Goal: Task Accomplishment & Management: Manage account settings

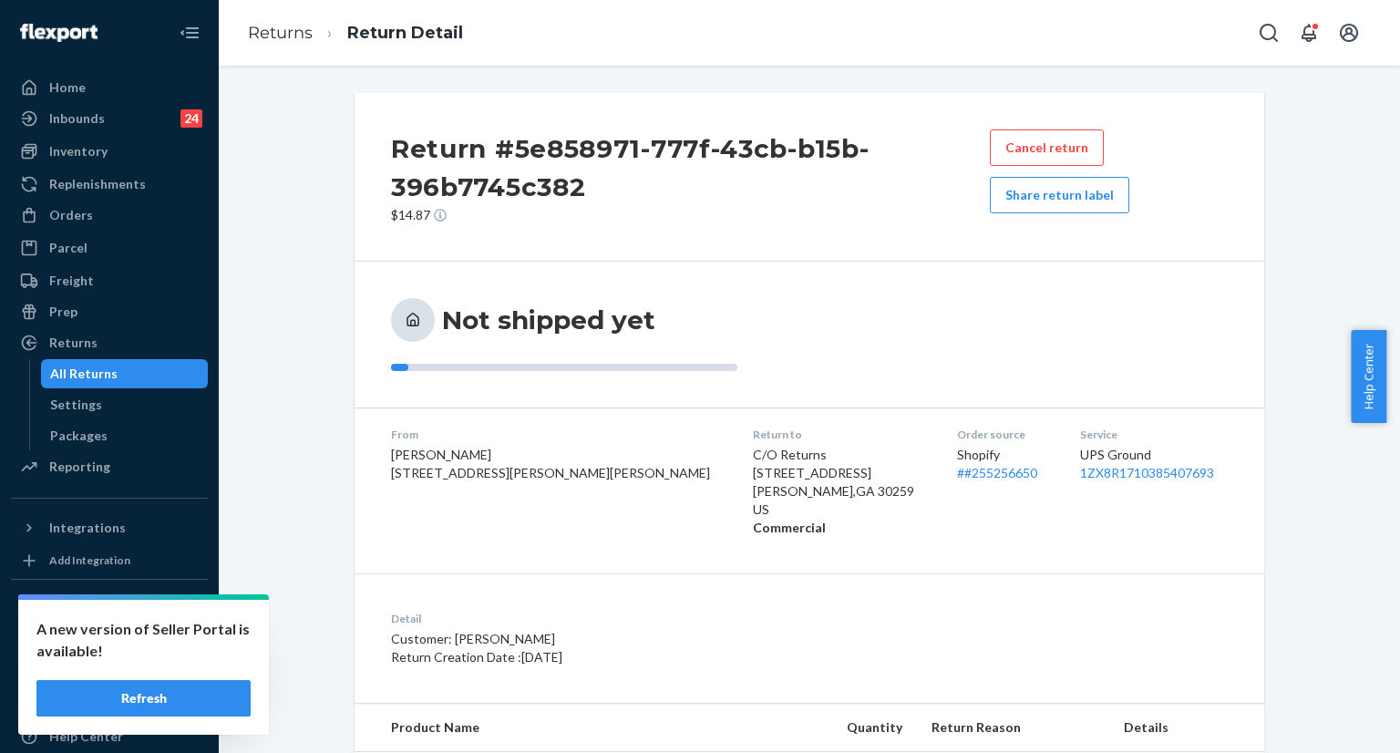
scroll to position [175, 0]
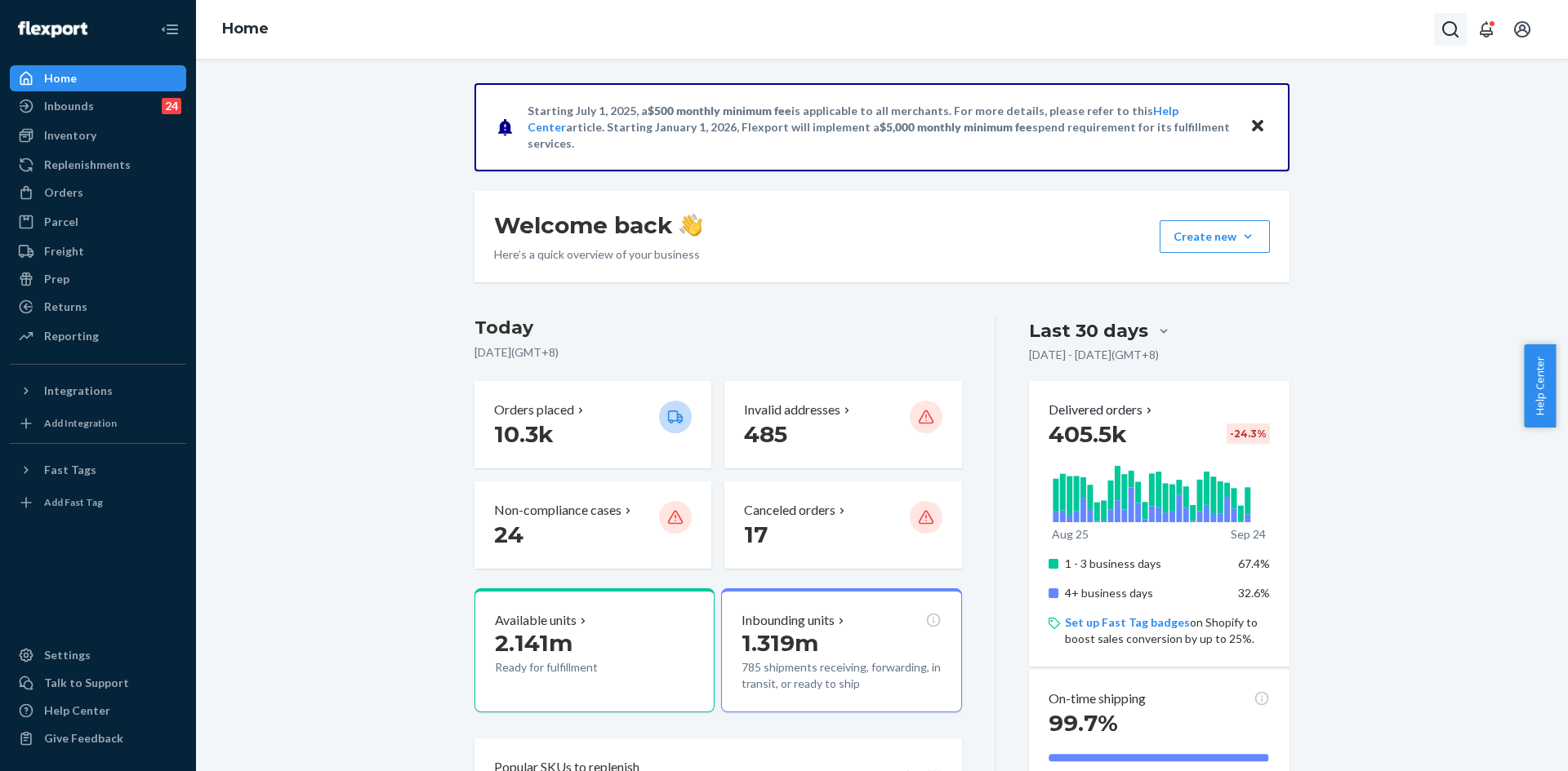
click at [1449, 26] on icon "Open Search Box" at bounding box center [1451, 30] width 20 height 20
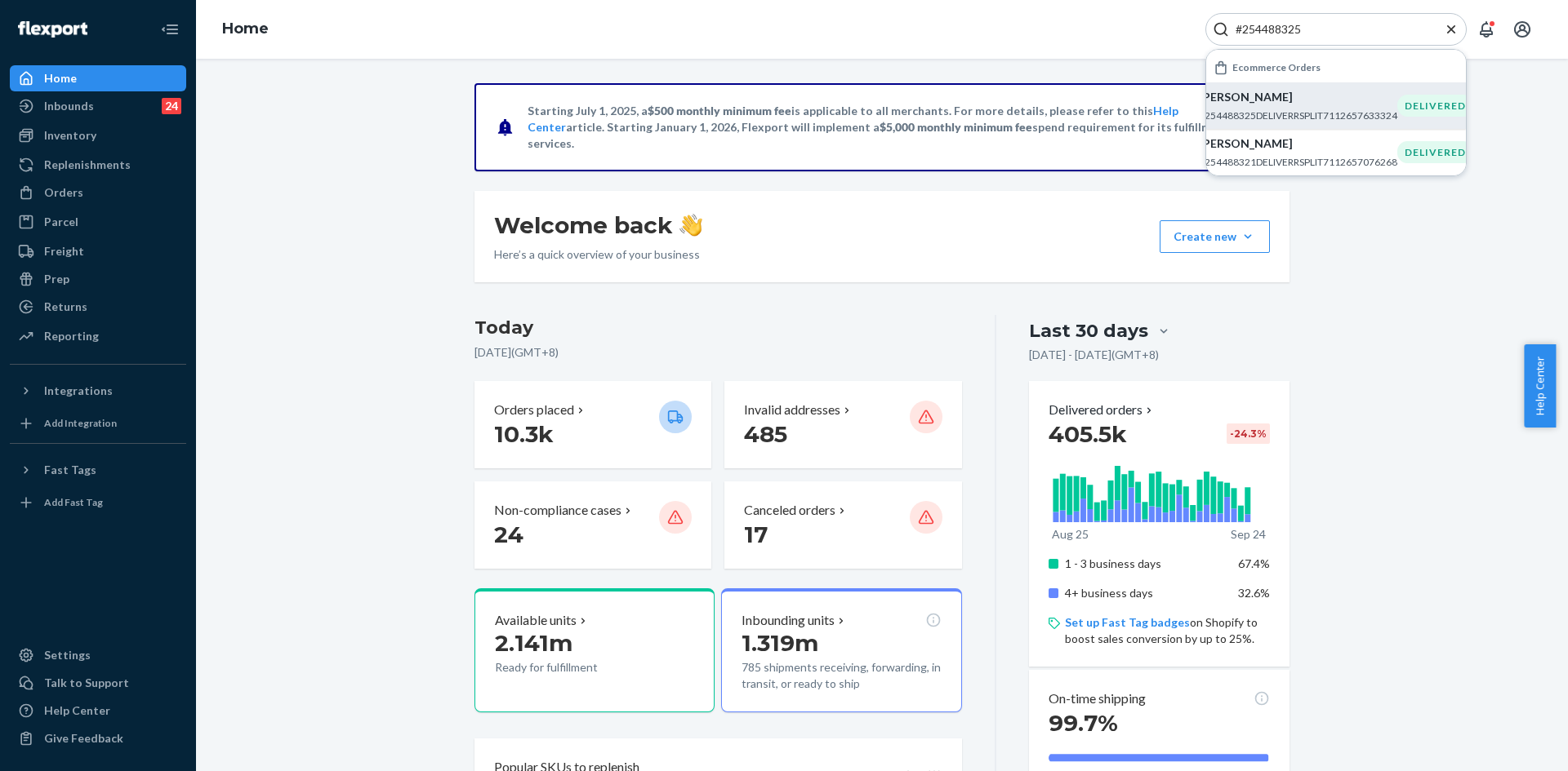
type input "#254488325"
click at [1285, 90] on p "[PERSON_NAME]" at bounding box center [1297, 97] width 198 height 16
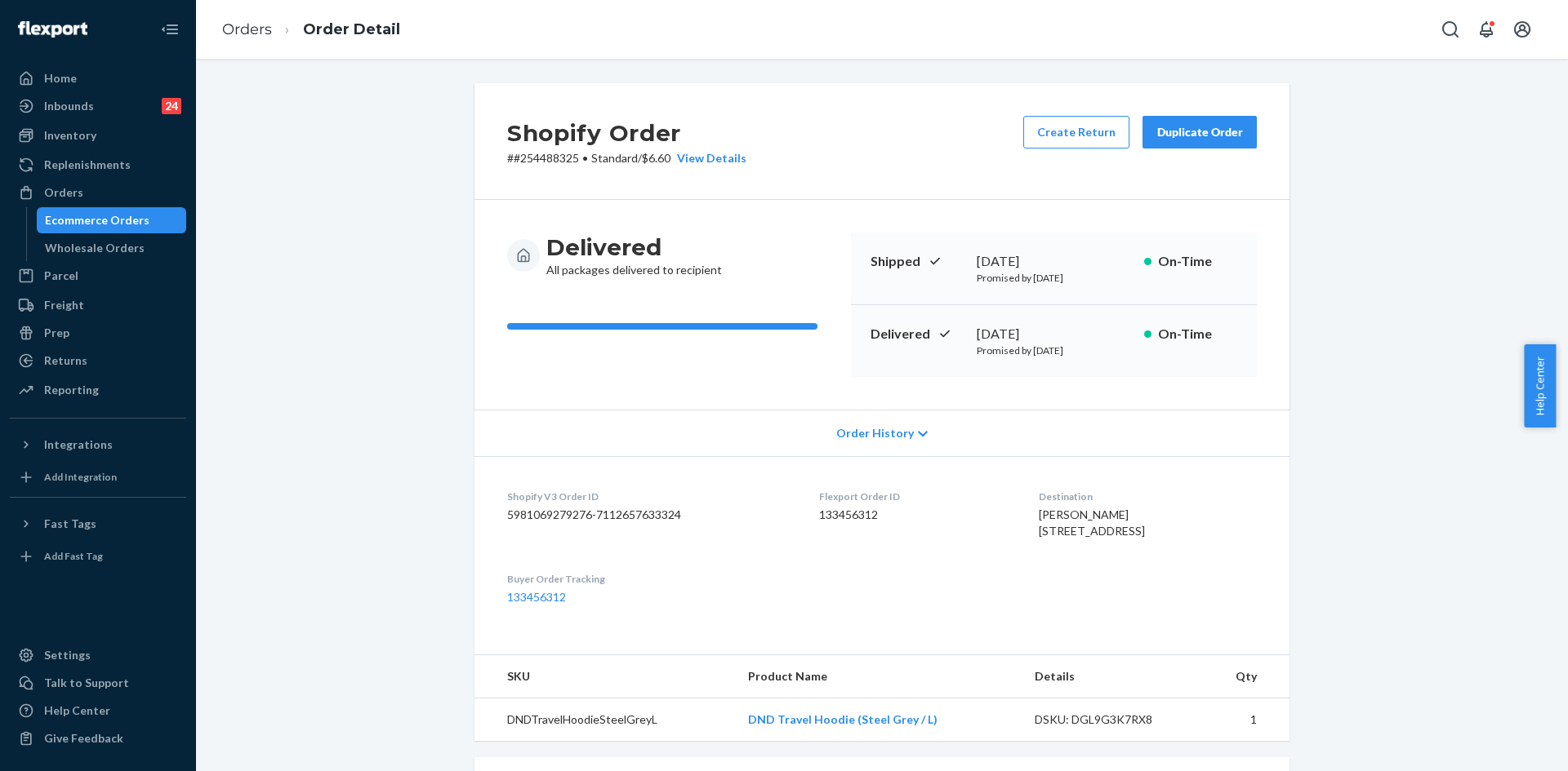
click at [1164, 142] on button "Duplicate Order" at bounding box center [1200, 132] width 115 height 32
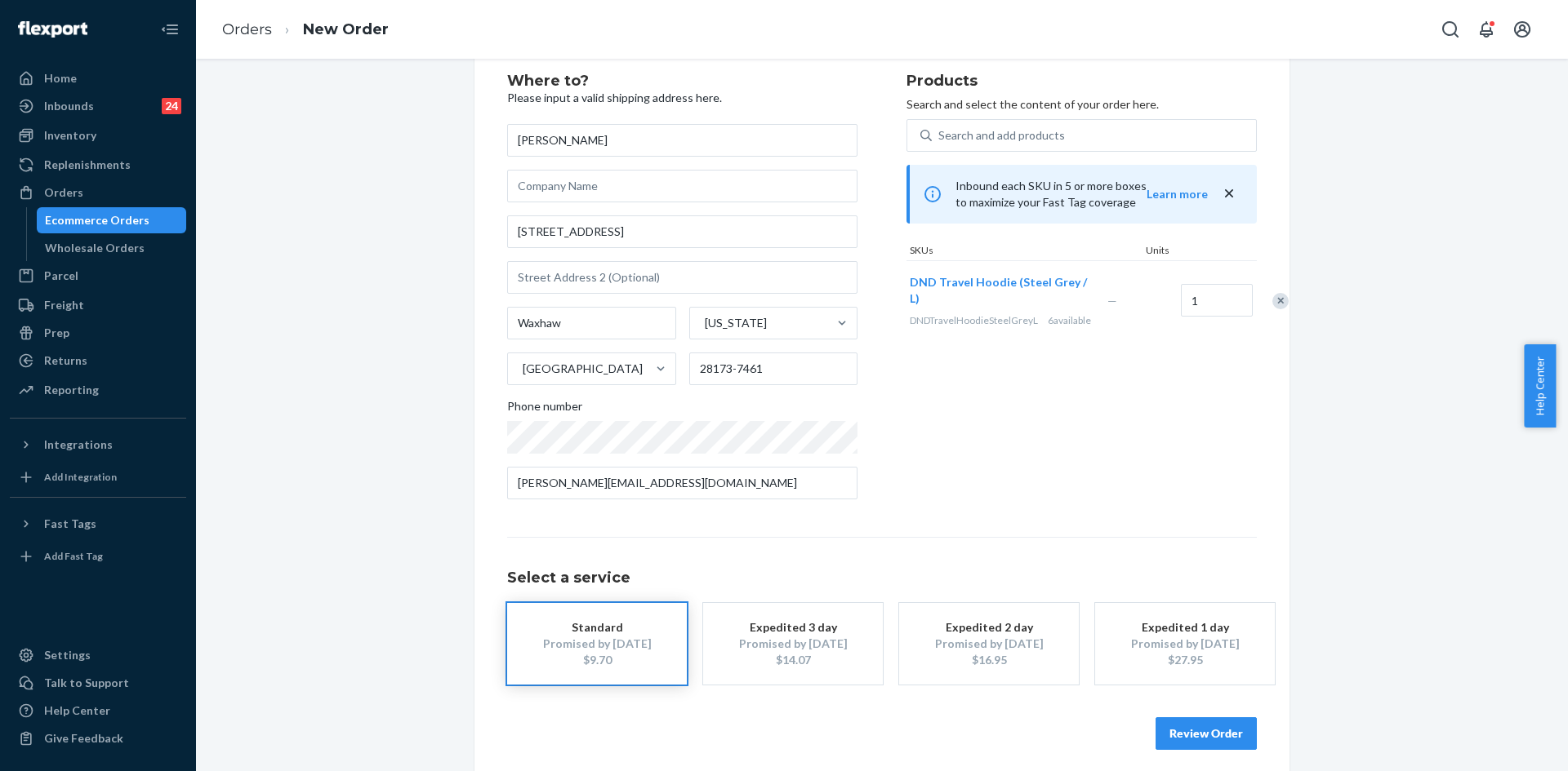
scroll to position [54, 0]
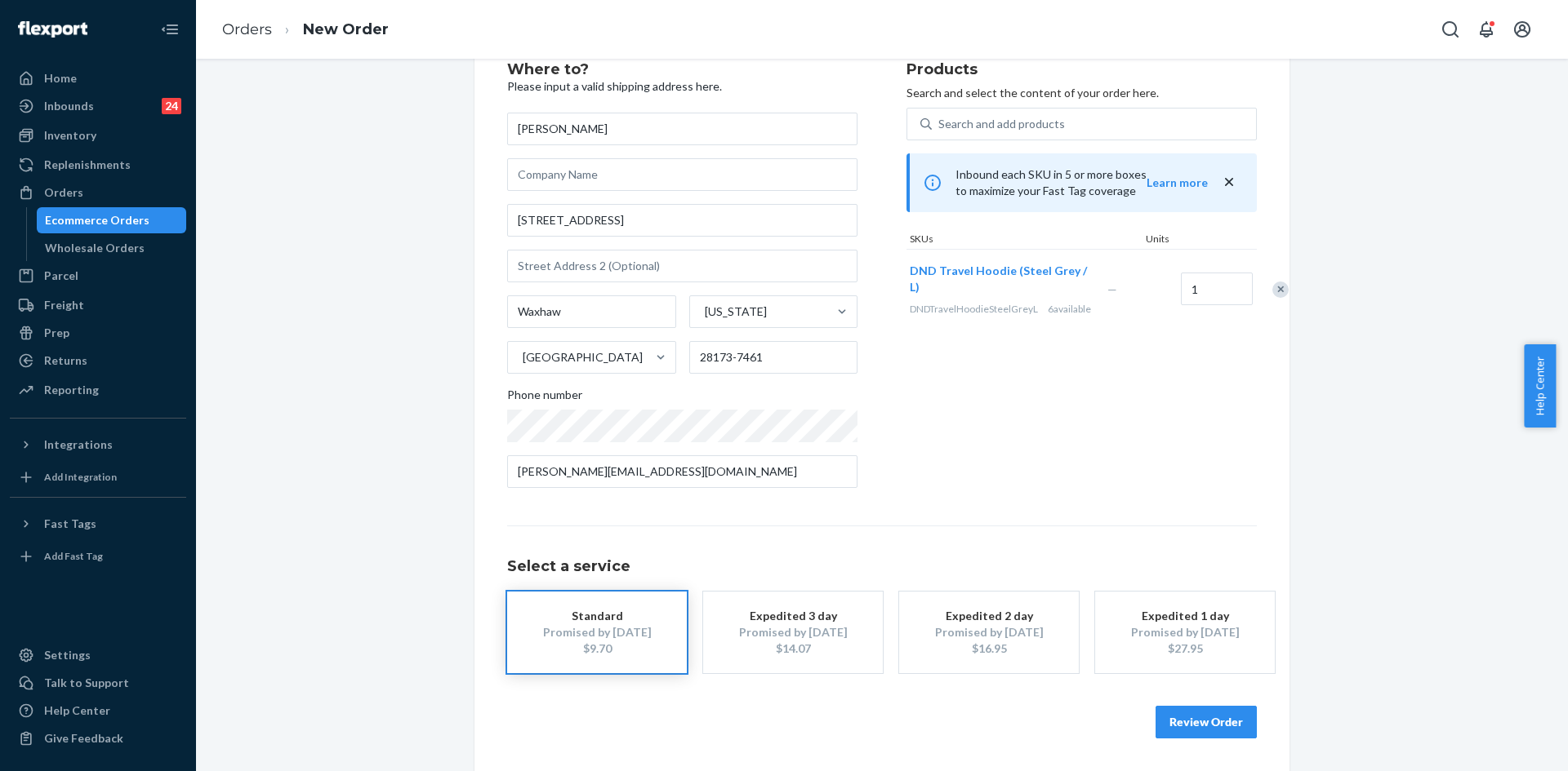
click at [1210, 723] on button "Review Order" at bounding box center [1206, 722] width 101 height 32
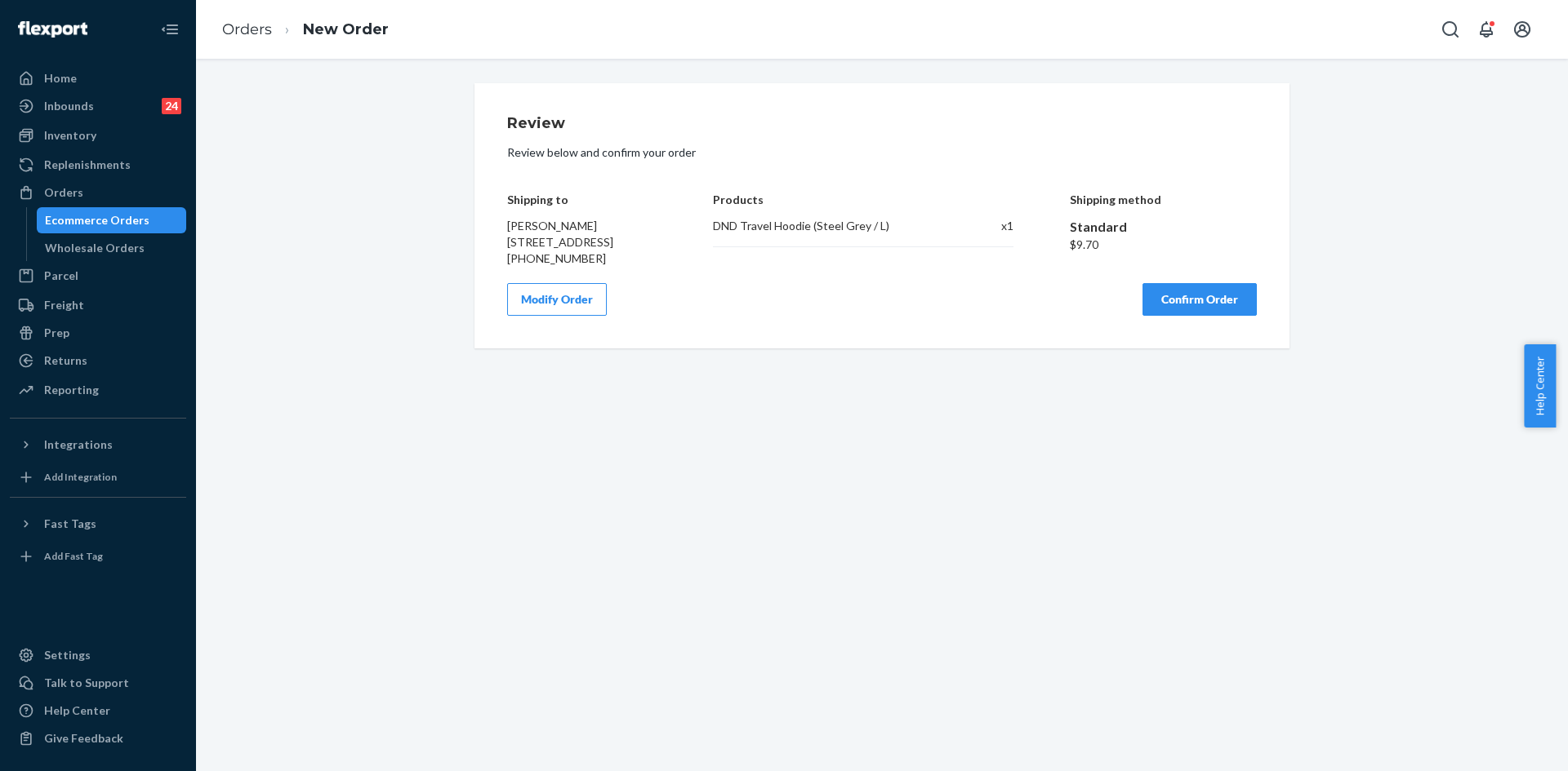
click at [1180, 316] on button "Confirm Order" at bounding box center [1200, 299] width 115 height 32
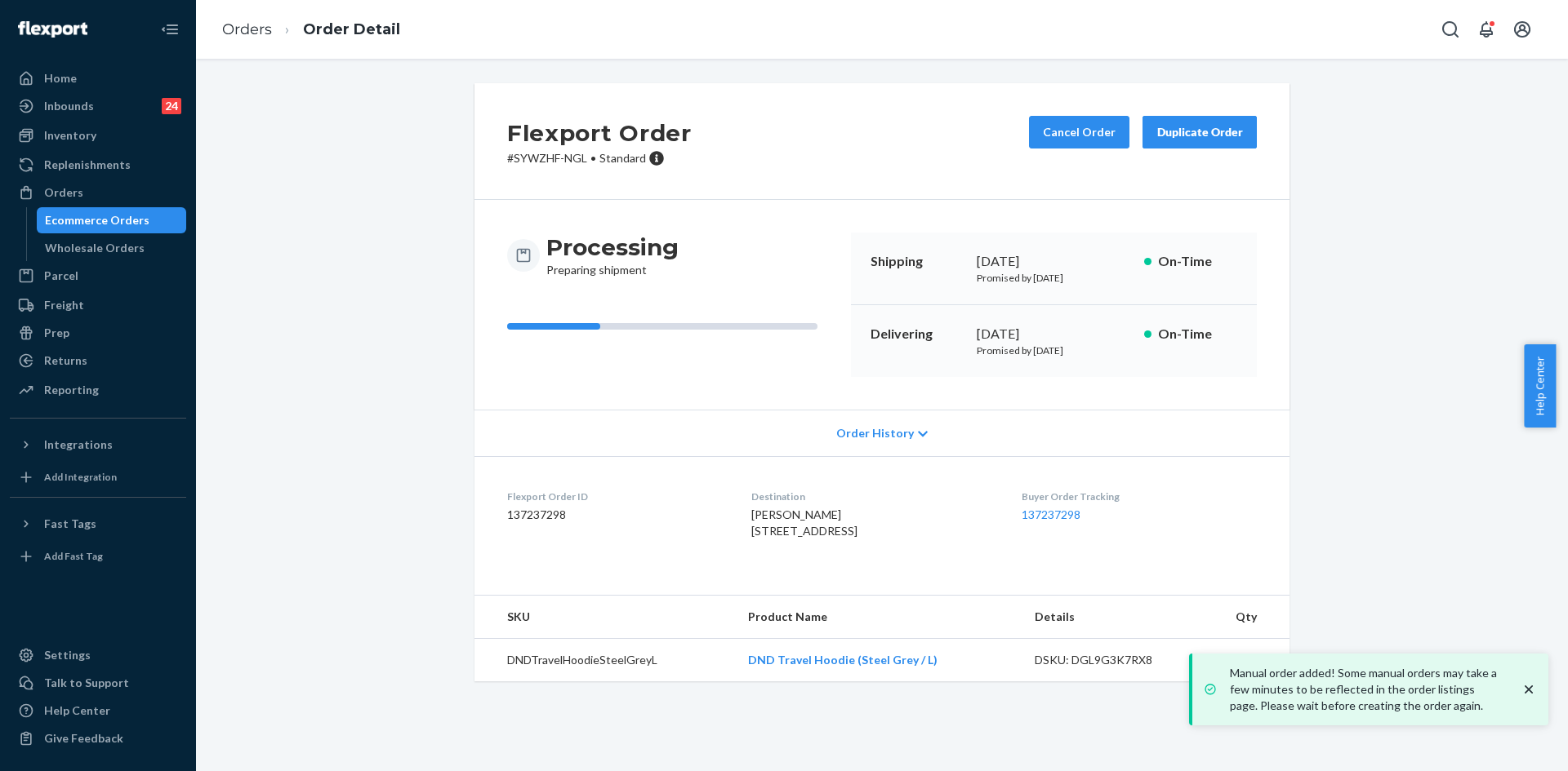
copy div "[DATE], 202"
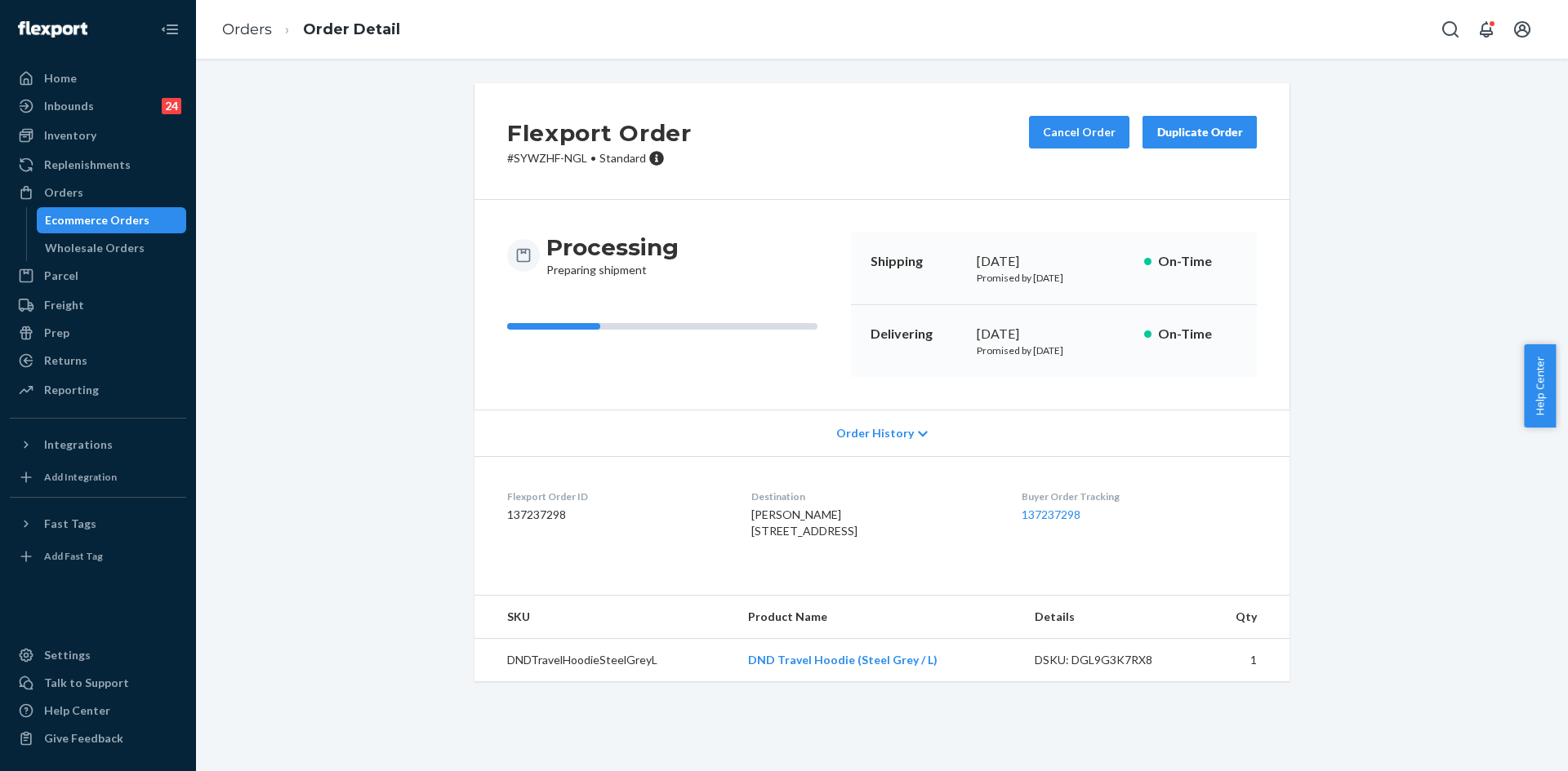
copy div "[DATE]"
drag, startPoint x: 967, startPoint y: 265, endPoint x: 1086, endPoint y: 267, distance: 119.0
click at [1086, 267] on div "Shipping [DATE] Promised by [DATE] On-Time" at bounding box center [1054, 269] width 406 height 73
copy div "[DATE]"
drag, startPoint x: 971, startPoint y: 337, endPoint x: 1070, endPoint y: 322, distance: 100.1
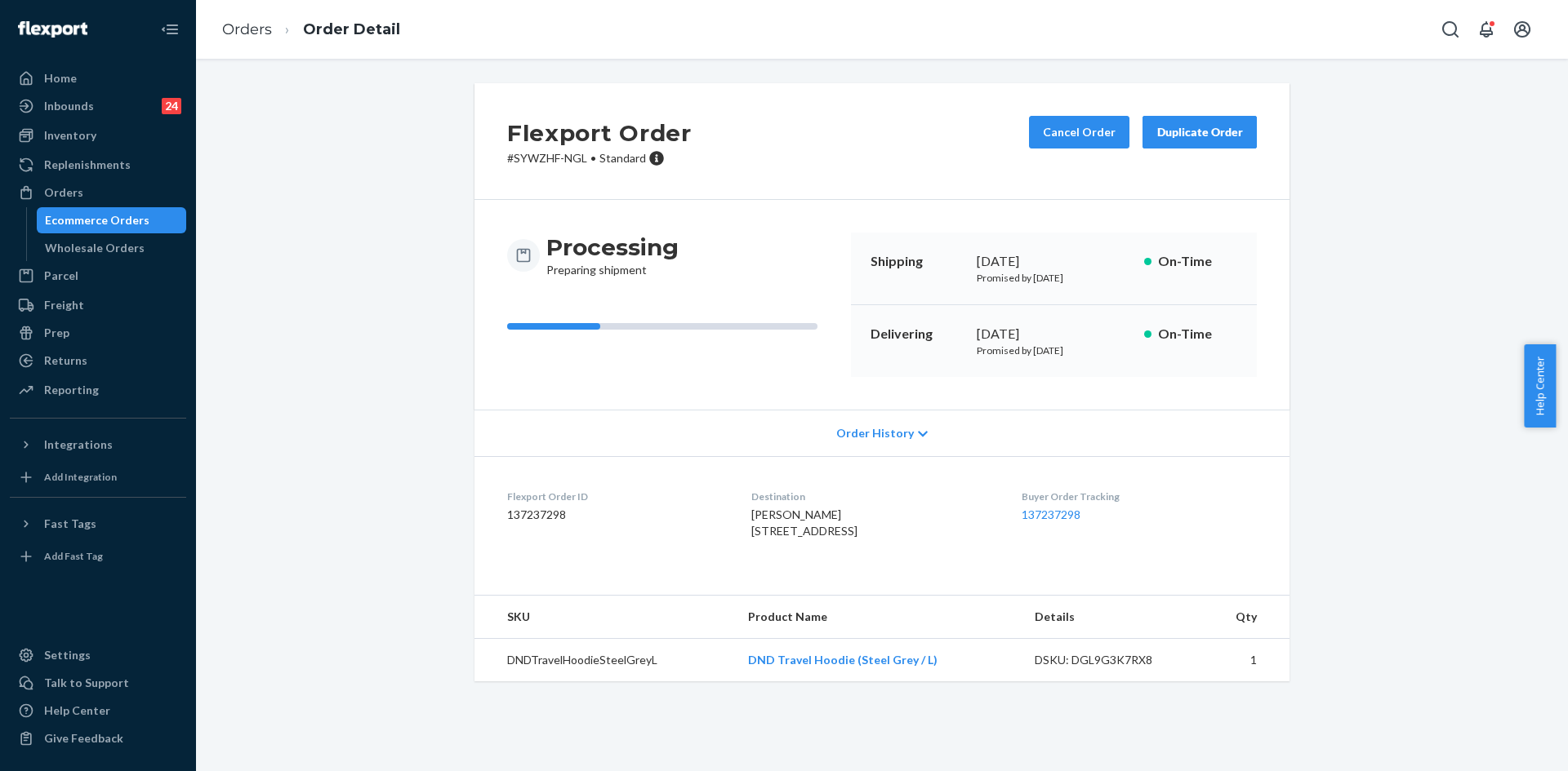
click at [1070, 322] on div "Delivering [DATE] Promised by [DATE] On-Time" at bounding box center [1054, 341] width 406 height 72
copy link "137237298"
drag, startPoint x: 1021, startPoint y: 512, endPoint x: 1085, endPoint y: 513, distance: 64.0
click at [1085, 513] on dl "Flexport Order ID 137237298 Destination [PERSON_NAME] [STREET_ADDRESS] US Buyer…" at bounding box center [882, 517] width 815 height 123
click at [1451, 31] on icon "Open Search Box" at bounding box center [1451, 30] width 20 height 20
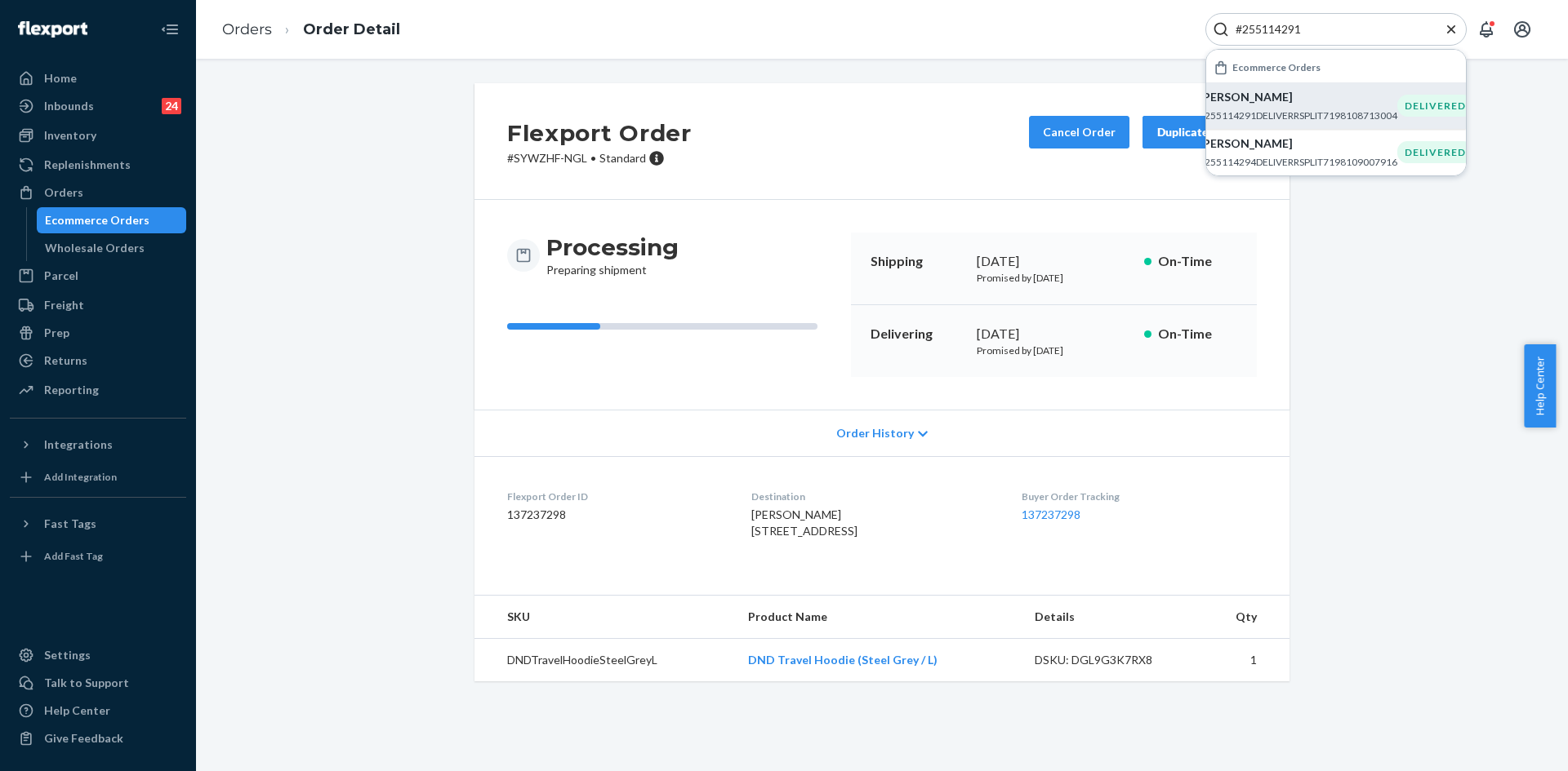
type input "#255114291"
click at [1284, 95] on p "[PERSON_NAME]" at bounding box center [1297, 97] width 198 height 16
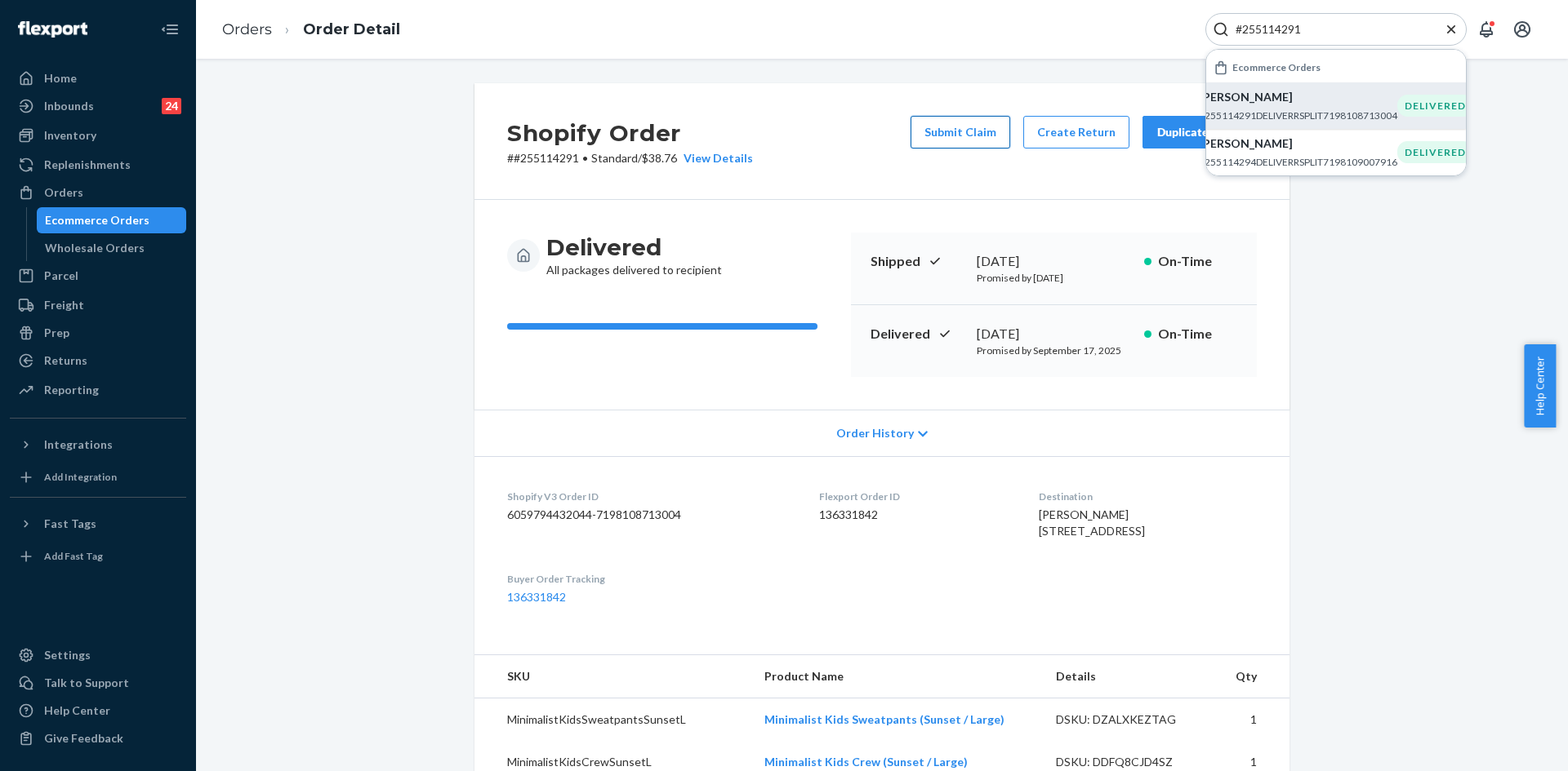
click at [924, 145] on button "Submit Claim" at bounding box center [960, 132] width 99 height 32
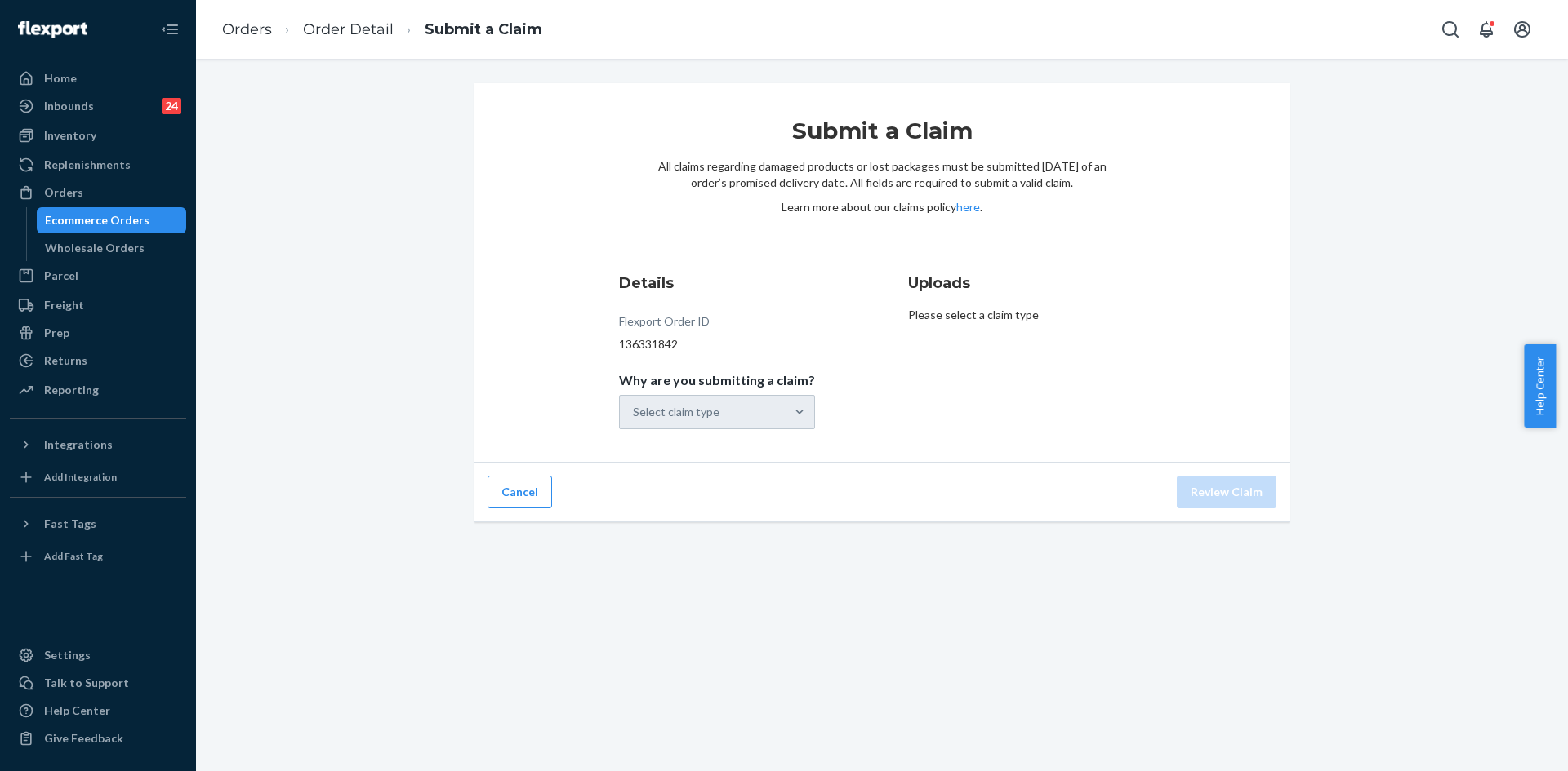
click at [758, 424] on div "Select claim type" at bounding box center [717, 412] width 196 height 34
click at [771, 410] on div "Select claim type" at bounding box center [702, 412] width 165 height 32
click at [634, 410] on input "Why are you submitting a claim? Select claim type" at bounding box center [633, 412] width 2 height 16
click at [714, 548] on div "Missing product" at bounding box center [716, 550] width 189 height 32
click at [634, 420] on input "Why are you submitting a claim? option Missing product focused, 0 of 4. 4 resul…" at bounding box center [633, 412] width 2 height 16
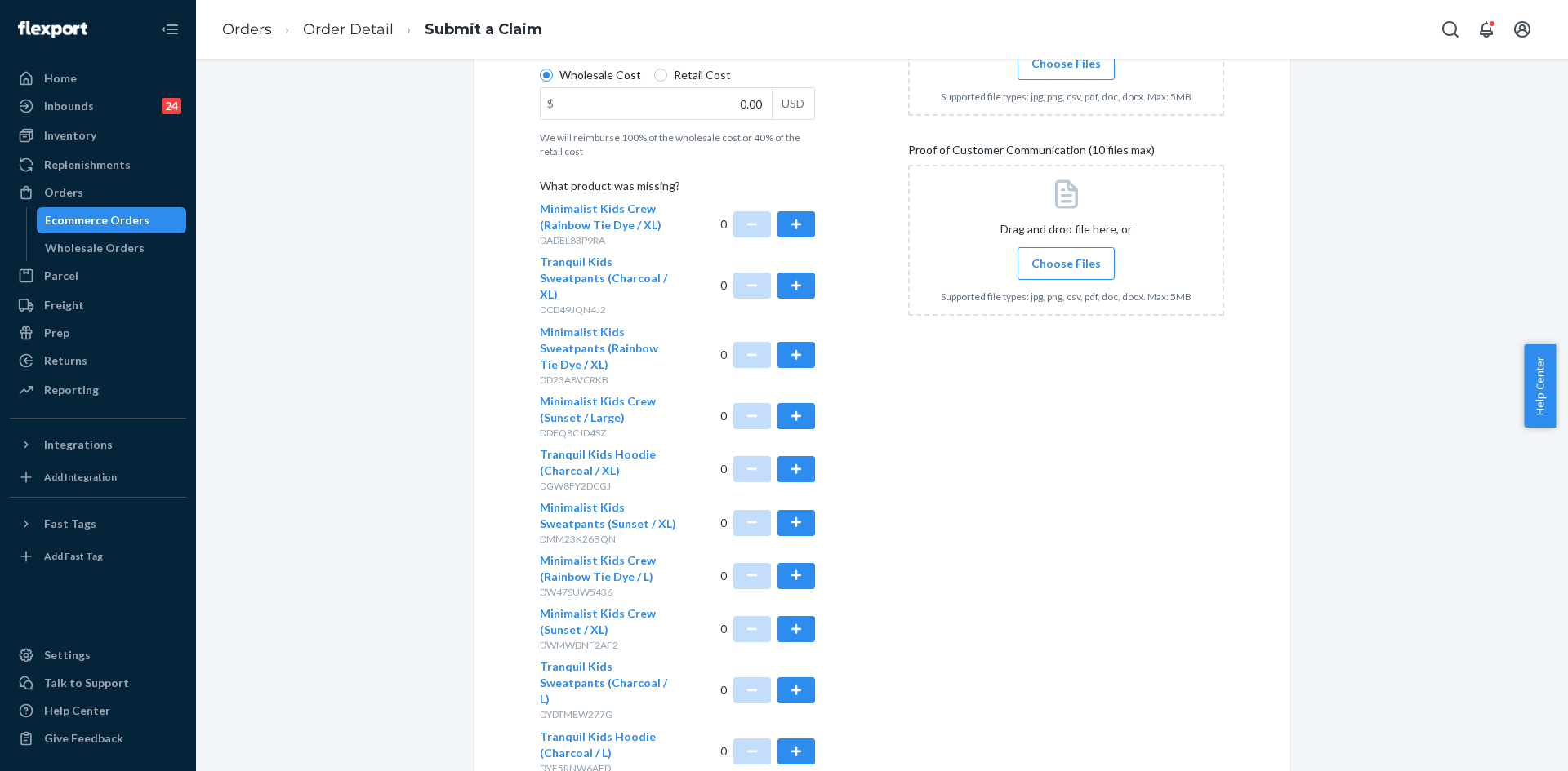
scroll to position [408, 0]
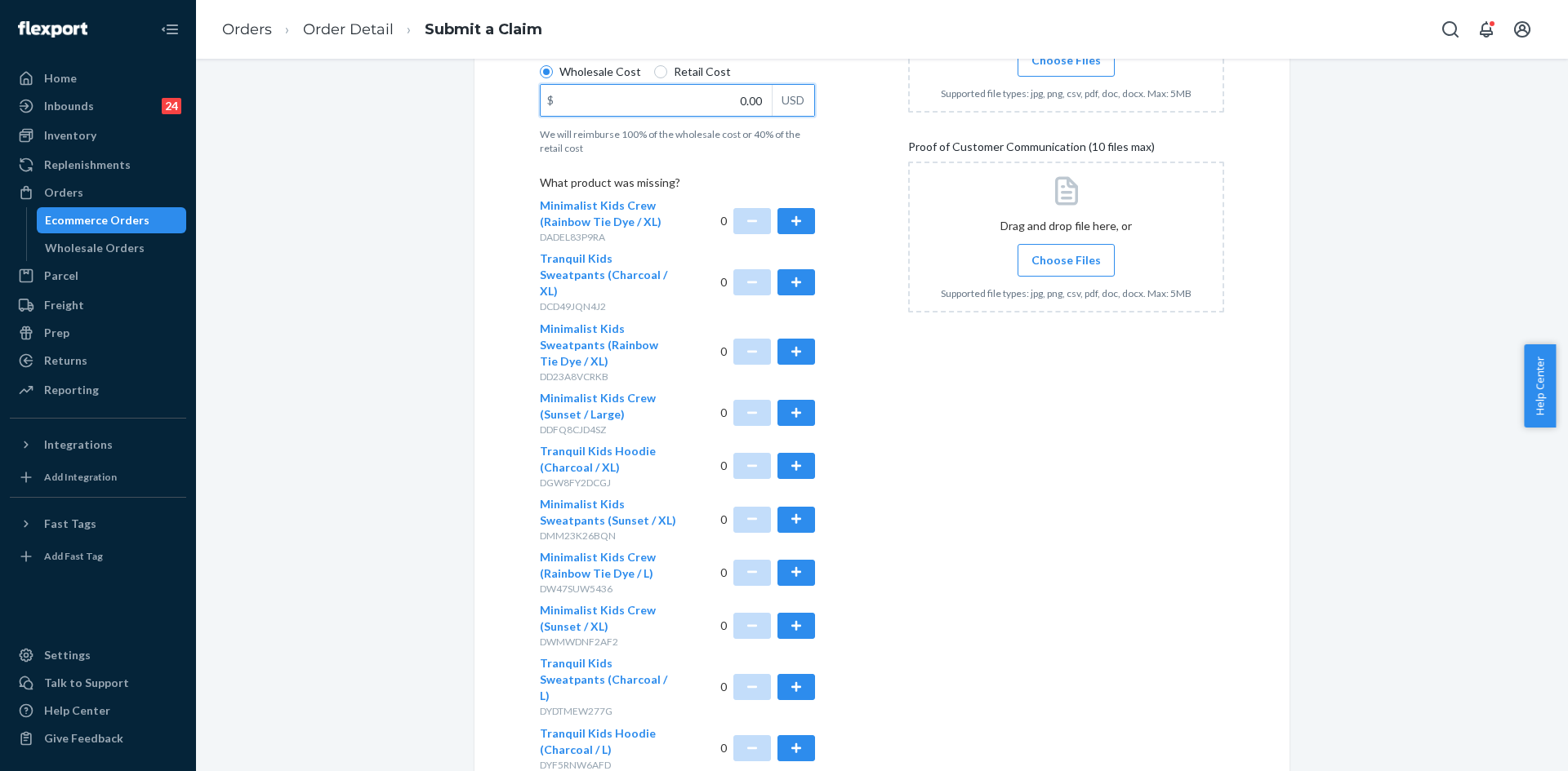
click at [755, 96] on input "0.00" at bounding box center [656, 100] width 231 height 31
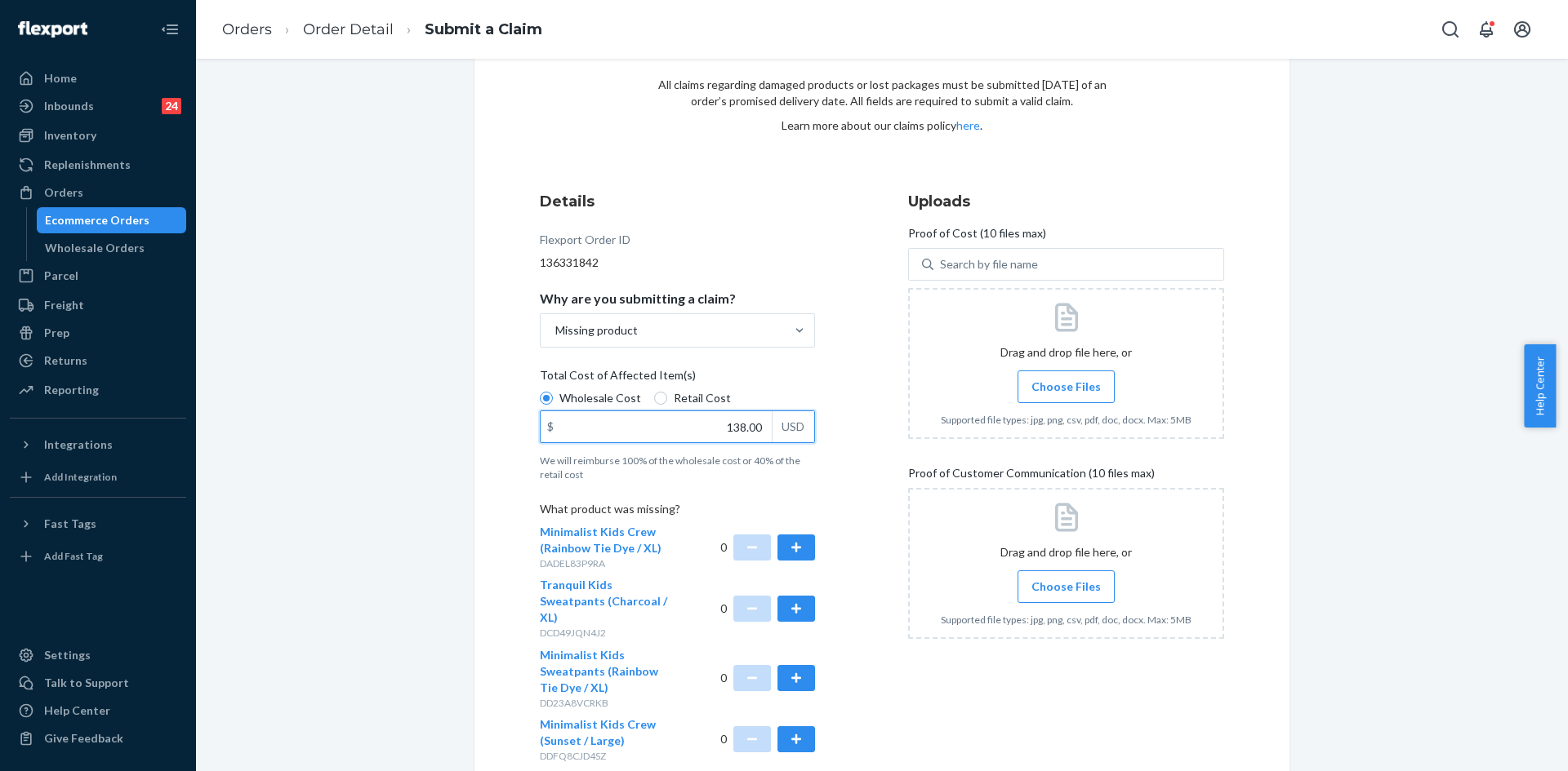
type input "138.00"
click at [1049, 389] on span "Choose Files" at bounding box center [1065, 387] width 69 height 16
click at [1065, 389] on input "Choose Files" at bounding box center [1065, 387] width 1 height 18
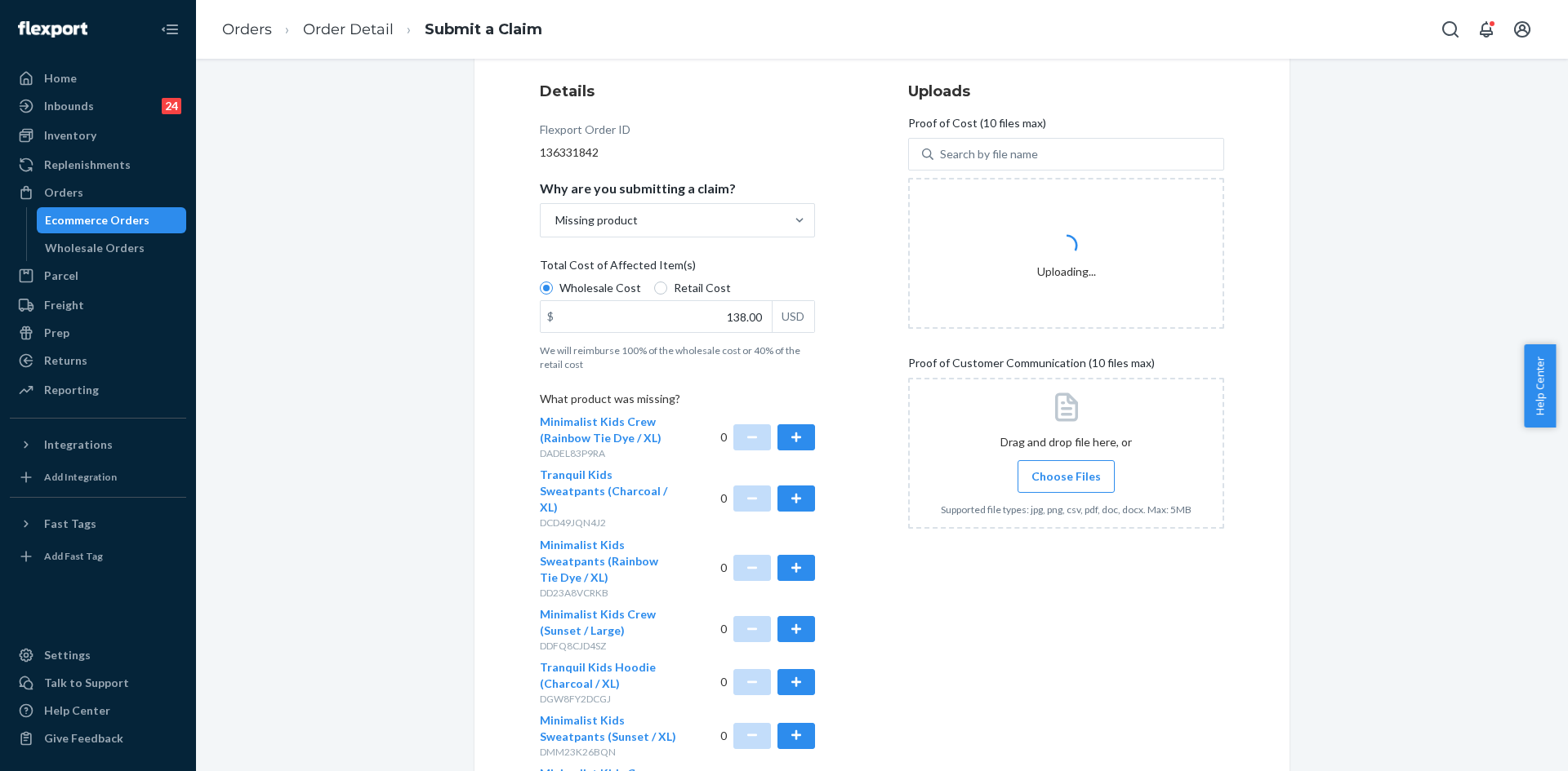
scroll to position [244, 0]
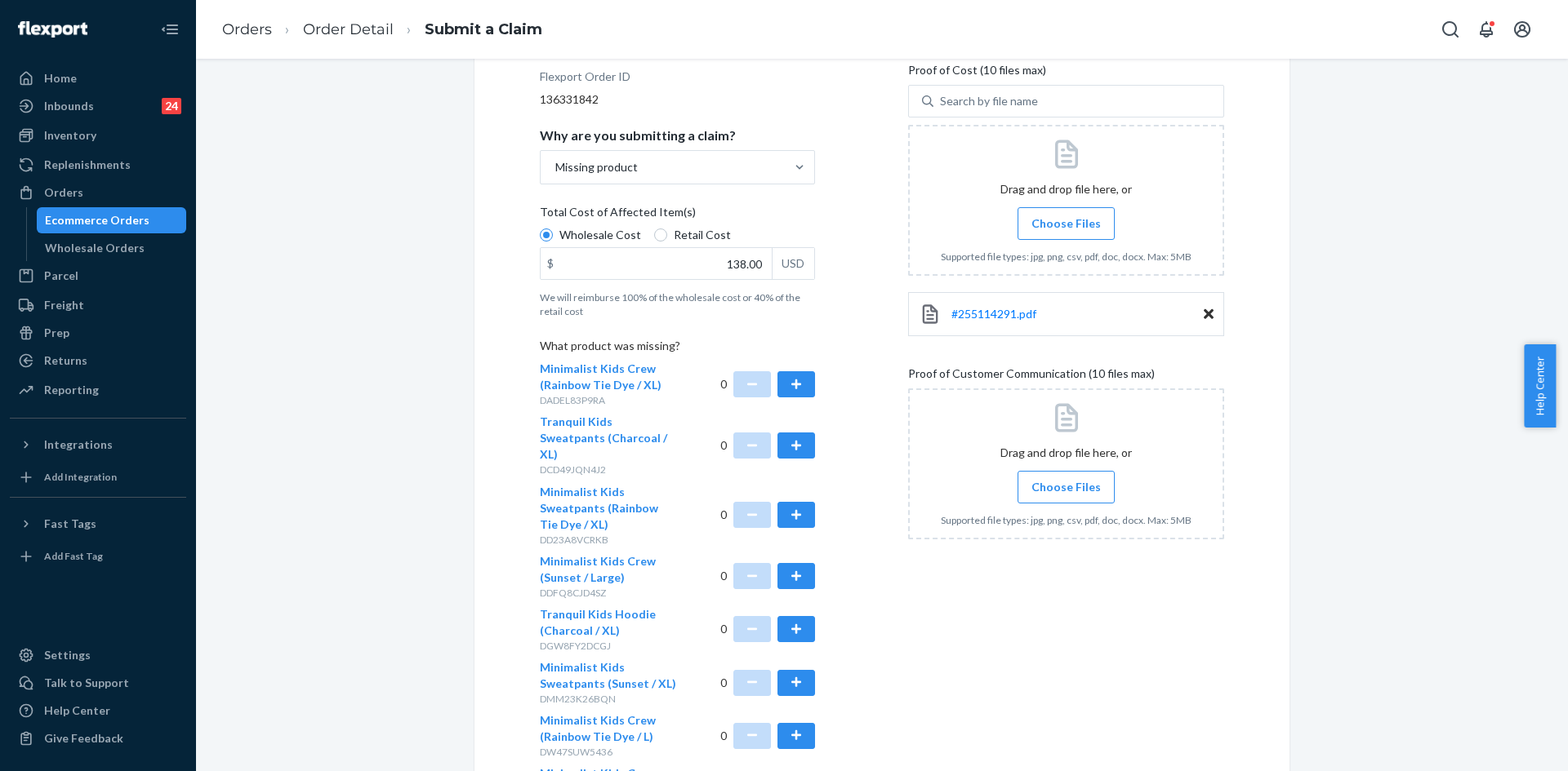
click at [1035, 482] on span "Choose Files" at bounding box center [1065, 487] width 69 height 16
click at [1065, 482] on input "Choose Files" at bounding box center [1065, 487] width 1 height 18
click at [1031, 479] on span "Choose Files" at bounding box center [1065, 487] width 69 height 16
click at [1065, 479] on input "Choose Files" at bounding box center [1065, 487] width 1 height 18
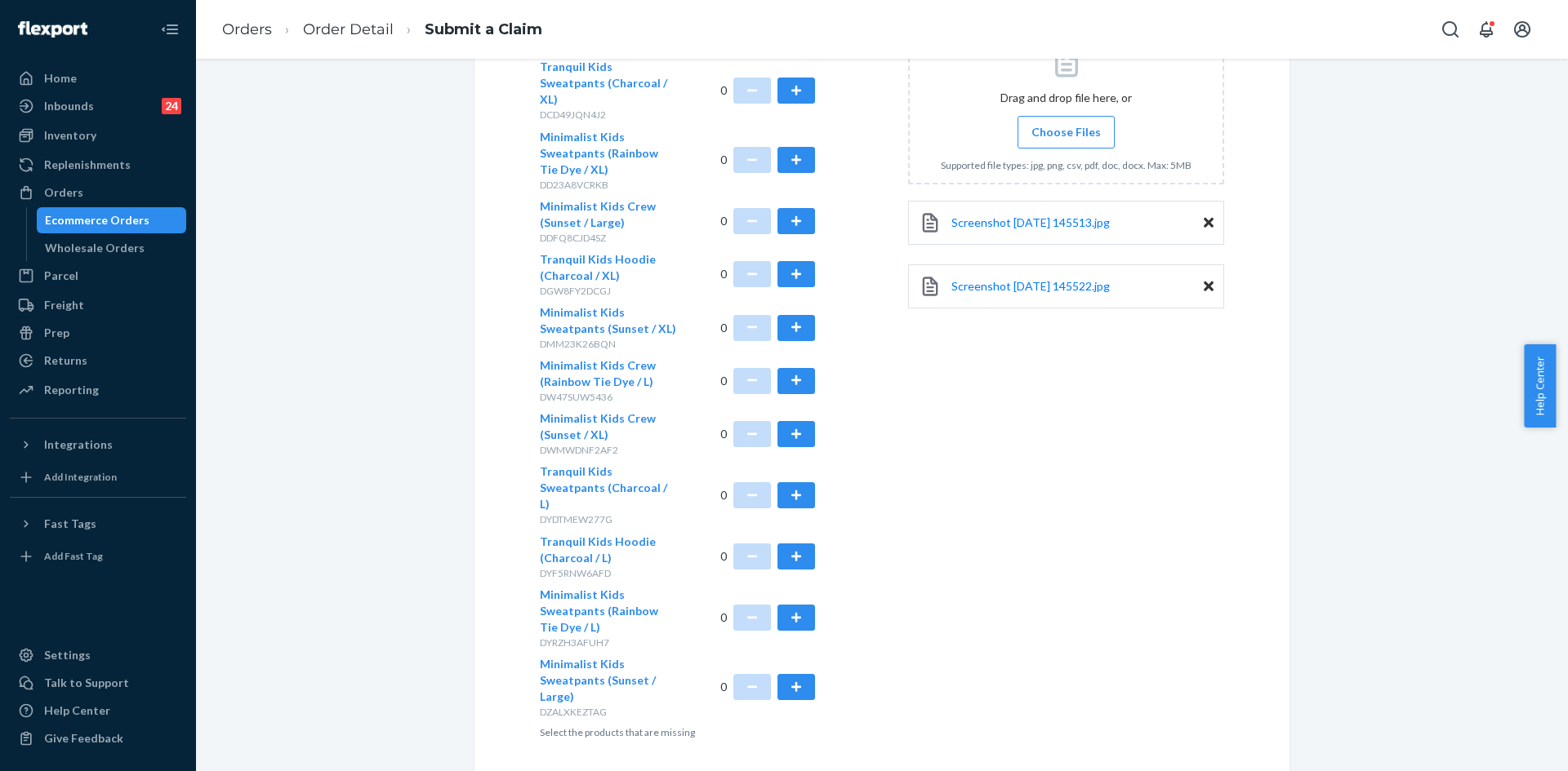
scroll to position [629, 0]
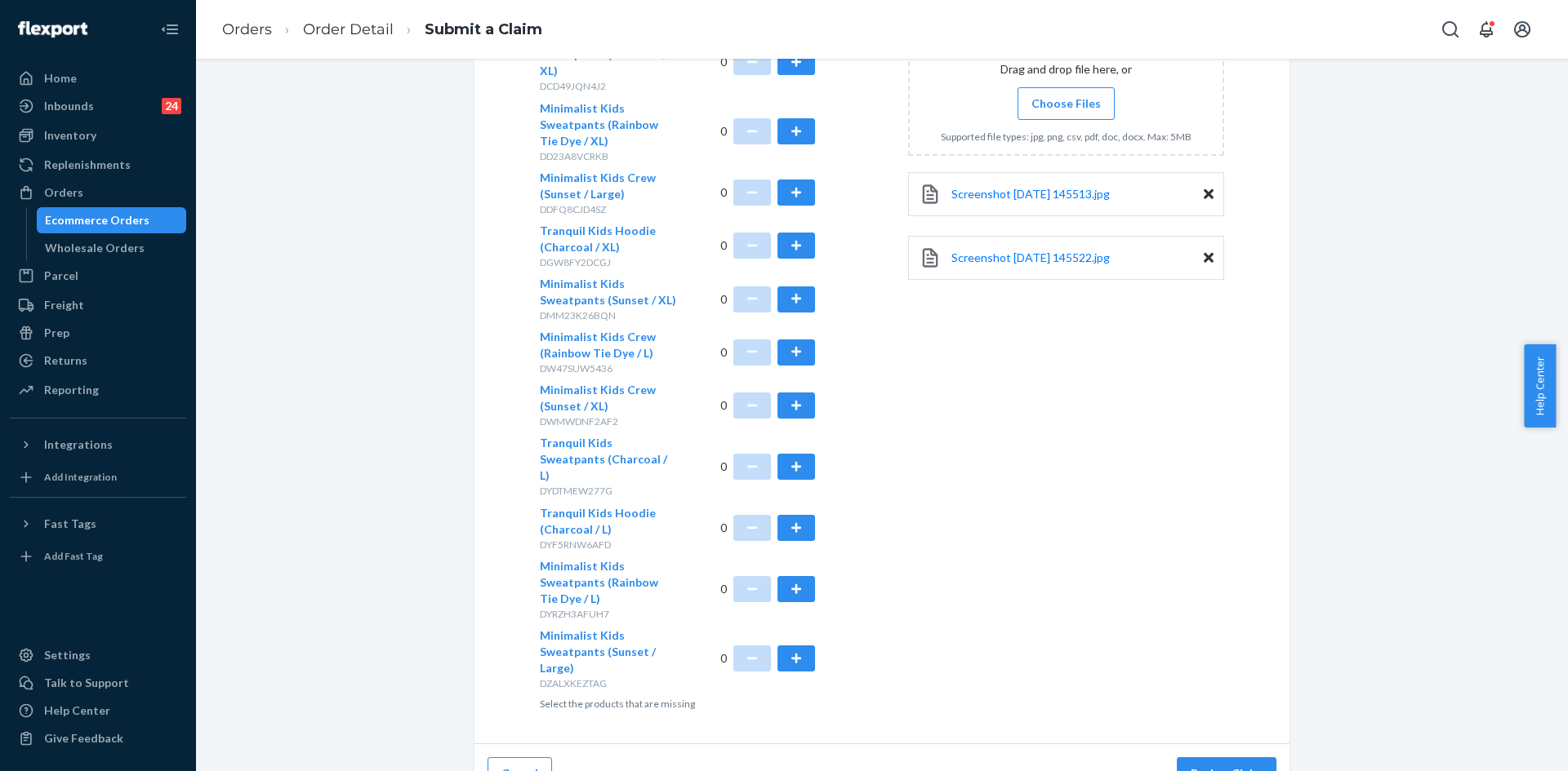
click at [1213, 758] on button "Review Claim" at bounding box center [1226, 774] width 99 height 32
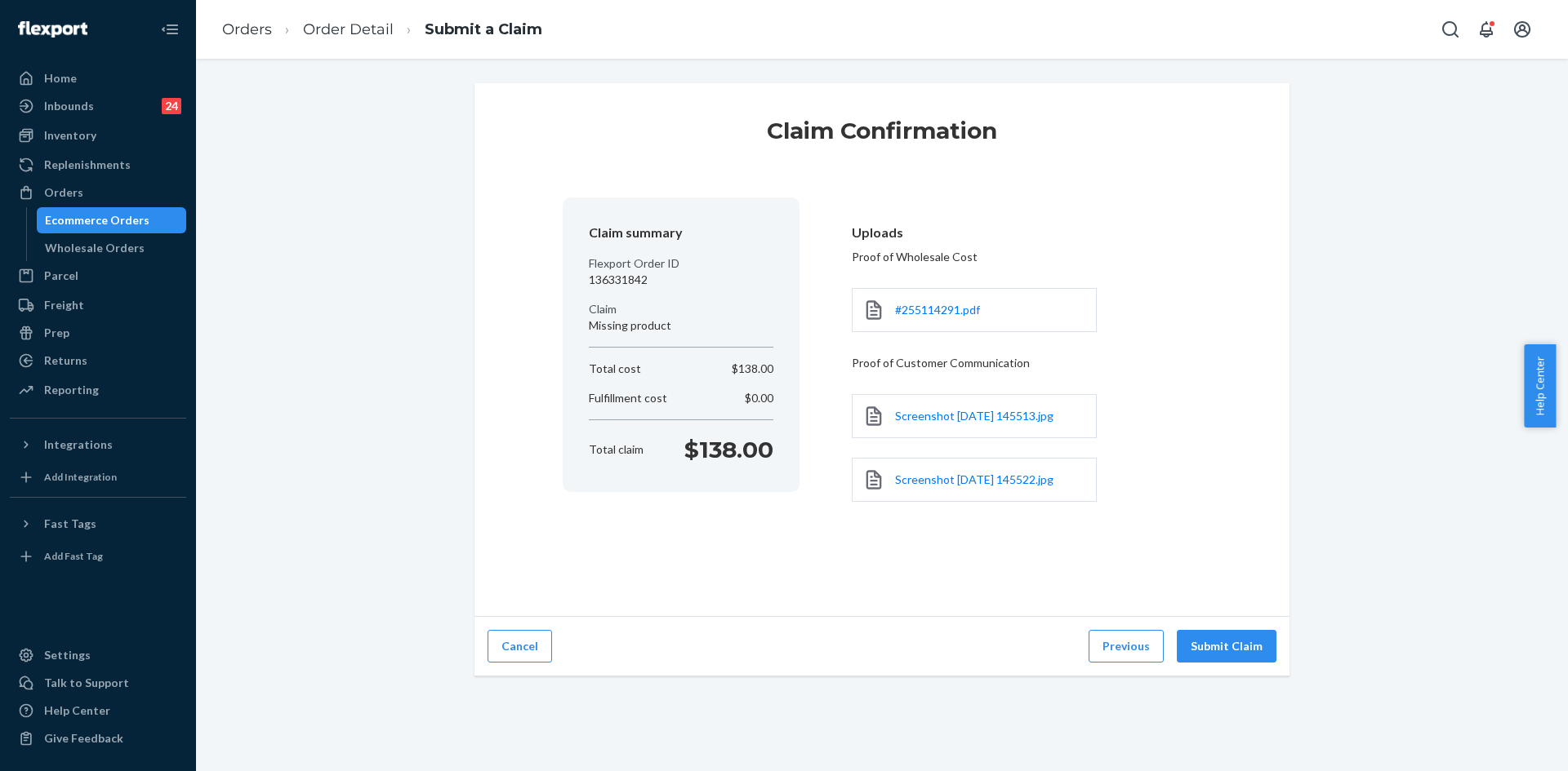
scroll to position [0, 0]
click at [1226, 650] on button "Submit Claim" at bounding box center [1226, 647] width 99 height 32
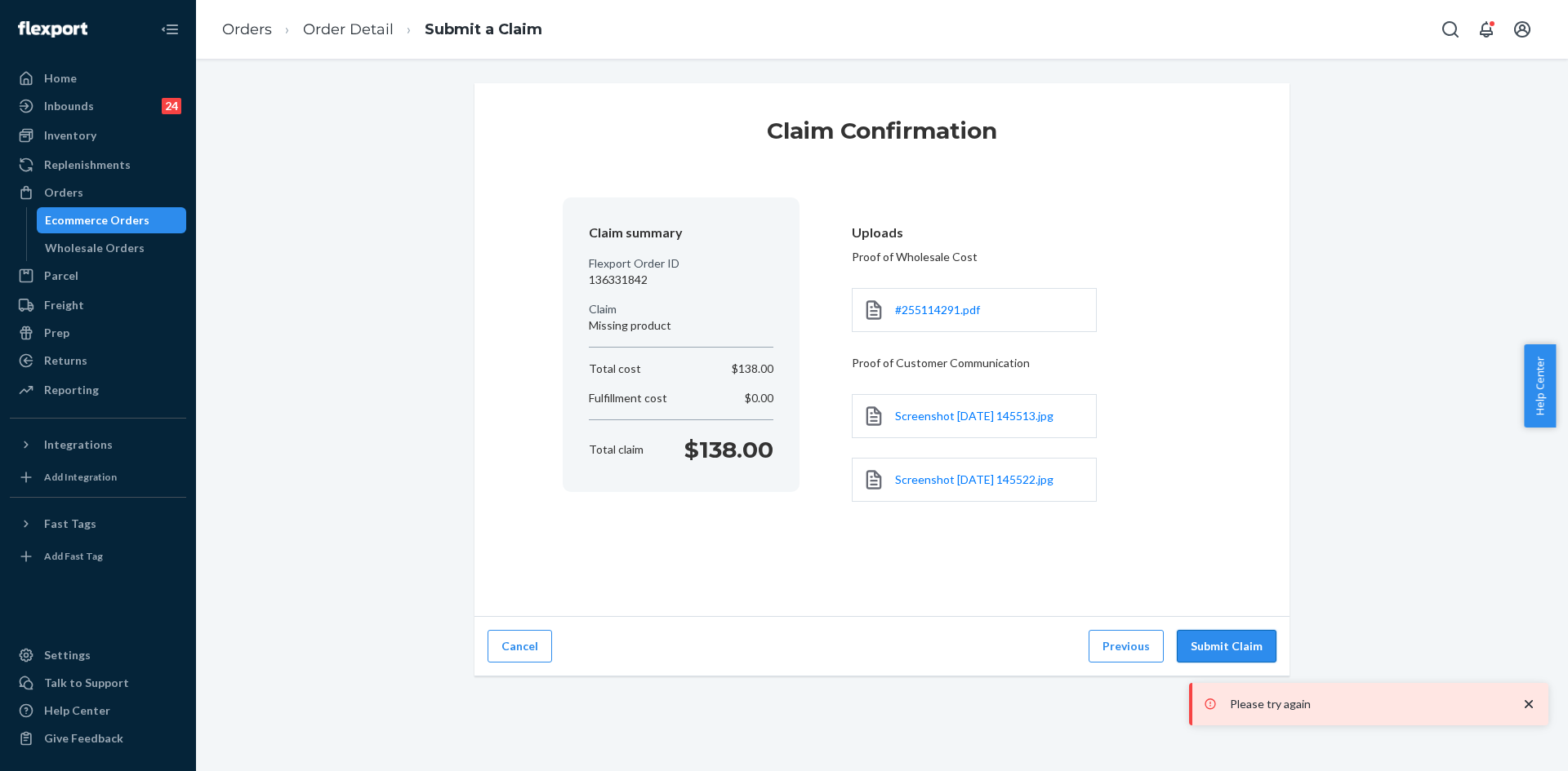
click at [1215, 646] on button "Submit Claim" at bounding box center [1226, 647] width 99 height 32
click at [1132, 644] on button "Previous" at bounding box center [1126, 647] width 75 height 32
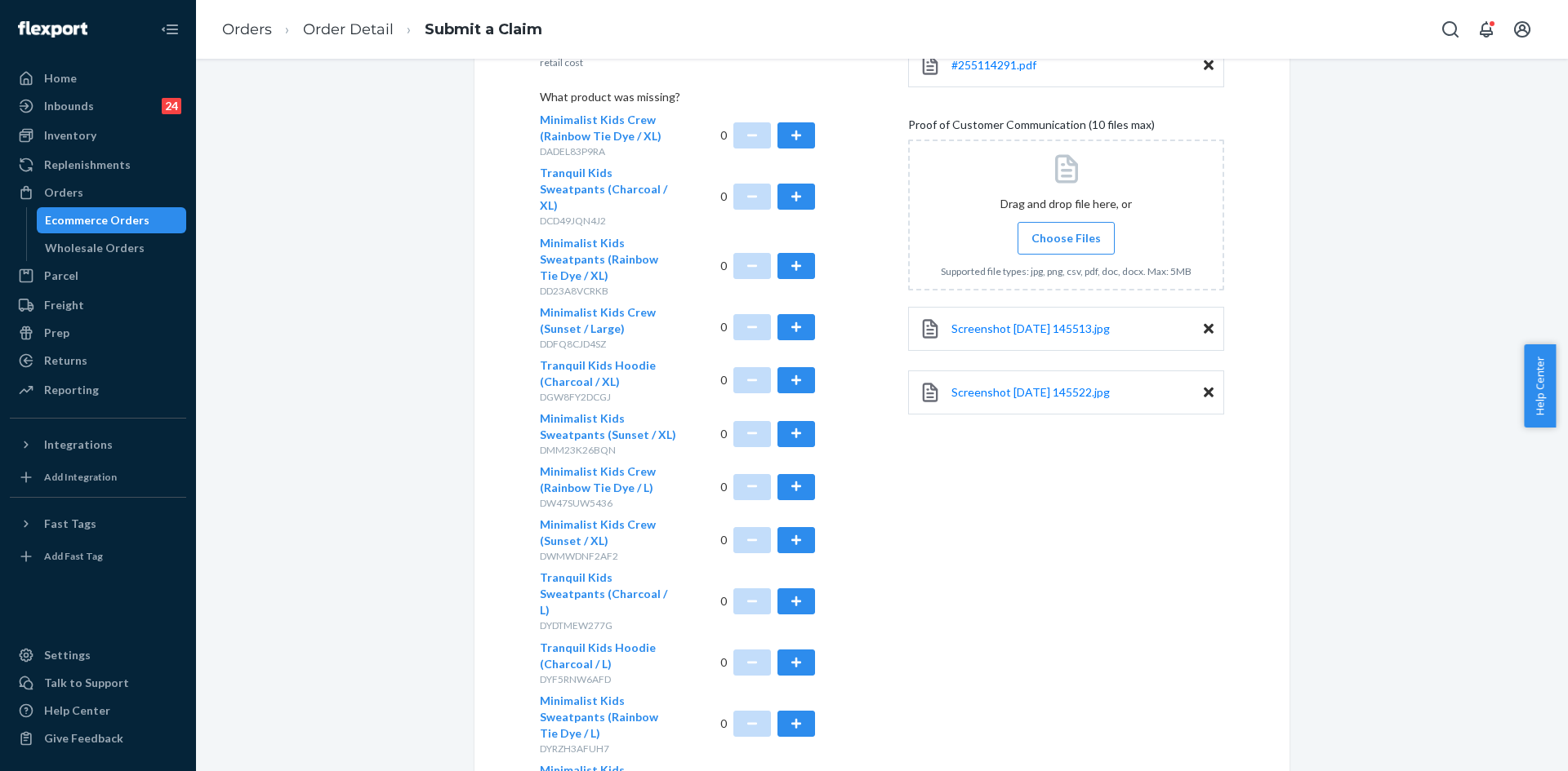
scroll to position [465, 0]
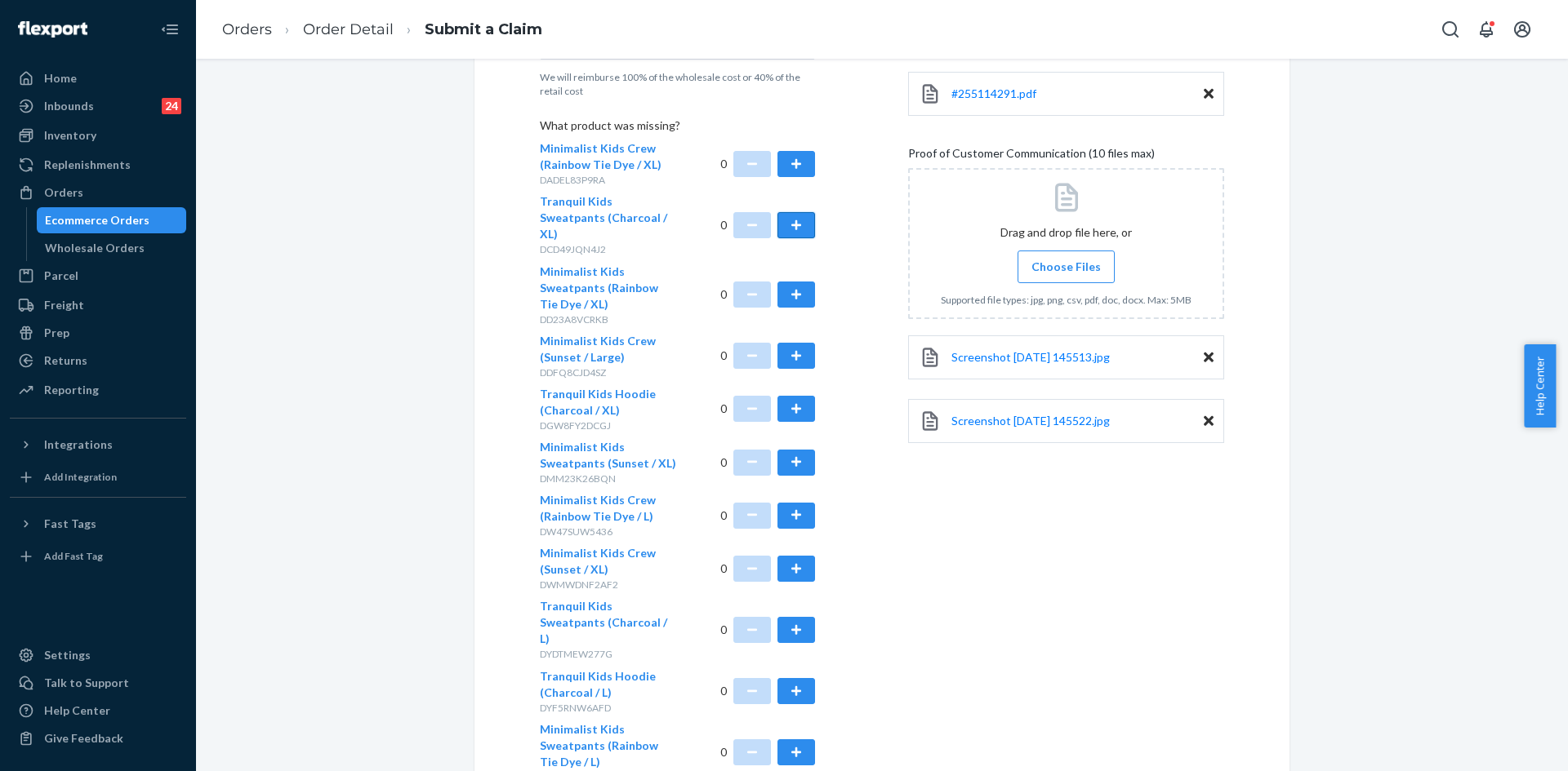
click at [791, 218] on button "button" at bounding box center [797, 225] width 38 height 26
click at [795, 396] on button "button" at bounding box center [797, 408] width 38 height 26
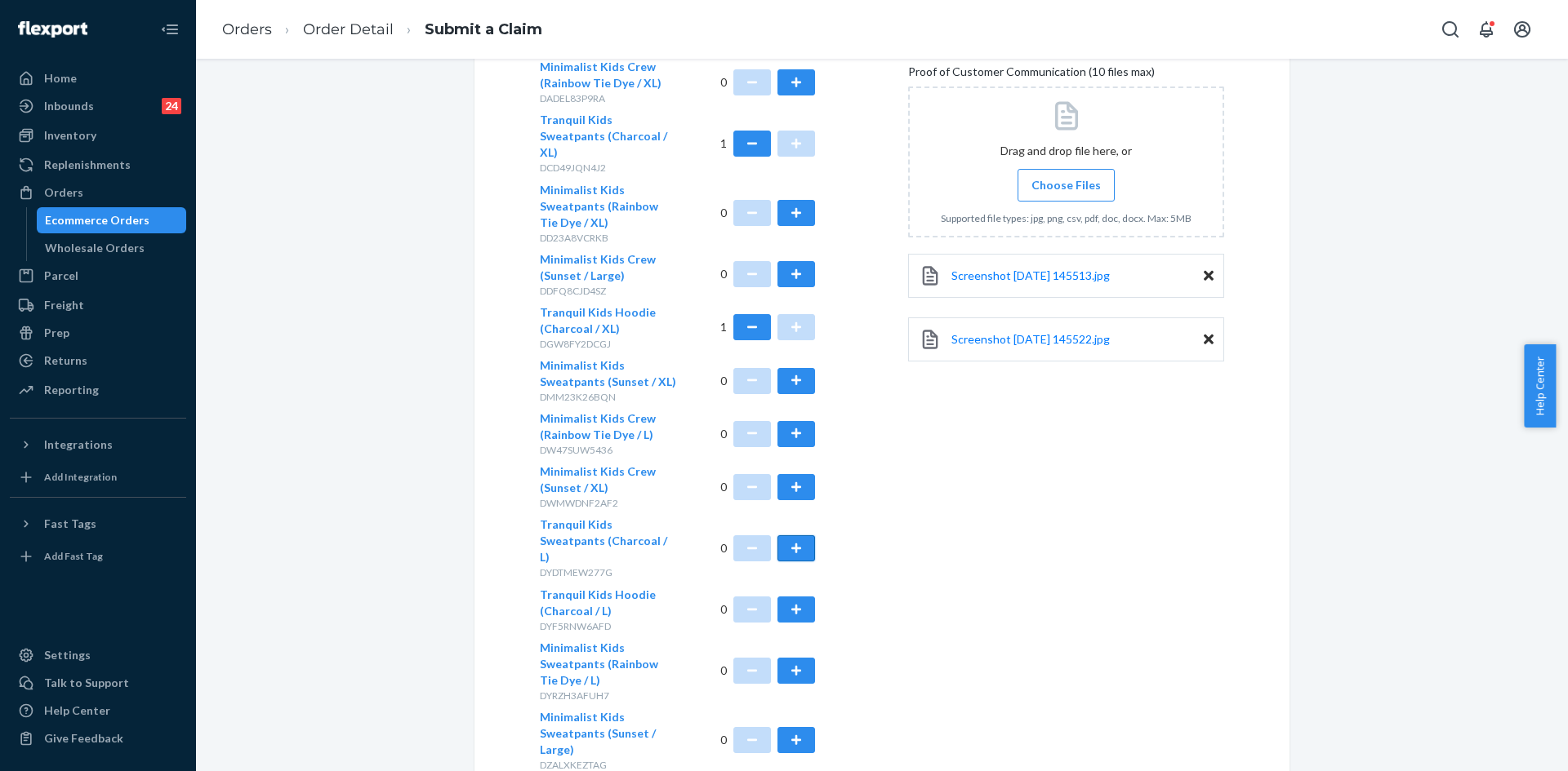
click at [780, 535] on button "button" at bounding box center [797, 548] width 38 height 26
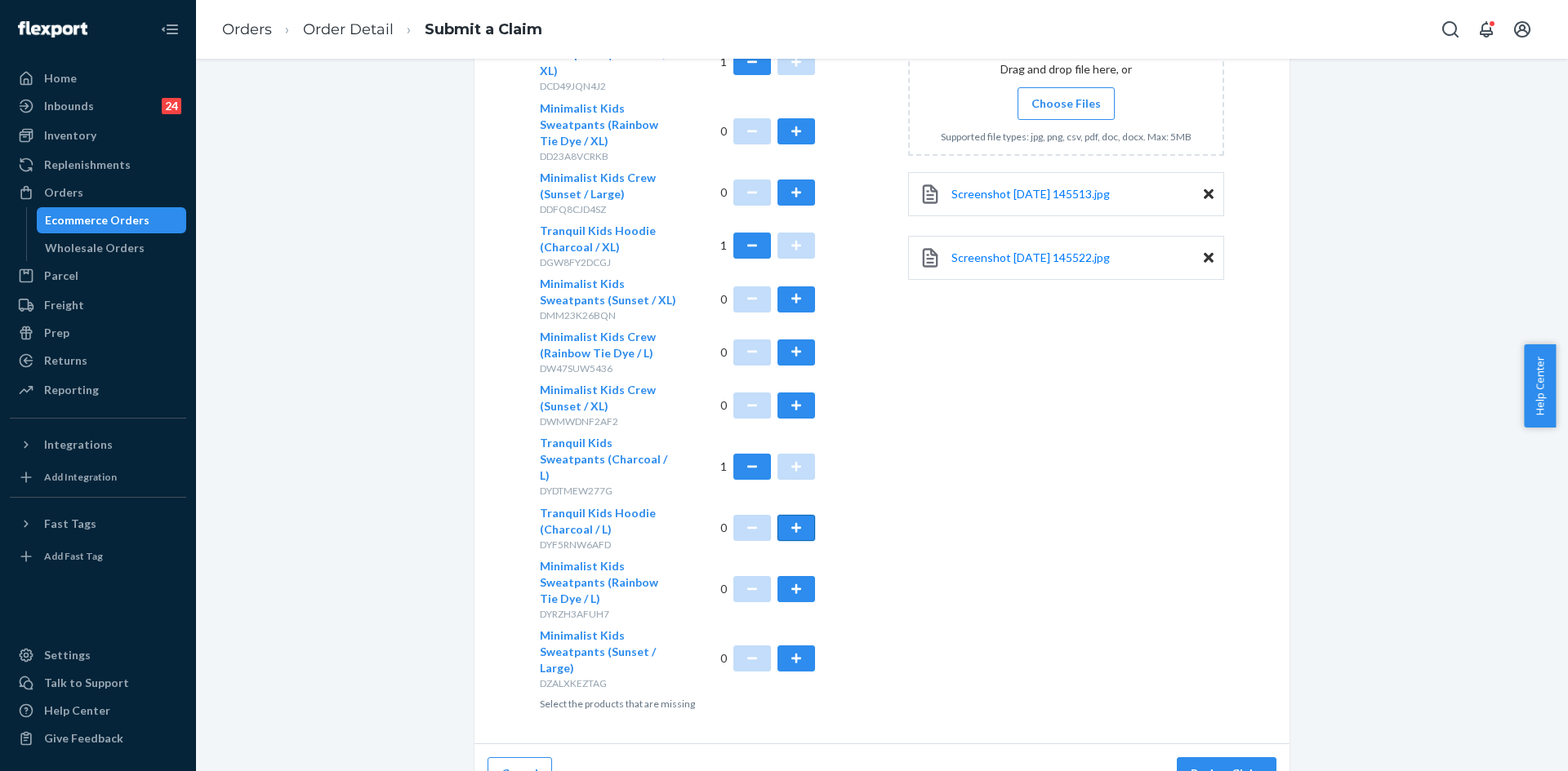
click at [791, 515] on button "button" at bounding box center [797, 527] width 38 height 26
click at [1218, 758] on button "Review Claim" at bounding box center [1226, 774] width 99 height 32
click at [1235, 758] on button "Review Claim" at bounding box center [1226, 774] width 99 height 32
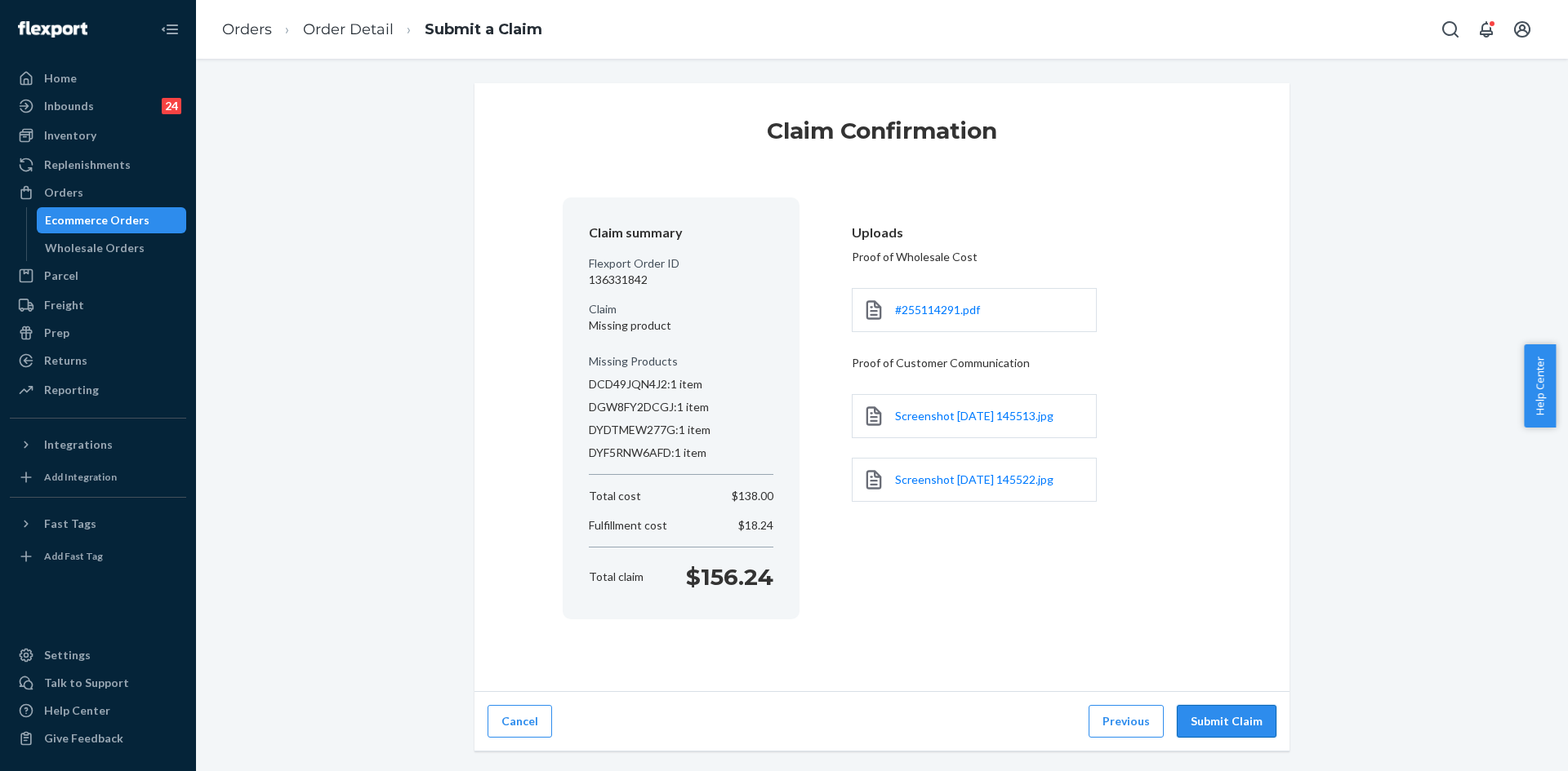
click at [1205, 711] on button "Submit Claim" at bounding box center [1226, 721] width 99 height 32
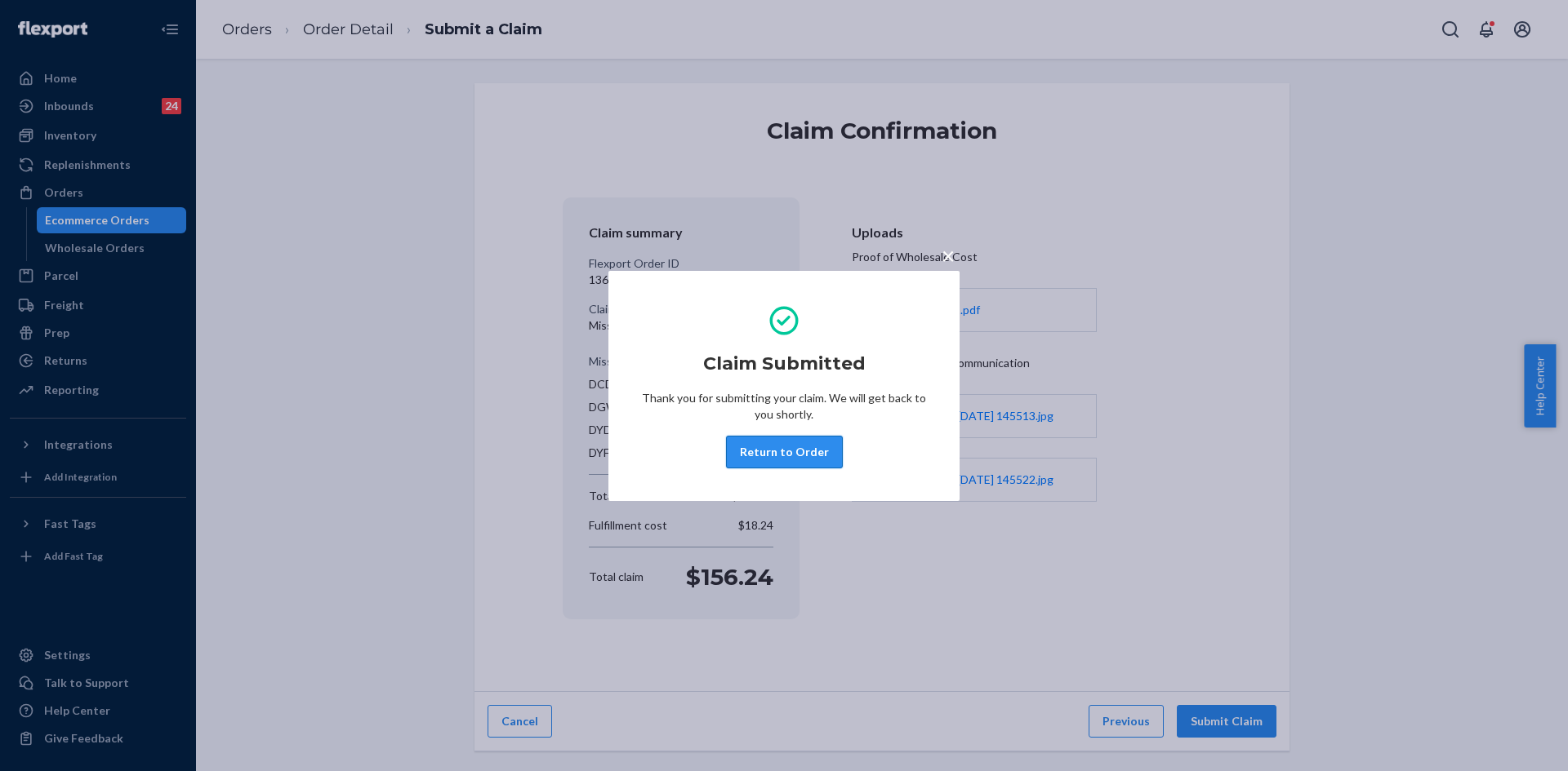
click at [770, 454] on button "Return to Order" at bounding box center [784, 452] width 116 height 32
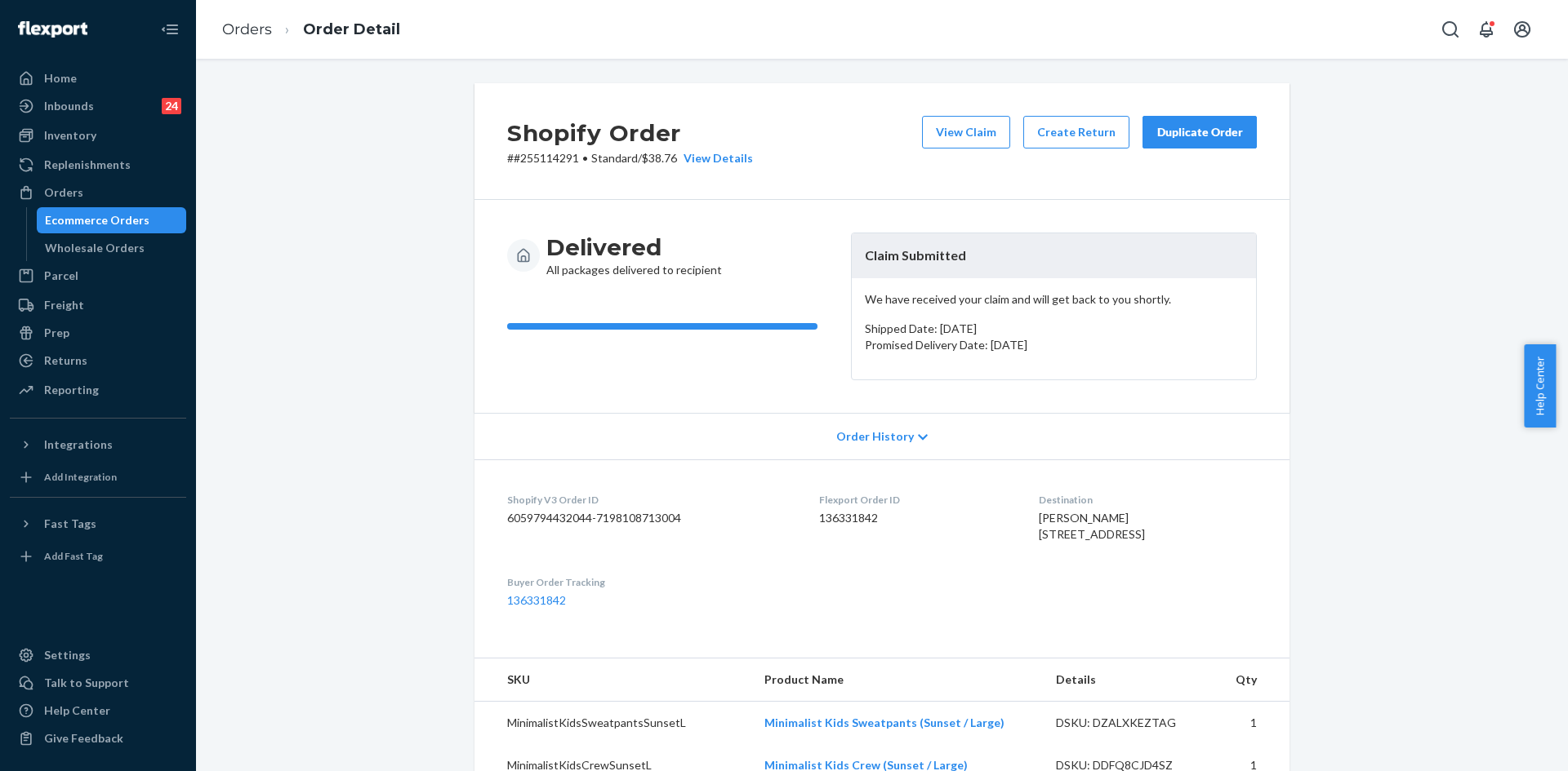
click at [1202, 126] on div "Duplicate Order" at bounding box center [1199, 133] width 87 height 16
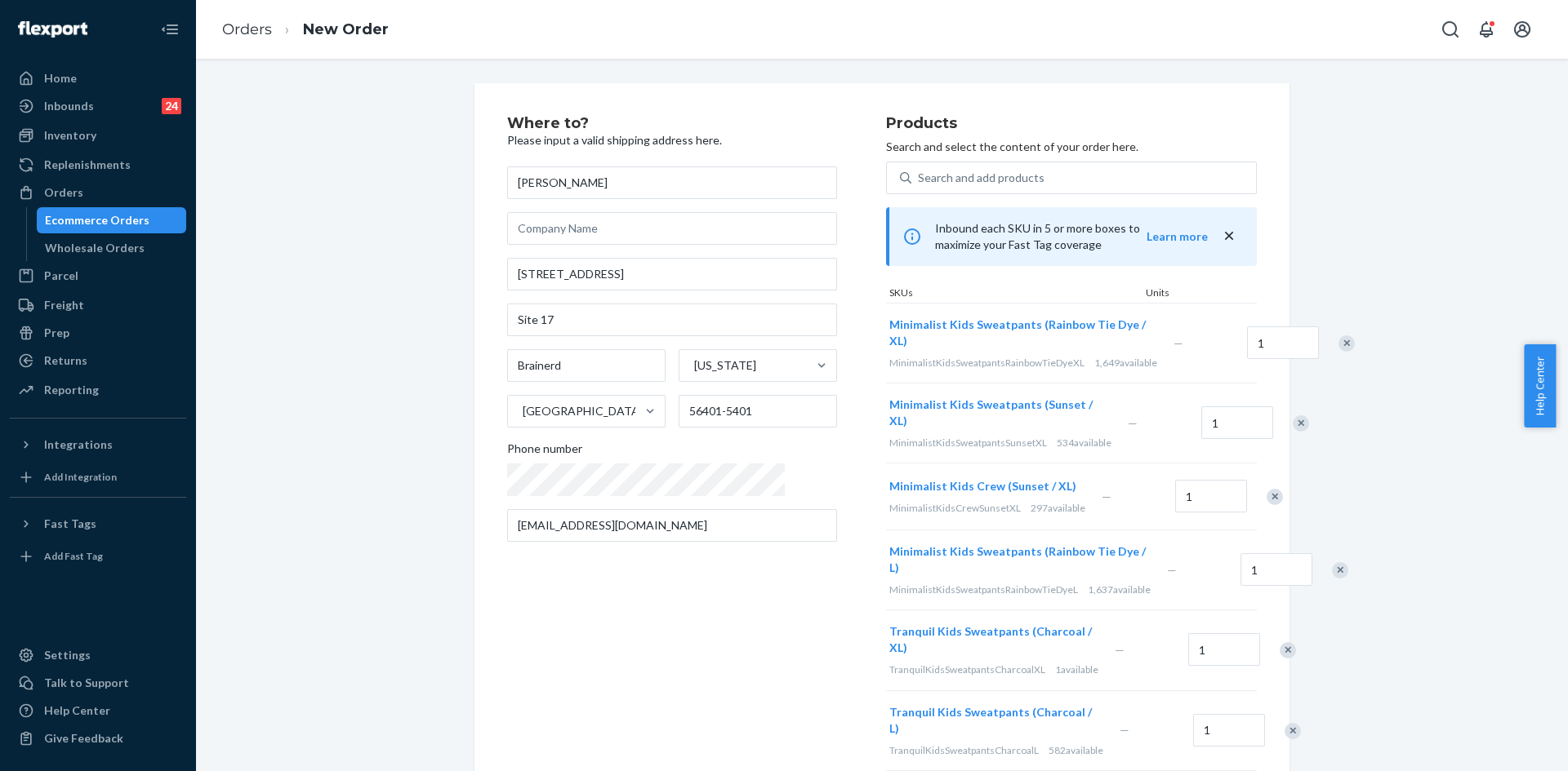
click at [1339, 352] on div "Remove Item" at bounding box center [1347, 344] width 16 height 16
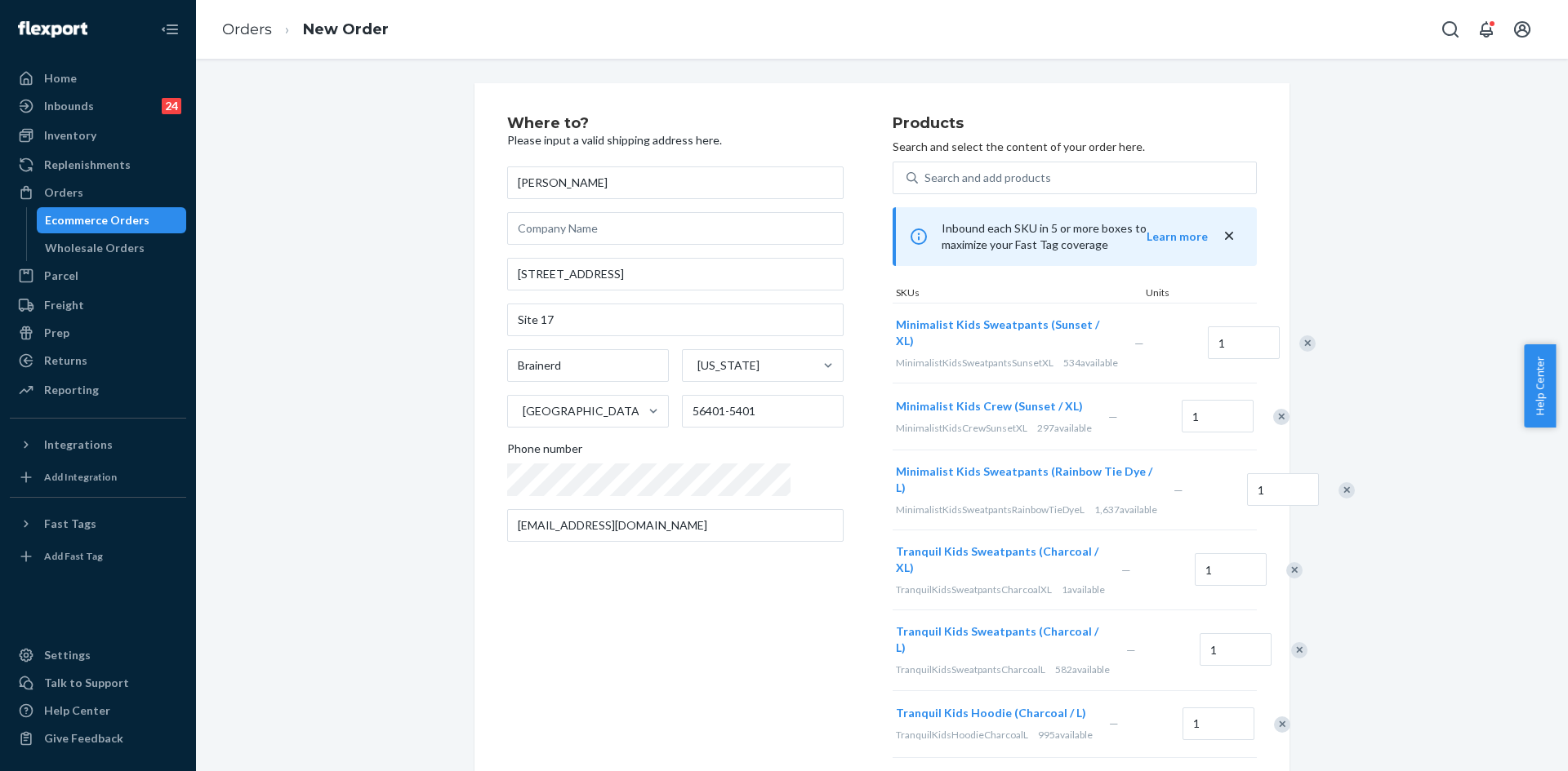
click at [1299, 345] on div "Remove Item" at bounding box center [1307, 344] width 16 height 16
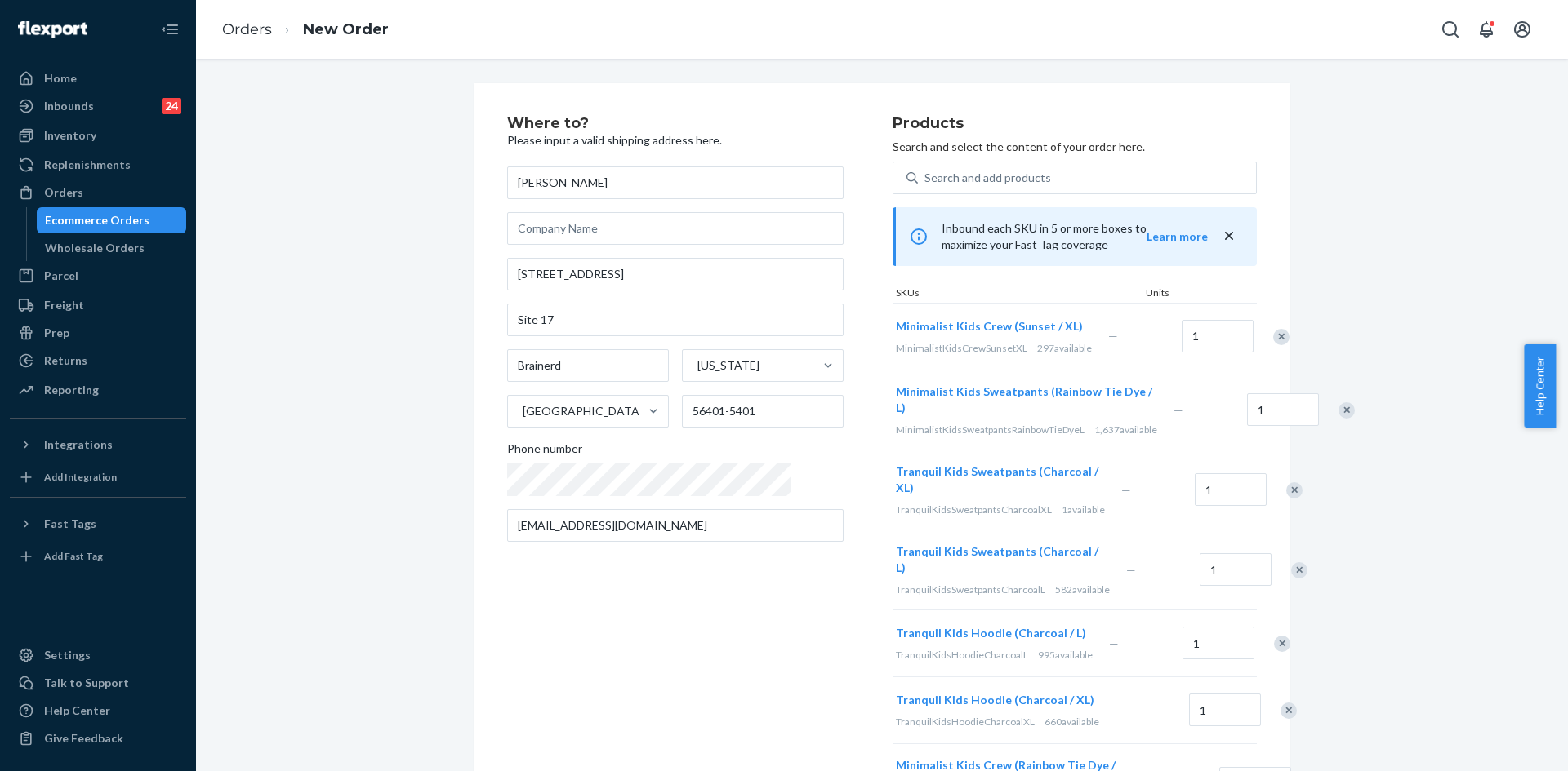
click at [1273, 345] on div "Remove Item" at bounding box center [1281, 337] width 16 height 16
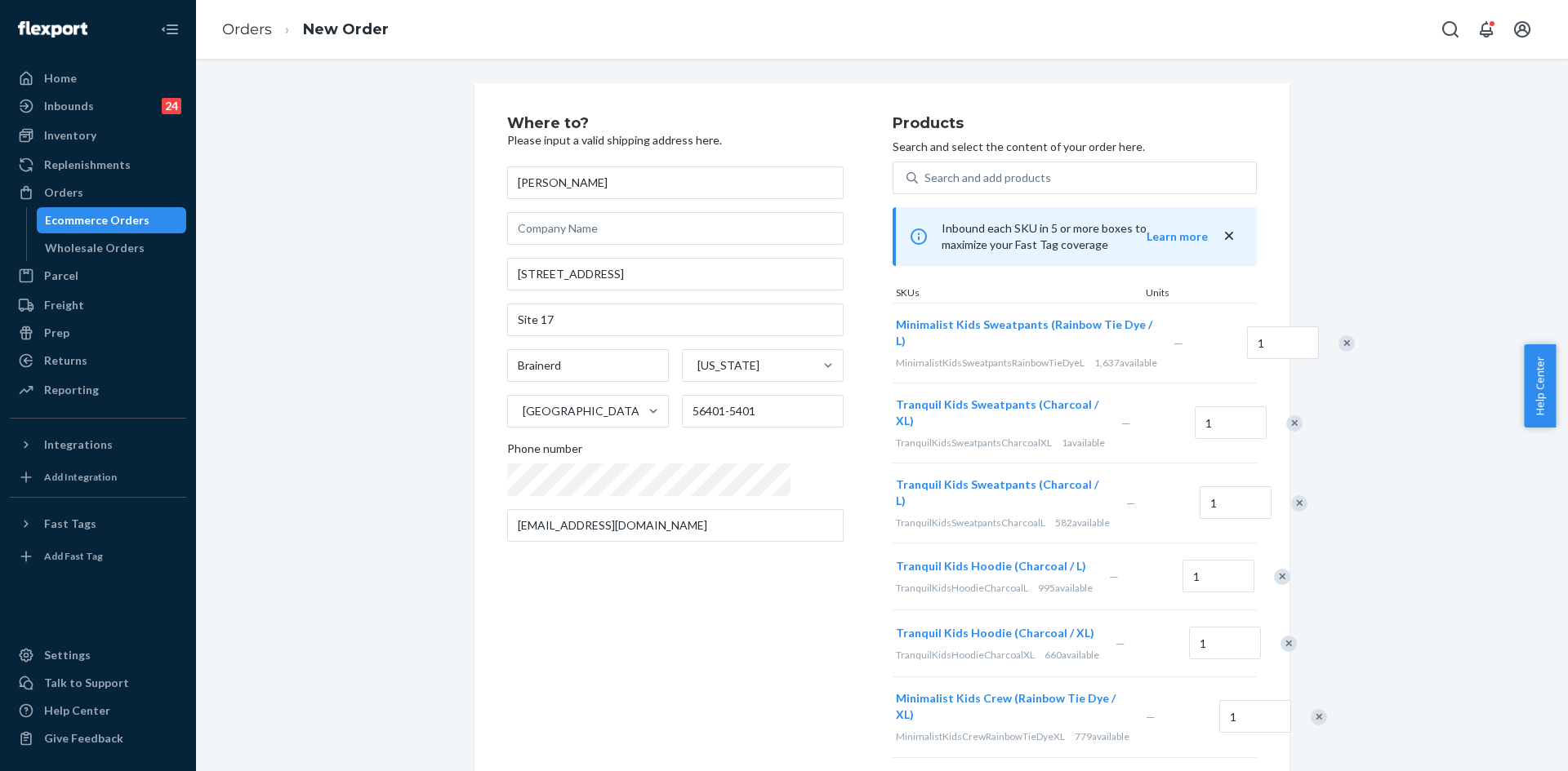
click at [1339, 345] on div "Remove Item" at bounding box center [1347, 344] width 16 height 16
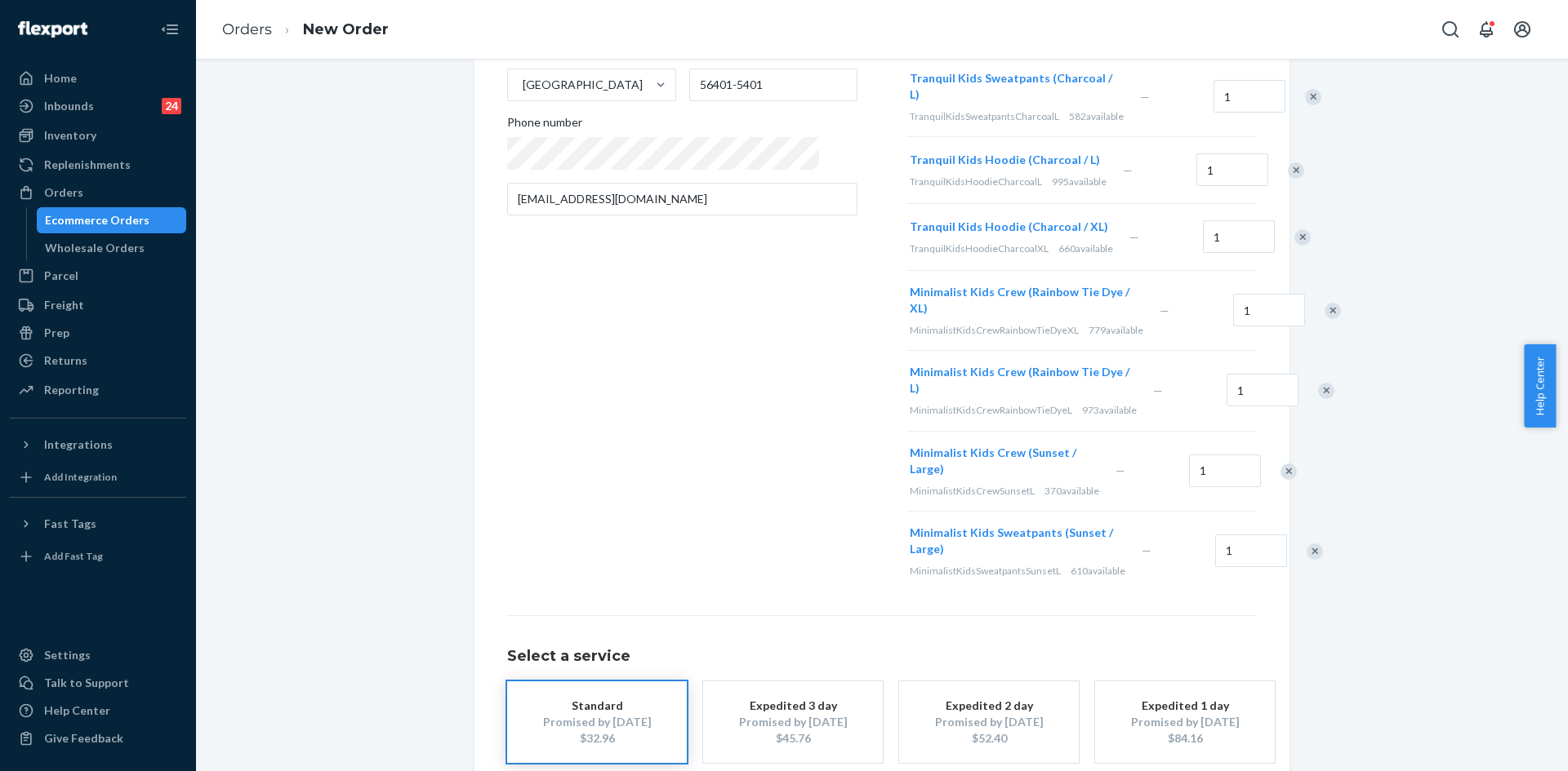
scroll to position [408, 0]
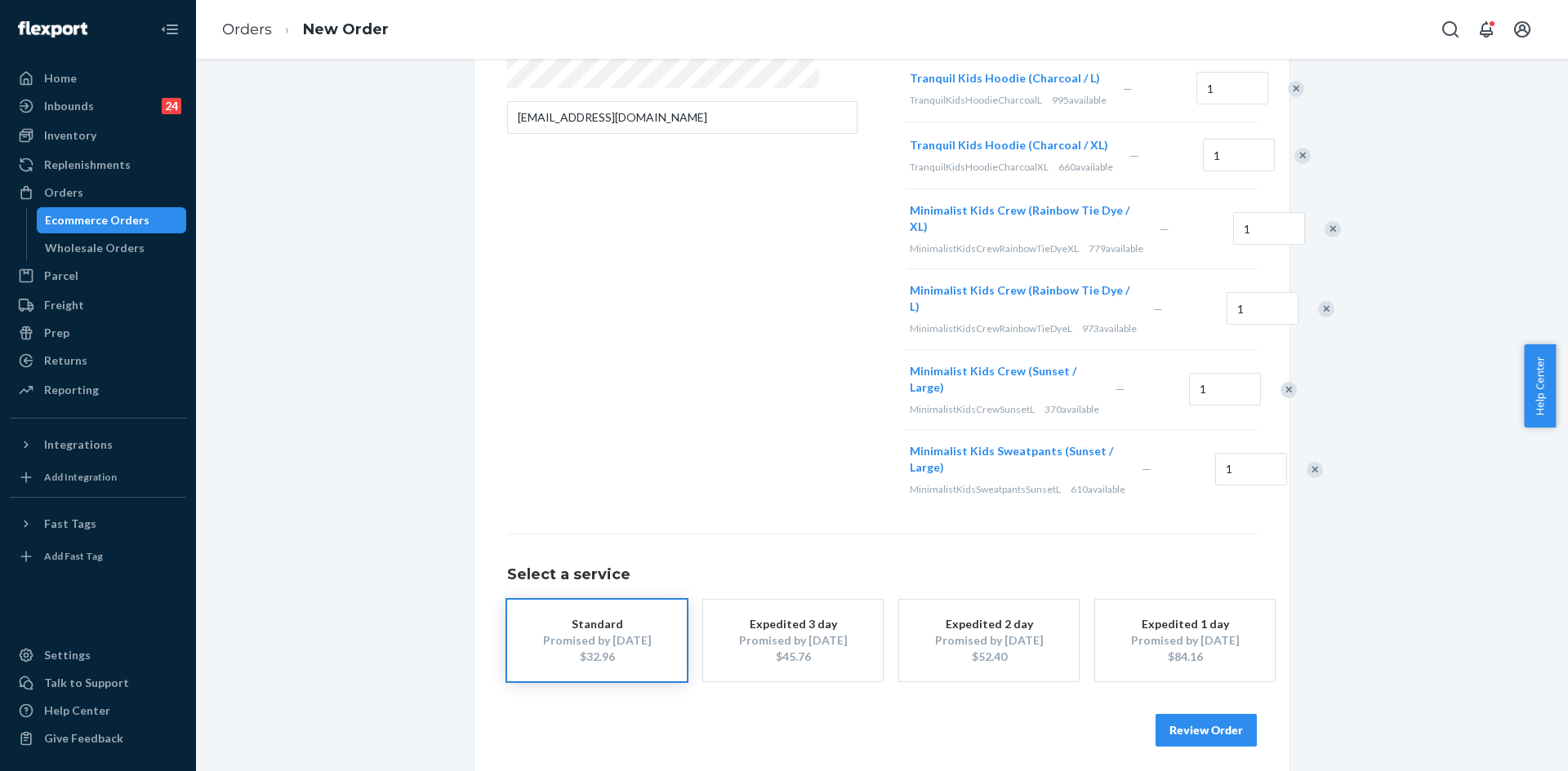
click at [1324, 237] on div "Remove Item" at bounding box center [1332, 229] width 16 height 16
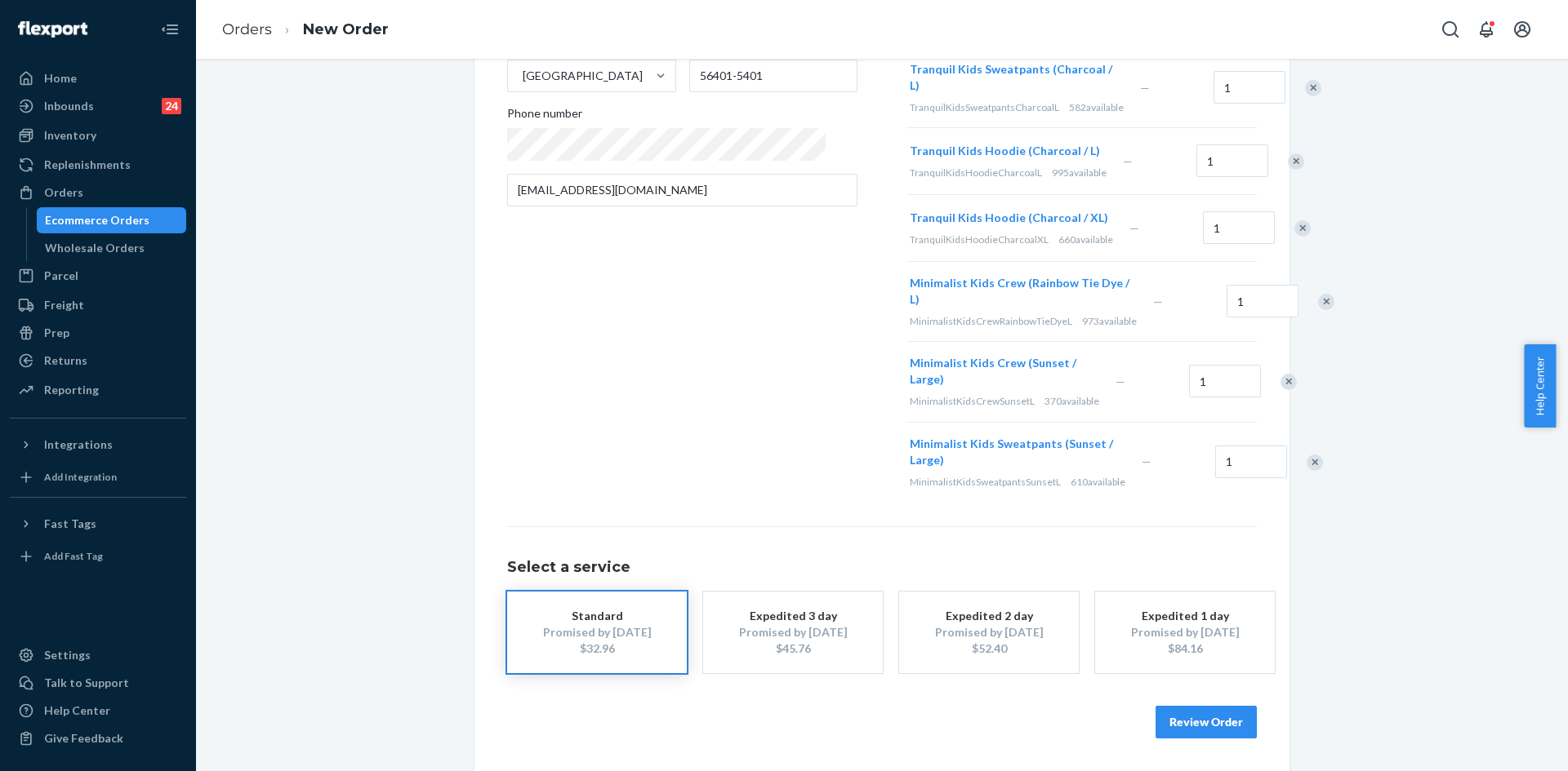
click at [1297, 301] on div at bounding box center [1317, 302] width 41 height 43
click at [1318, 310] on div "Remove Item" at bounding box center [1326, 302] width 16 height 16
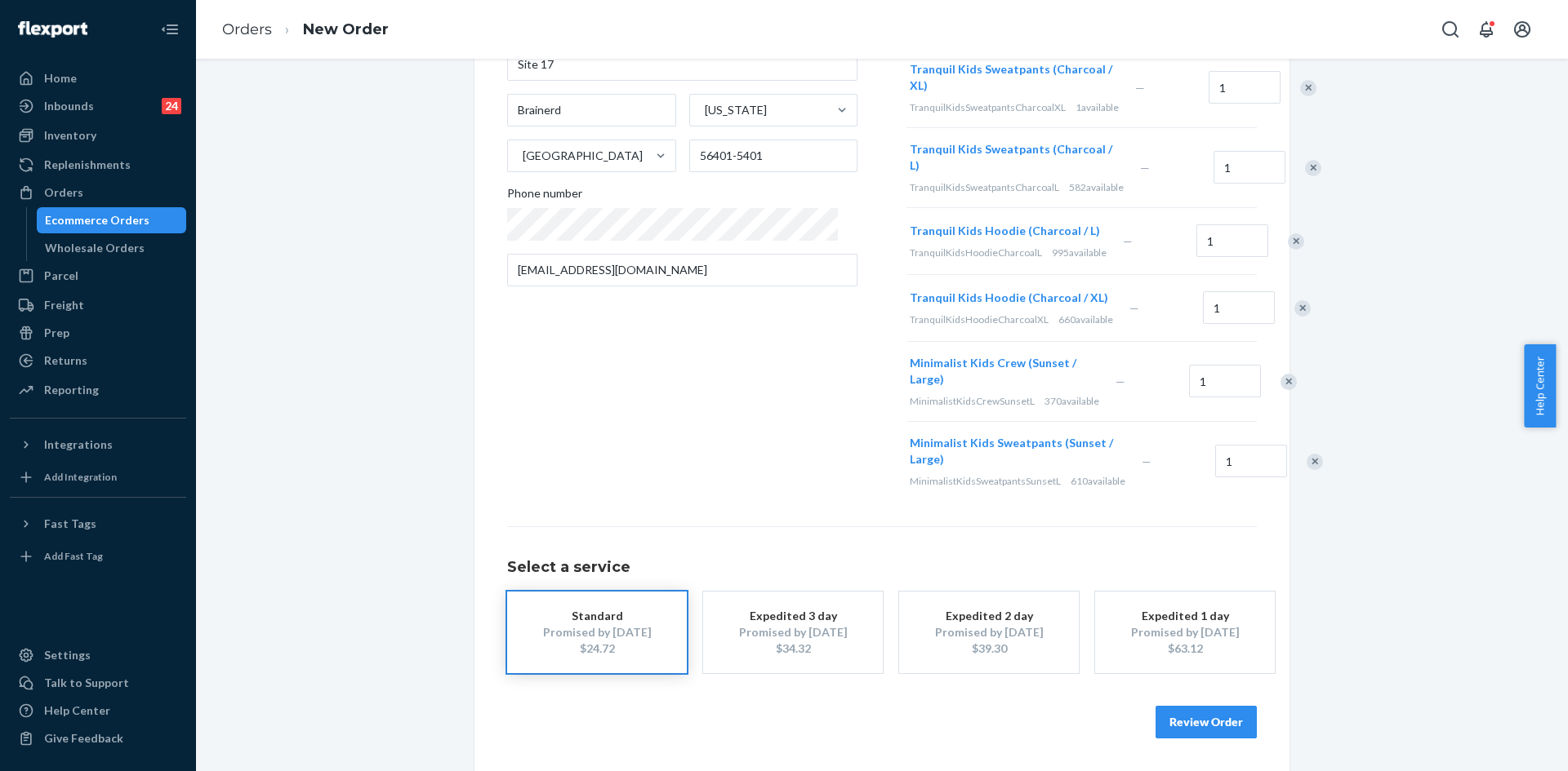
click at [1280, 373] on div "Remove Item" at bounding box center [1288, 381] width 16 height 16
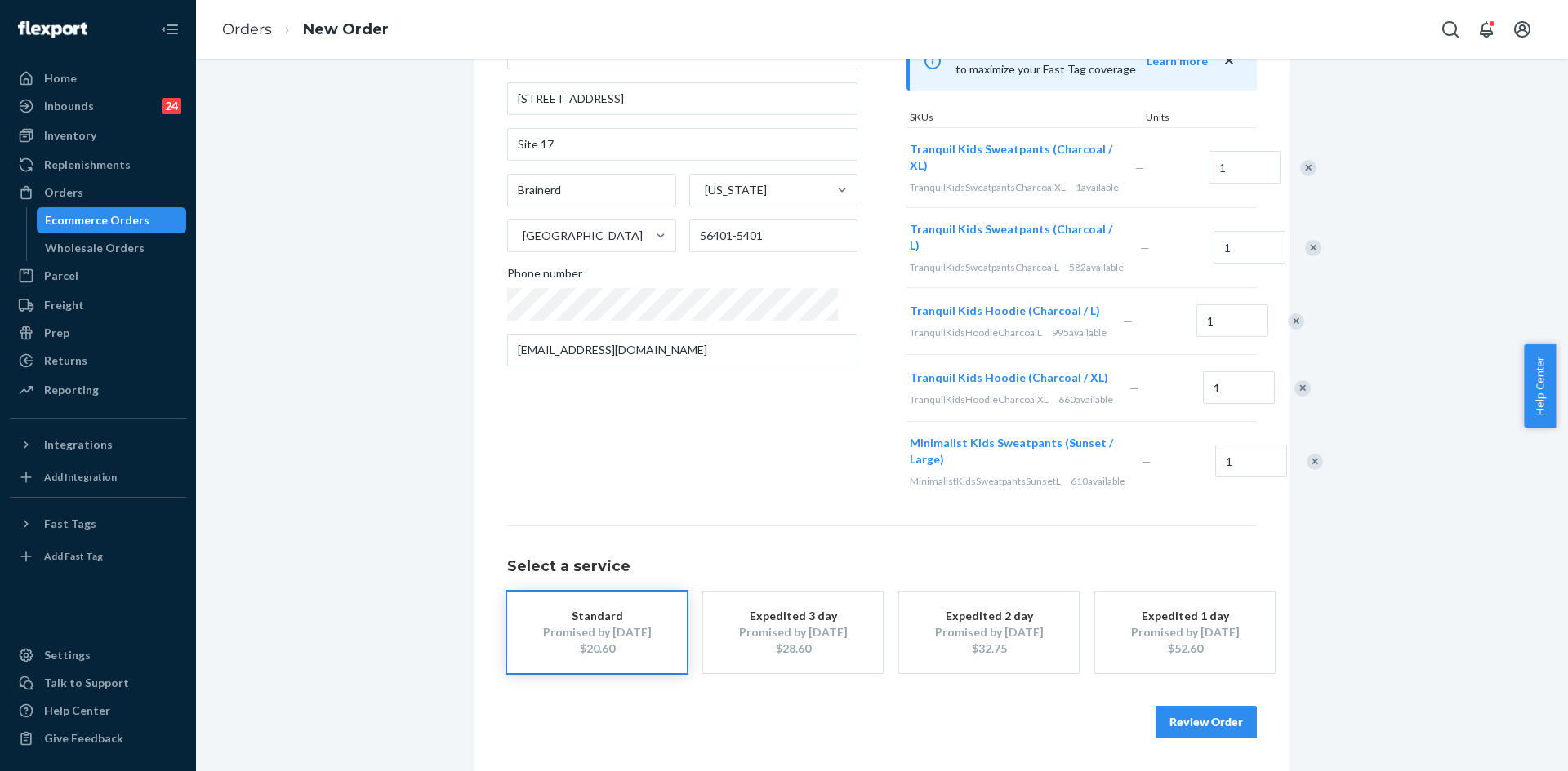
click at [1306, 456] on div "Remove Item" at bounding box center [1314, 462] width 16 height 16
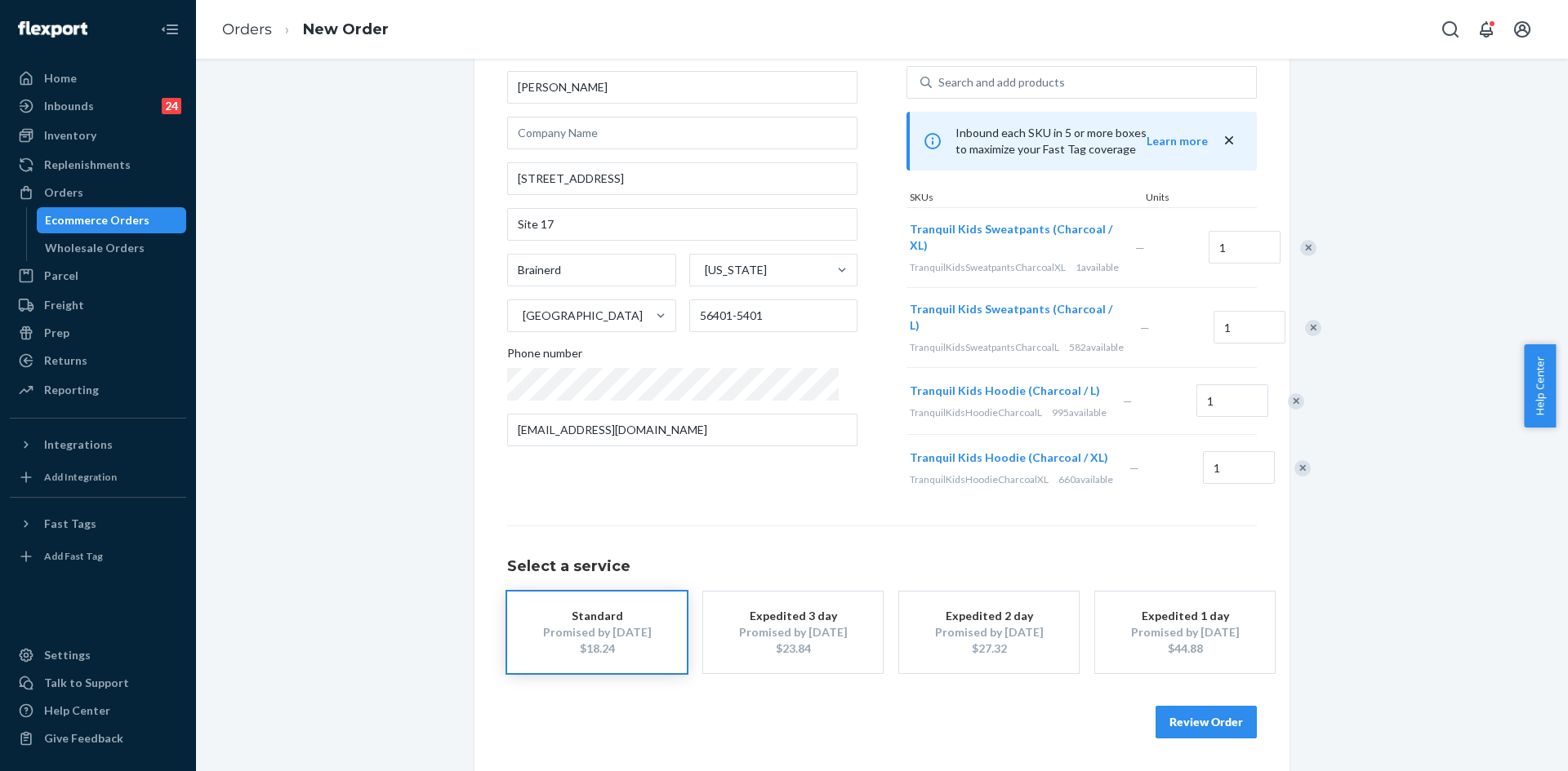
scroll to position [178, 0]
click at [1219, 717] on button "Review Order" at bounding box center [1206, 722] width 101 height 32
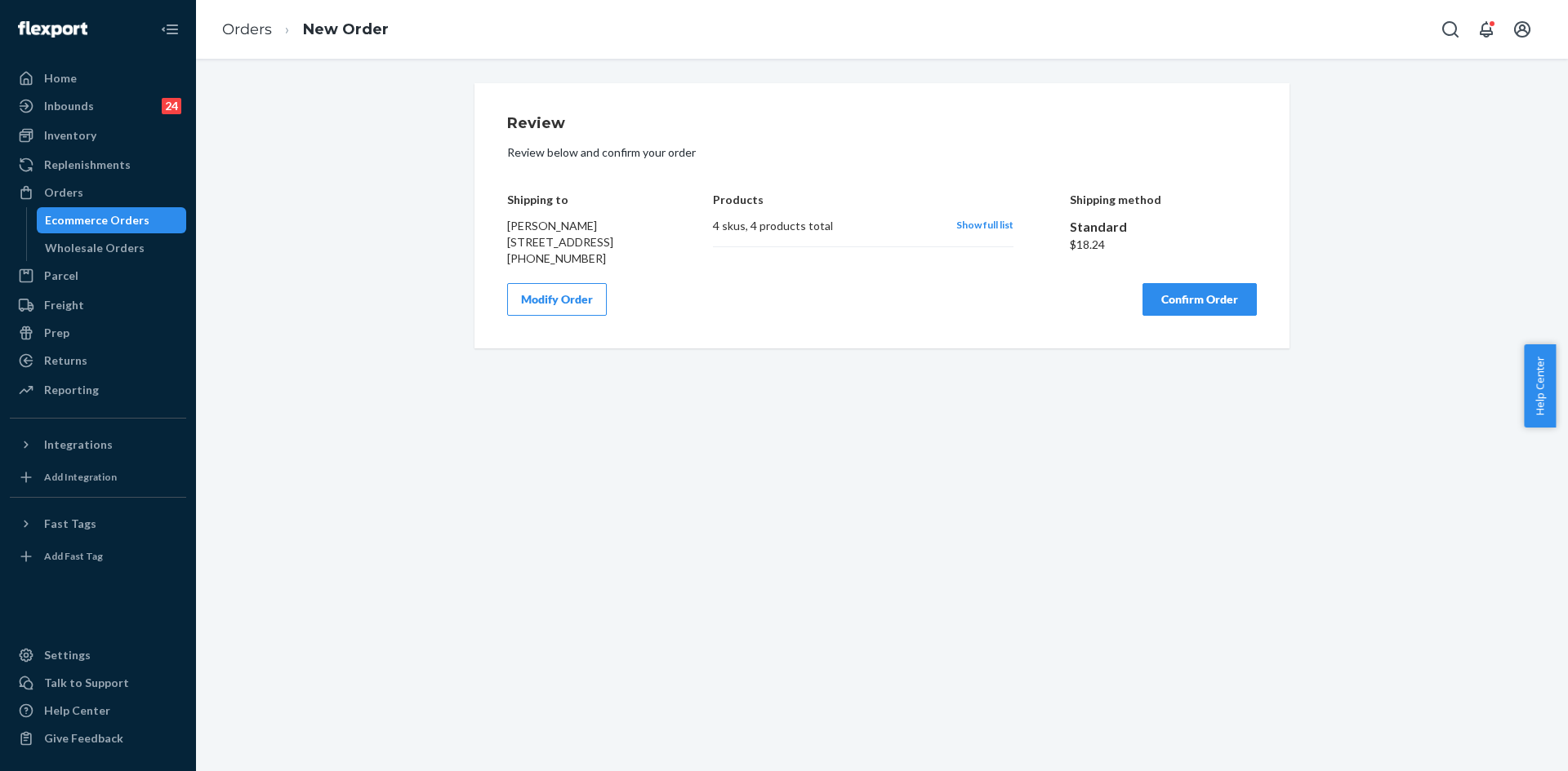
scroll to position [0, 0]
click at [771, 230] on div "4 skus , 4 products total" at bounding box center [826, 226] width 226 height 16
click at [969, 224] on span "Show full list" at bounding box center [985, 225] width 57 height 13
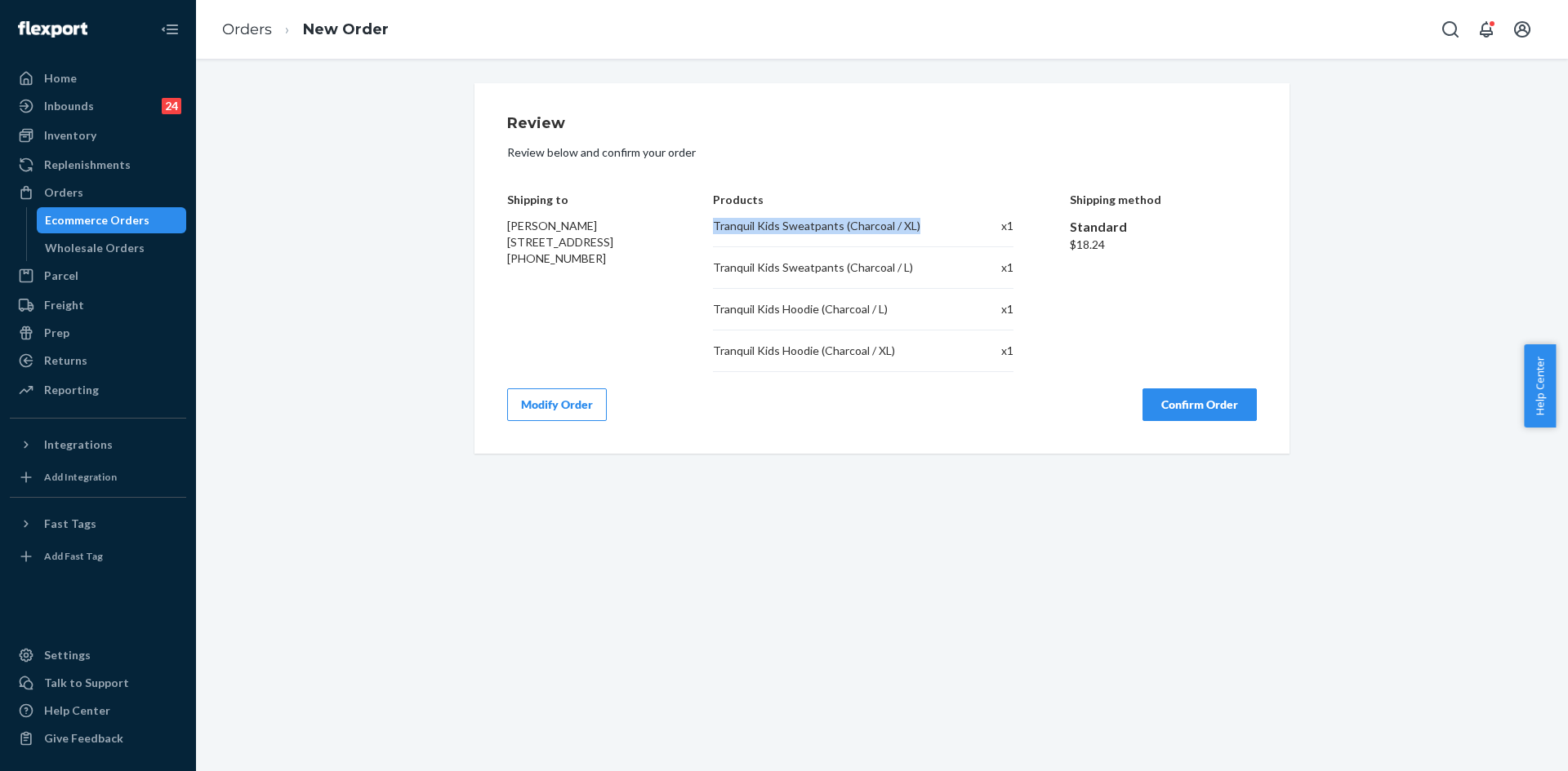
copy div "Tranquil Kids Sweatpants (Charcoal / XL)"
drag, startPoint x: 706, startPoint y: 222, endPoint x: 927, endPoint y: 223, distance: 221.0
click at [927, 223] on div "Tranquil Kids Sweatpants (Charcoal / XL)" at bounding box center [831, 226] width 236 height 16
copy div "Tranquil Kids Sweatpants (Charcoal / L)"
drag, startPoint x: 704, startPoint y: 270, endPoint x: 916, endPoint y: 273, distance: 212.0
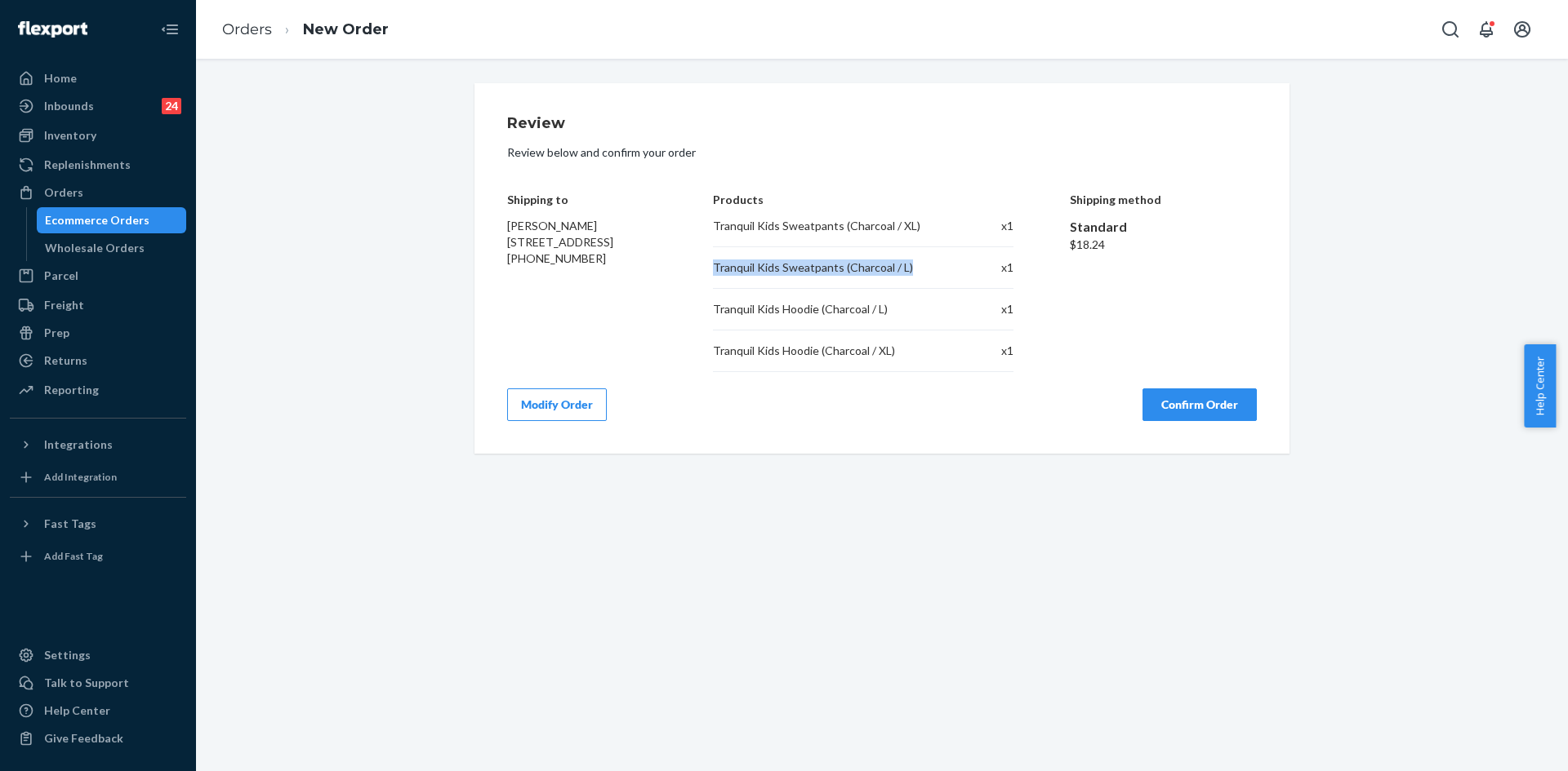
click at [916, 273] on div "Shipping to [PERSON_NAME] [STREET_ADDRESS] [PHONE_NUMBER] Products Tranquil Kid…" at bounding box center [882, 270] width 750 height 203
copy div "Tranquil Kids Hoodie (Charcoal / L)"
drag, startPoint x: 702, startPoint y: 307, endPoint x: 880, endPoint y: 307, distance: 178.0
click at [880, 307] on div "Shipping to [PERSON_NAME] [STREET_ADDRESS] [PHONE_NUMBER] Products Tranquil Kid…" at bounding box center [882, 270] width 750 height 203
copy div "Tranquil Kids Hoodie (Charcoal / XL)"
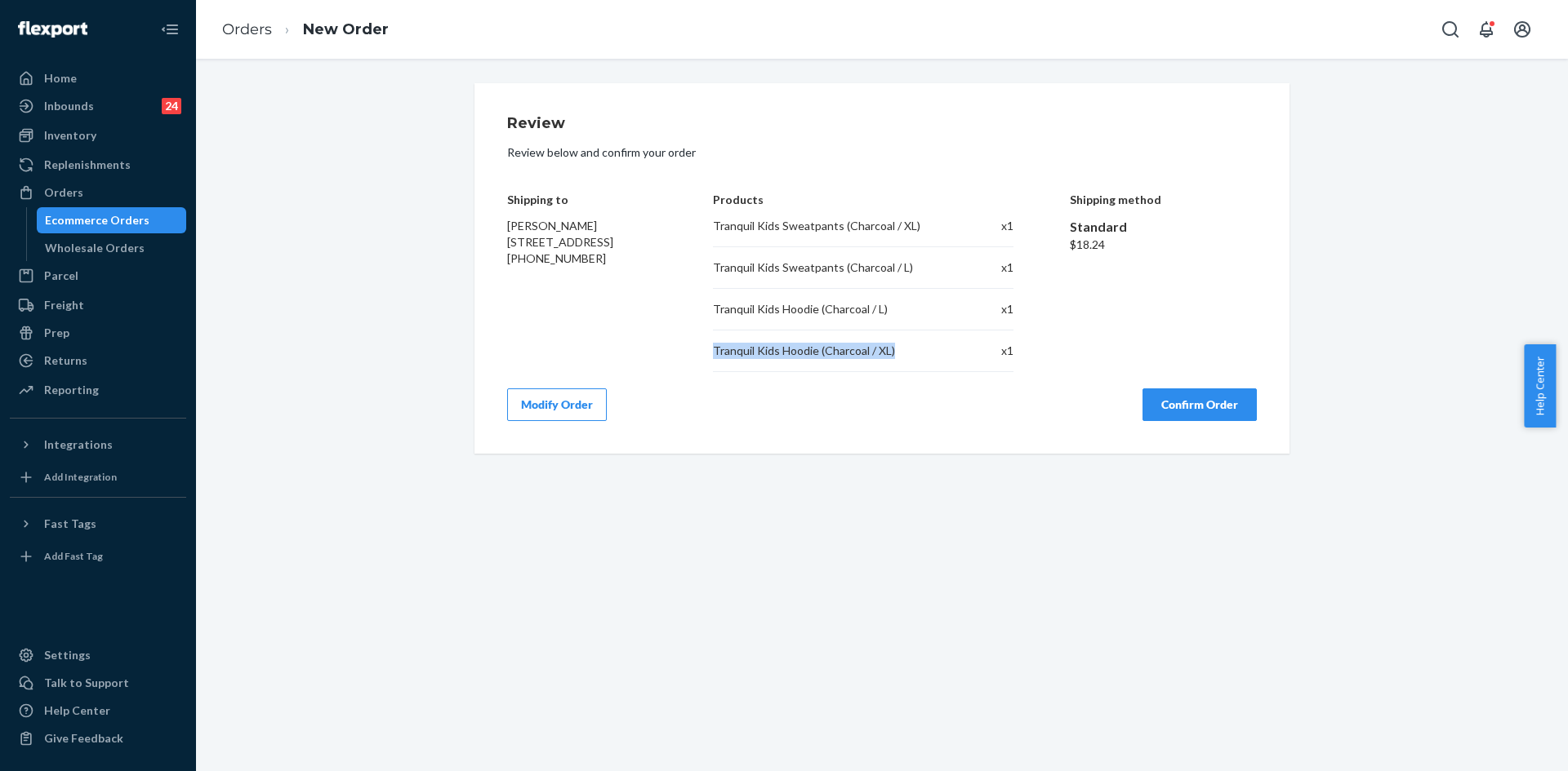
drag, startPoint x: 700, startPoint y: 344, endPoint x: 911, endPoint y: 355, distance: 211.3
click at [911, 355] on div "Shipping to [PERSON_NAME] [STREET_ADDRESS] [PHONE_NUMBER] Products Tranquil Kid…" at bounding box center [882, 270] width 750 height 203
click at [1189, 410] on button "Confirm Order" at bounding box center [1200, 405] width 115 height 32
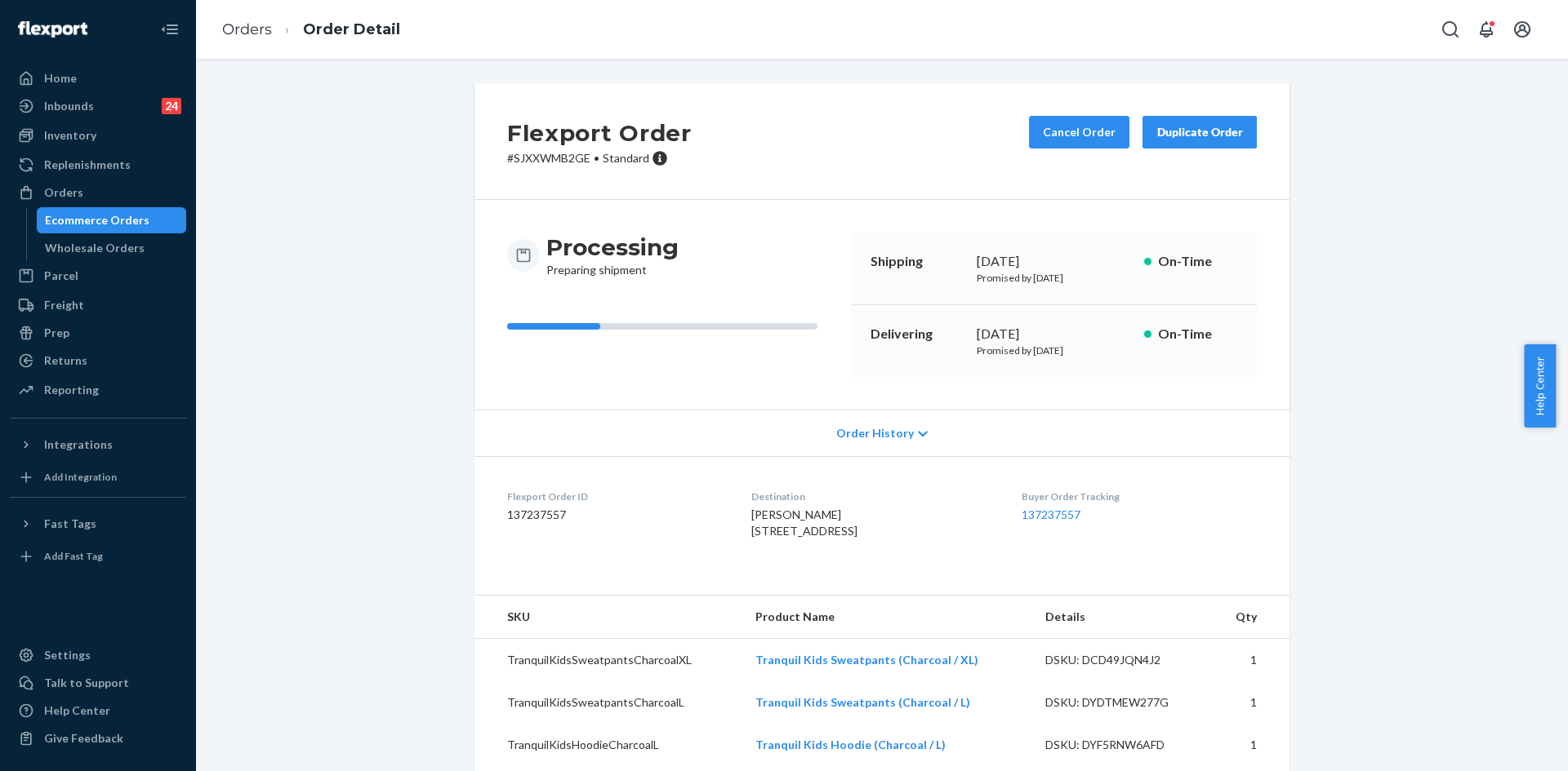
copy div "[DATE]"
drag, startPoint x: 1035, startPoint y: 269, endPoint x: 1100, endPoint y: 263, distance: 65.3
click at [1100, 263] on div "Shipping [DATE] Promised by [DATE] On-Time" at bounding box center [1054, 269] width 406 height 73
copy div "[DATE]"
drag, startPoint x: 970, startPoint y: 334, endPoint x: 1073, endPoint y: 334, distance: 103.0
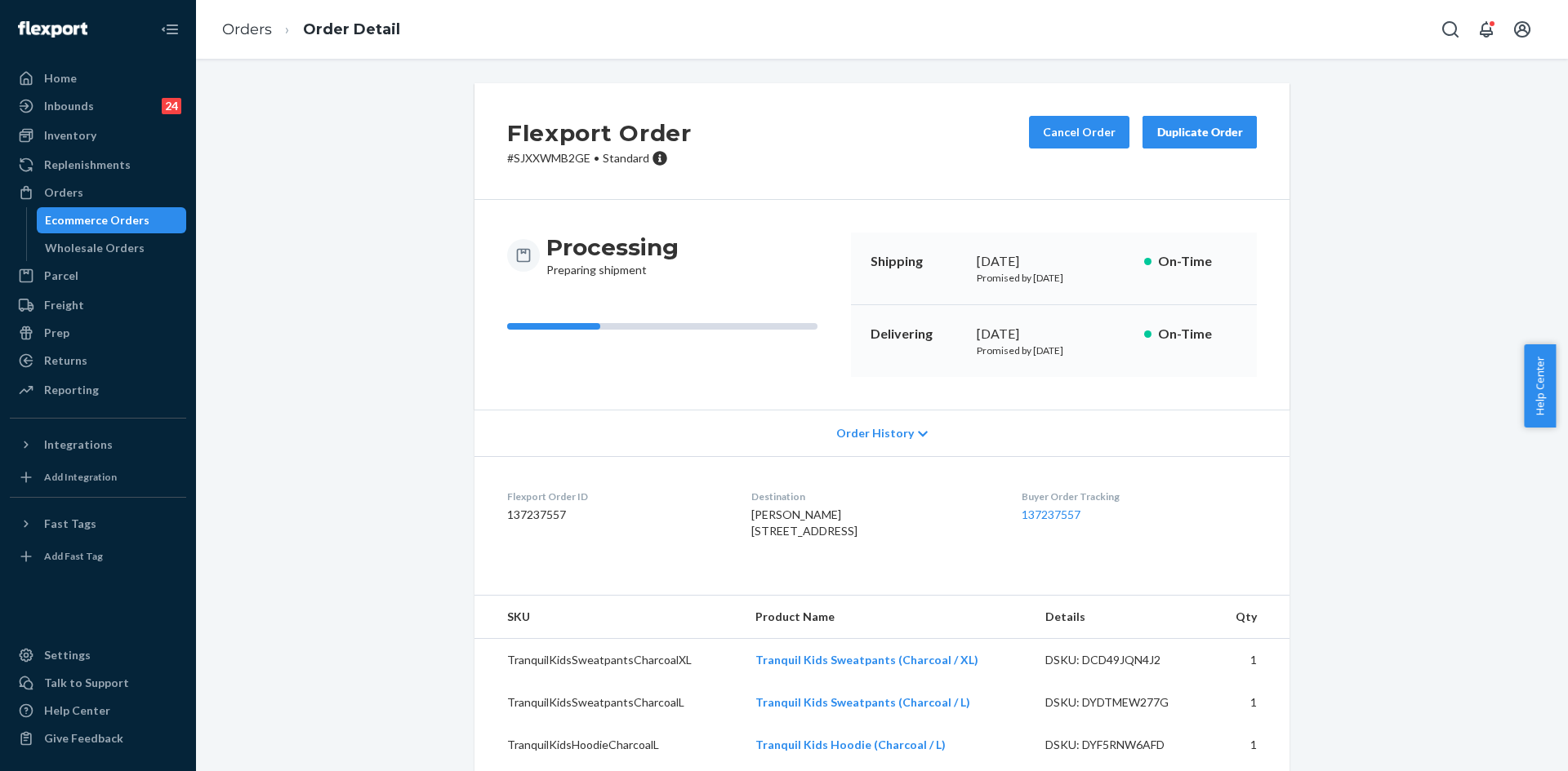
click at [1073, 334] on div "[DATE]" at bounding box center [1054, 334] width 154 height 19
drag, startPoint x: 1022, startPoint y: 511, endPoint x: 1090, endPoint y: 511, distance: 68.0
click at [1090, 511] on dl "Flexport Order ID 137237557 Destination [PERSON_NAME] [STREET_ADDRESS] US Buyer…" at bounding box center [882, 517] width 815 height 123
click at [1446, 27] on icon "Open Search Box" at bounding box center [1451, 30] width 20 height 20
type input "9434636106023304369444"
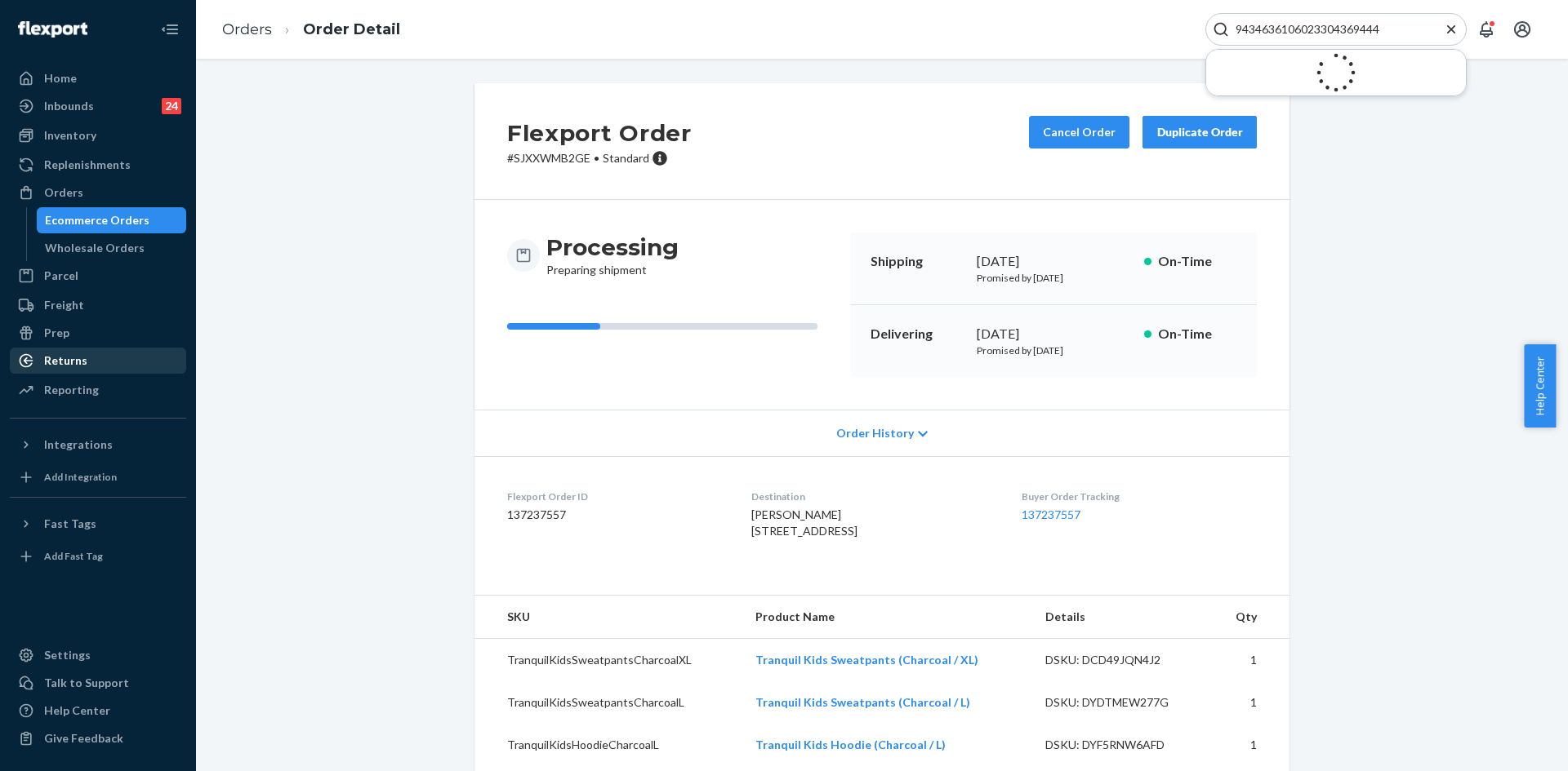
click at [77, 362] on div "Returns" at bounding box center [65, 361] width 43 height 16
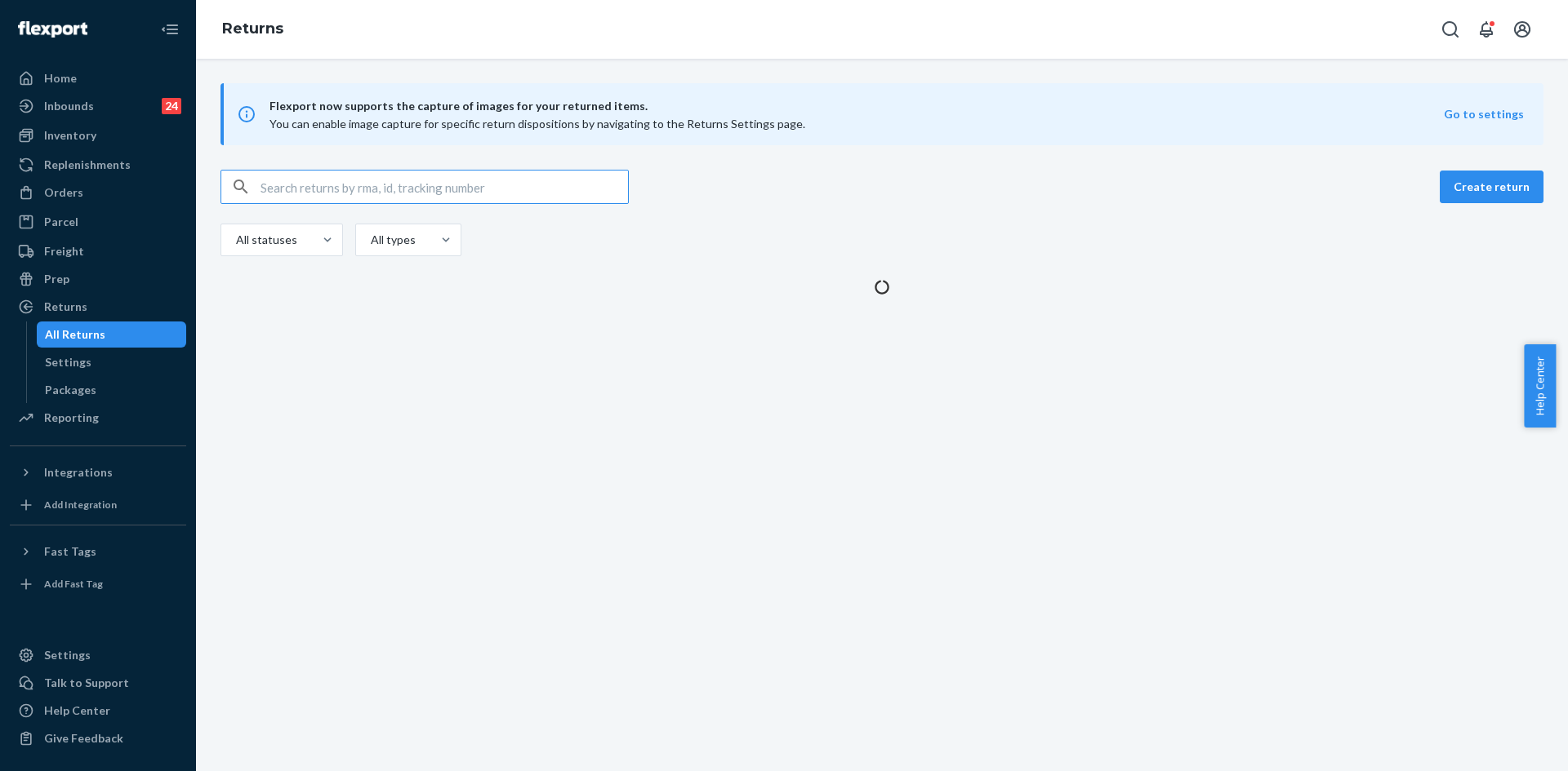
click at [314, 184] on input "text" at bounding box center [444, 186] width 367 height 32
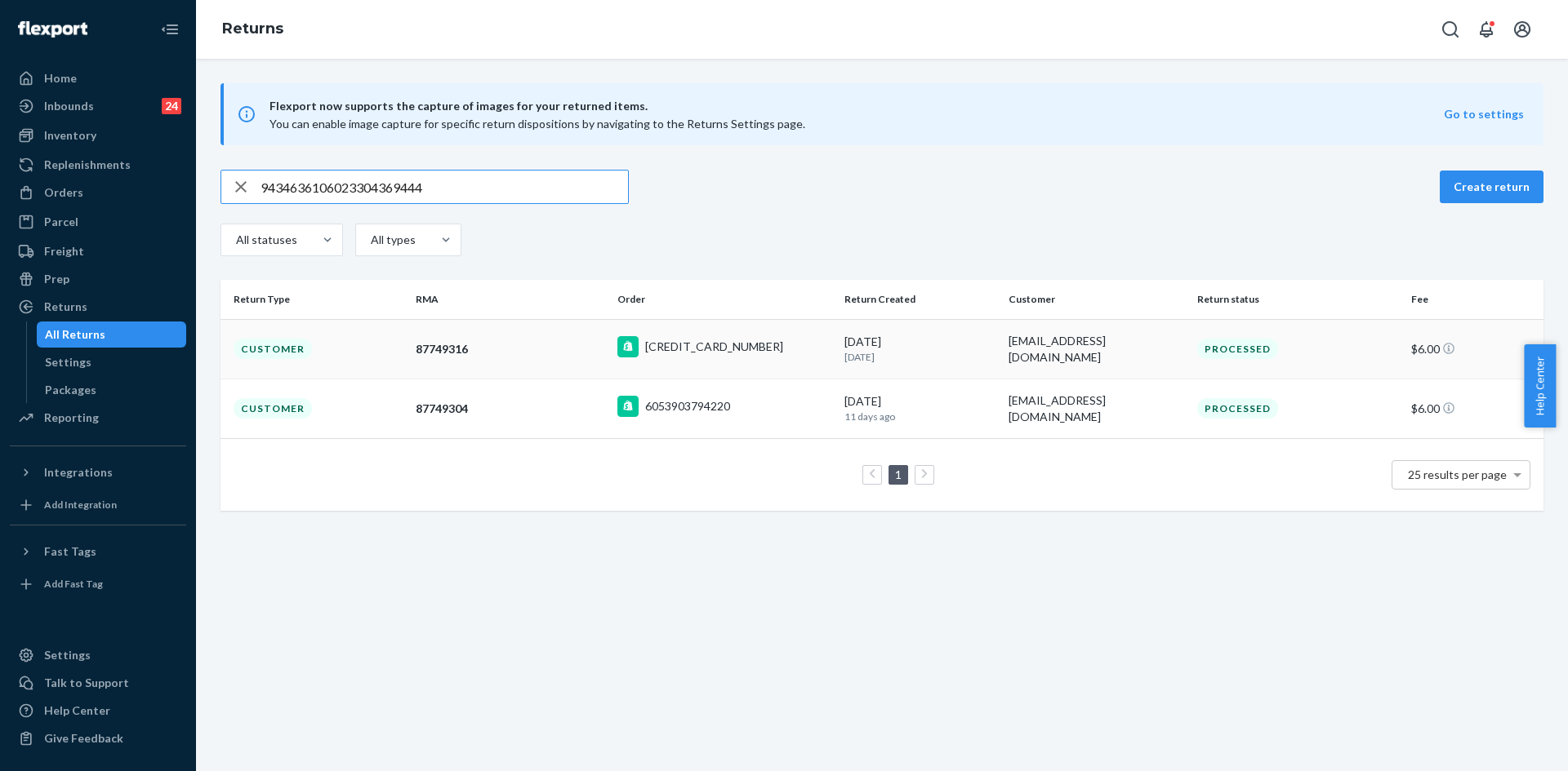
type input "9434636106023304369444"
click at [311, 353] on td "Customer" at bounding box center [314, 348] width 189 height 60
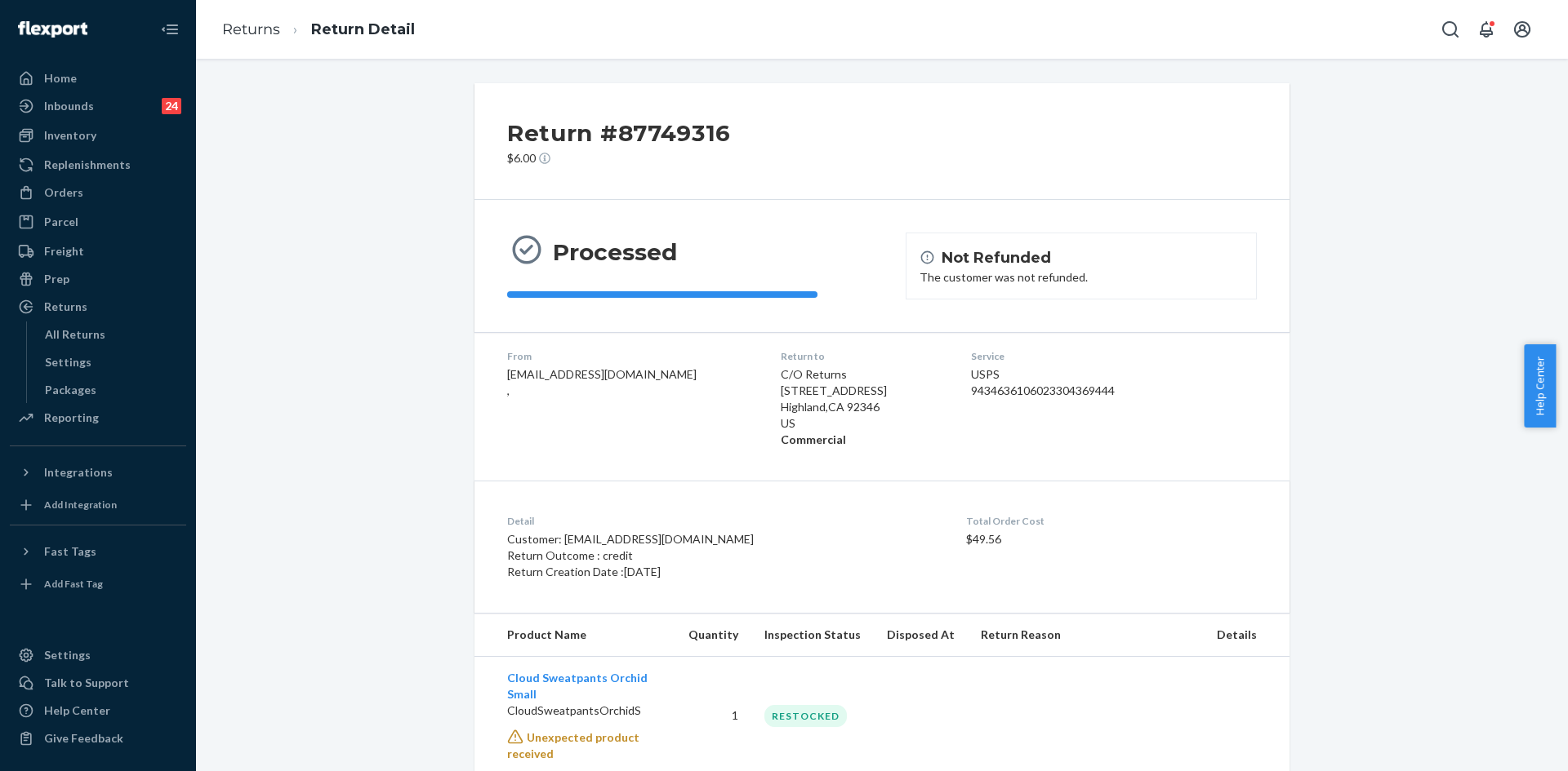
scroll to position [104, 0]
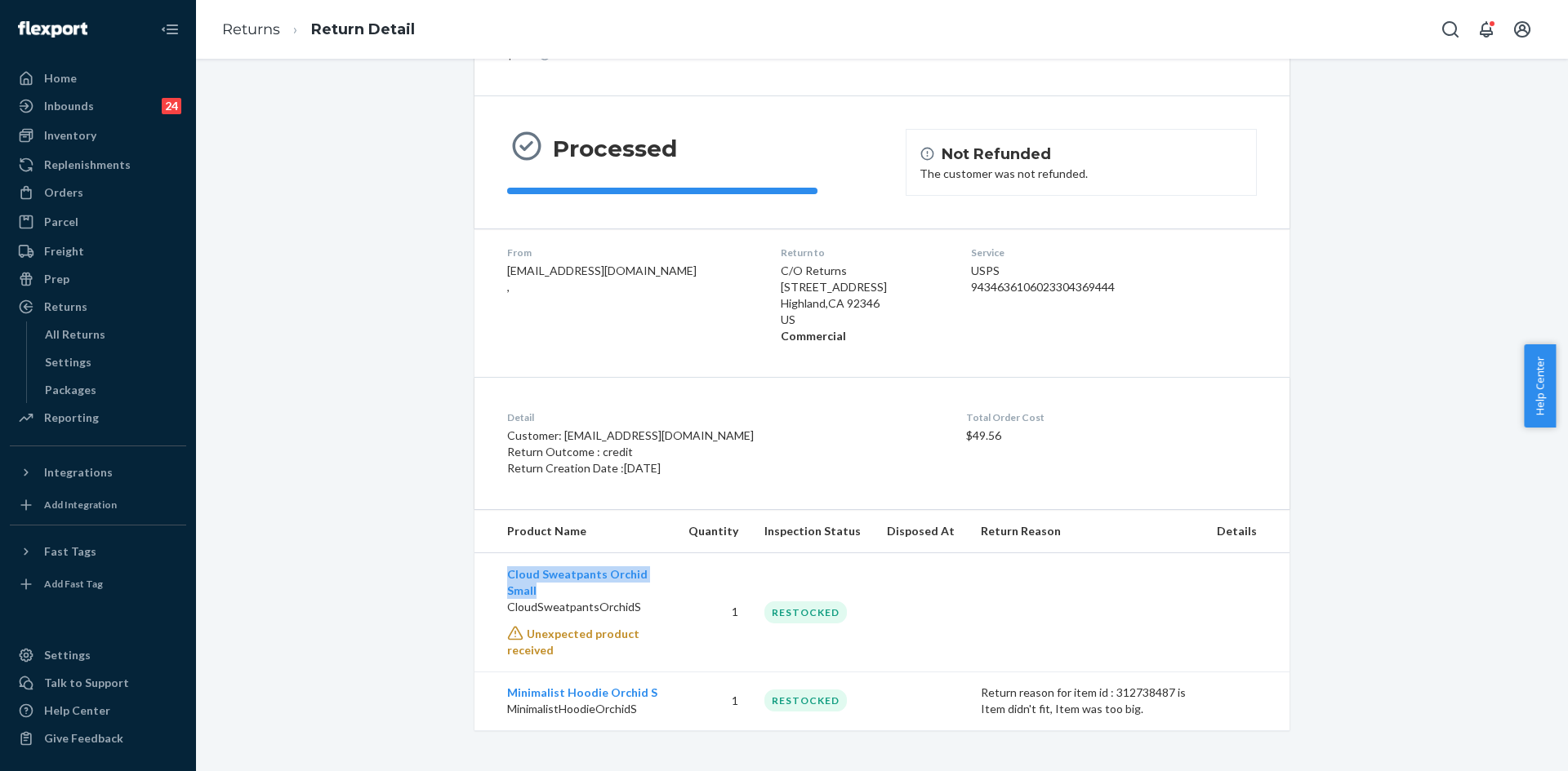
drag, startPoint x: 495, startPoint y: 572, endPoint x: 541, endPoint y: 587, distance: 48.4
click at [541, 587] on td "Cloud Sweatpants Orchid Small CloudSweatpantsOrchidS Unexpected product received" at bounding box center [574, 612] width 201 height 119
drag, startPoint x: 496, startPoint y: 690, endPoint x: 653, endPoint y: 692, distance: 157.0
click at [653, 692] on td "Minimalist Hoodie Orchid S MinimalistHoodieOrchidS" at bounding box center [574, 701] width 201 height 59
drag, startPoint x: 497, startPoint y: 575, endPoint x: 531, endPoint y: 588, distance: 36.4
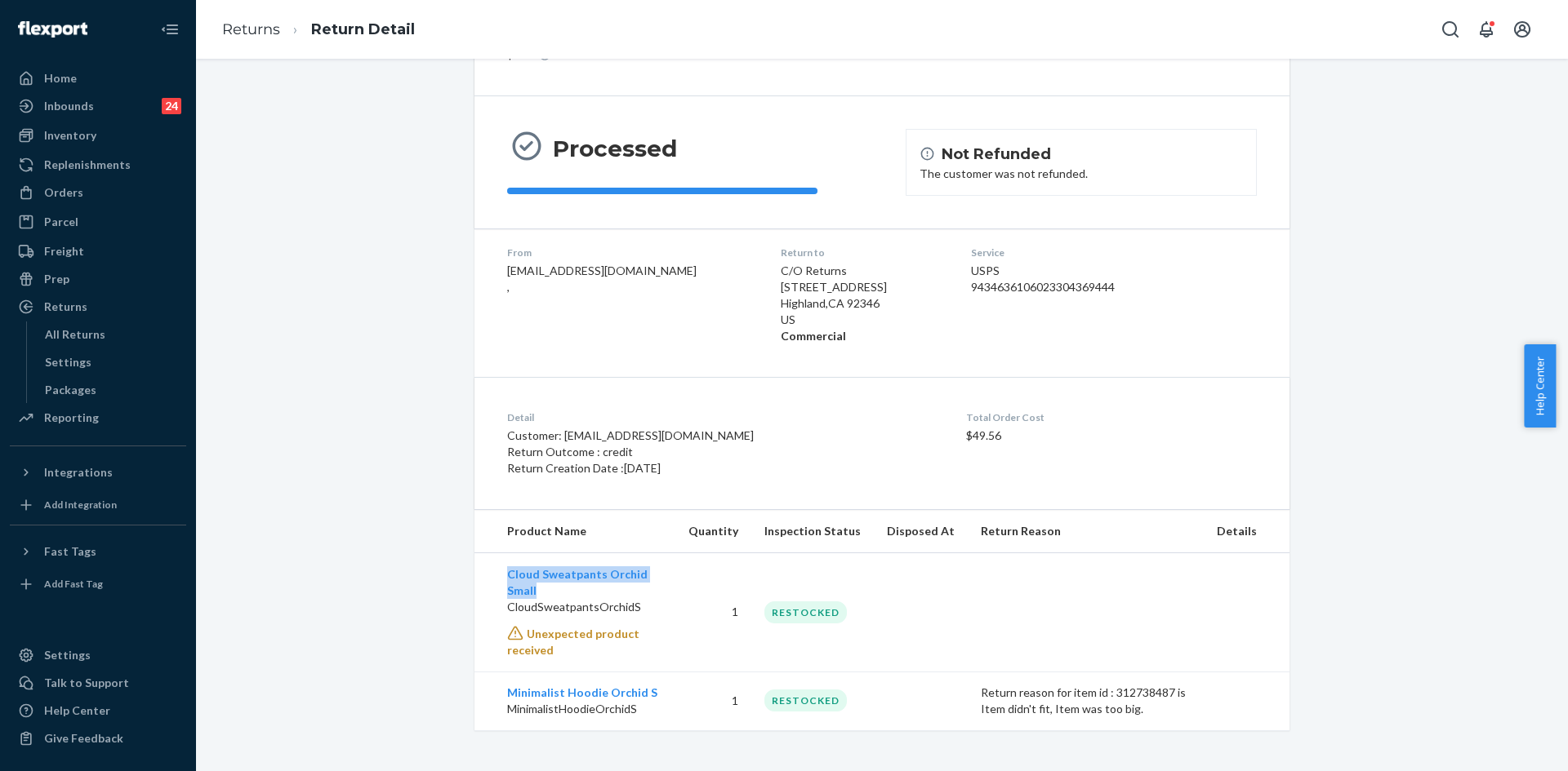
click at [531, 588] on td "Cloud Sweatpants Orchid Small CloudSweatpantsOrchidS Unexpected product received" at bounding box center [574, 612] width 201 height 119
click at [1440, 30] on button "Open Search Box" at bounding box center [1450, 30] width 32 height 32
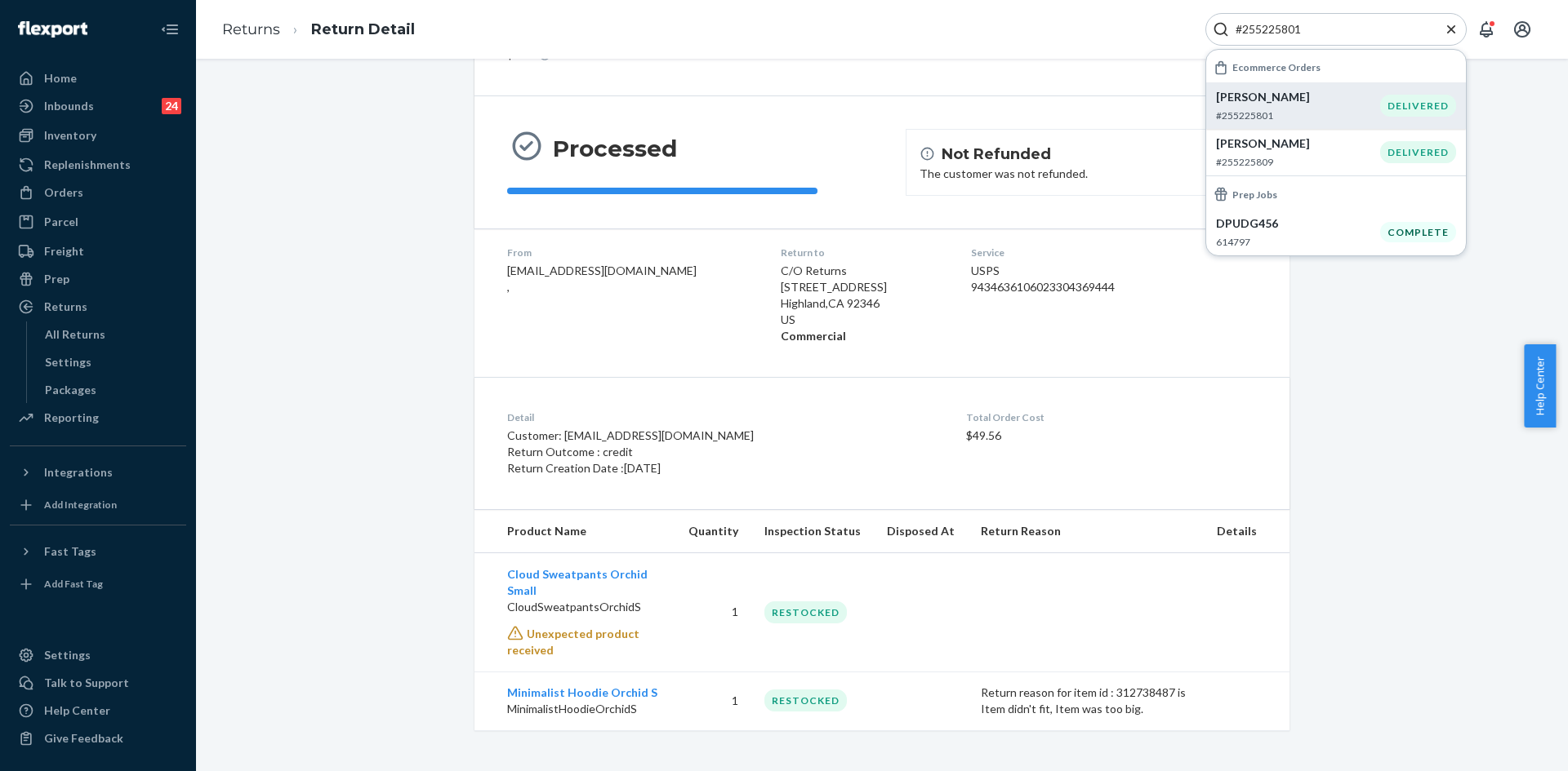
type input "#255225801"
click at [1305, 97] on p "[PERSON_NAME]" at bounding box center [1297, 97] width 164 height 16
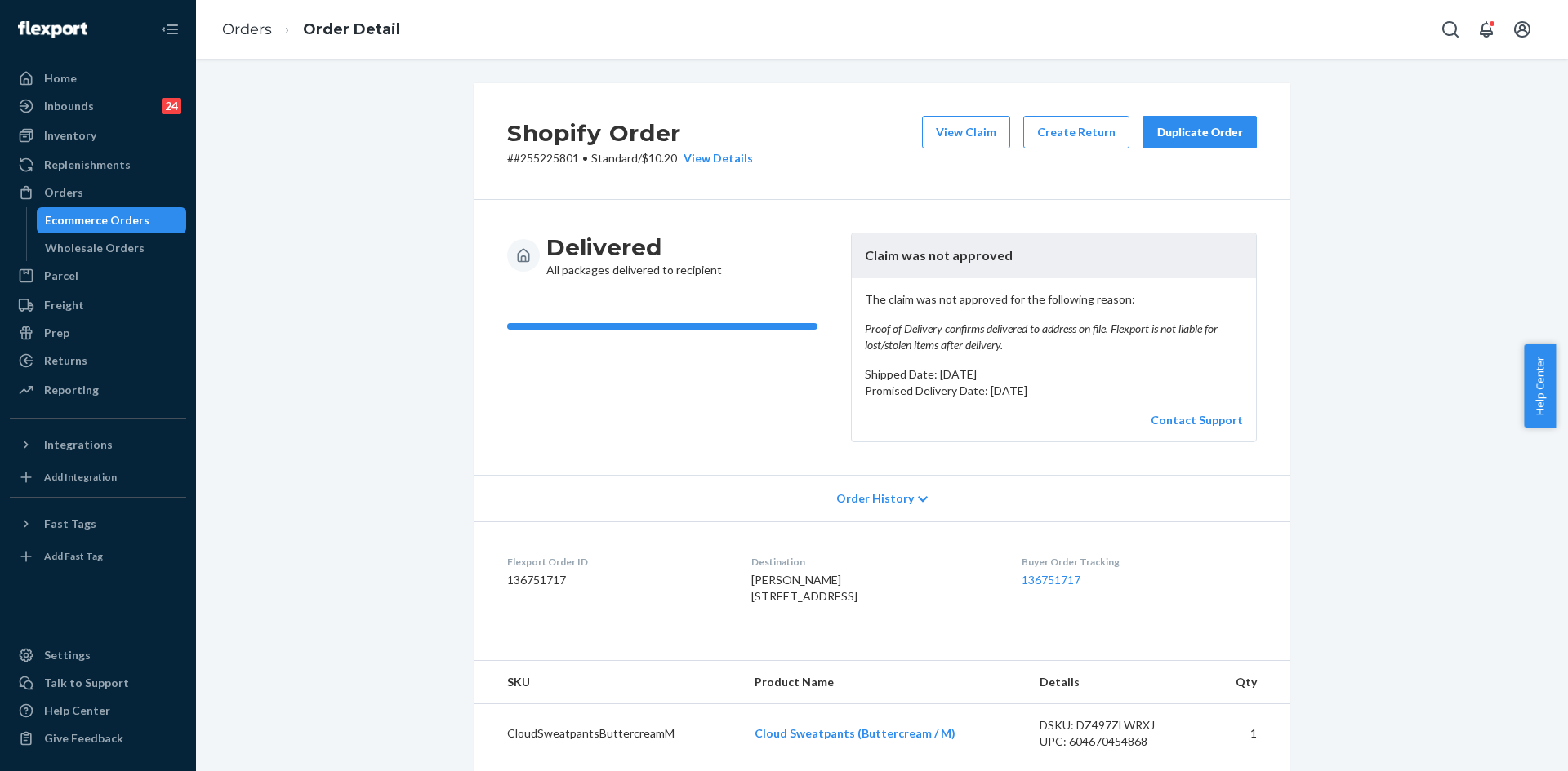
click at [1174, 135] on div "Duplicate Order" at bounding box center [1199, 133] width 87 height 16
click at [1455, 31] on icon "Open Search Box" at bounding box center [1450, 30] width 16 height 16
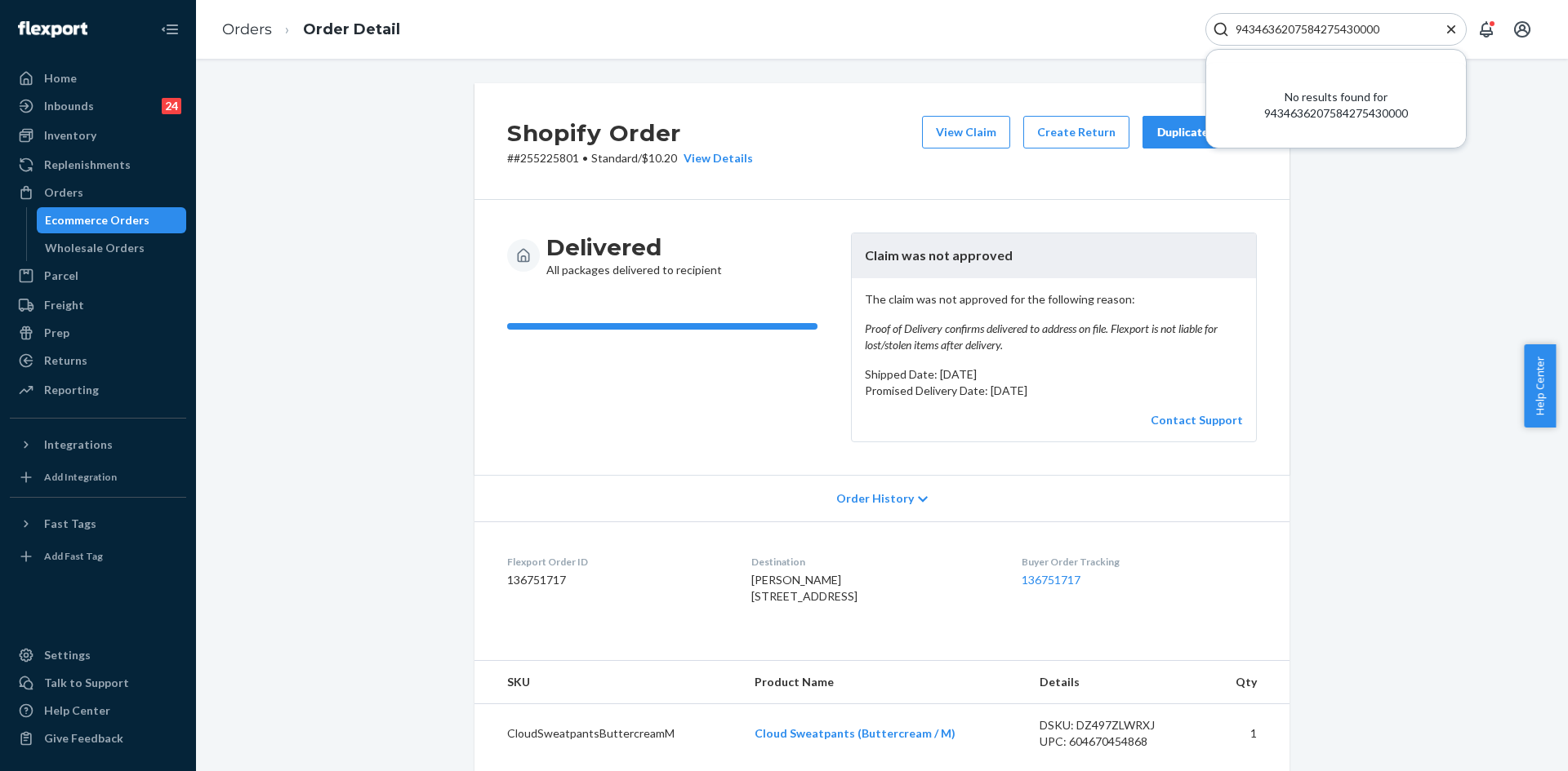
click at [1372, 27] on input "9434636207584275430000" at bounding box center [1330, 30] width 201 height 16
paste input "#254035638"
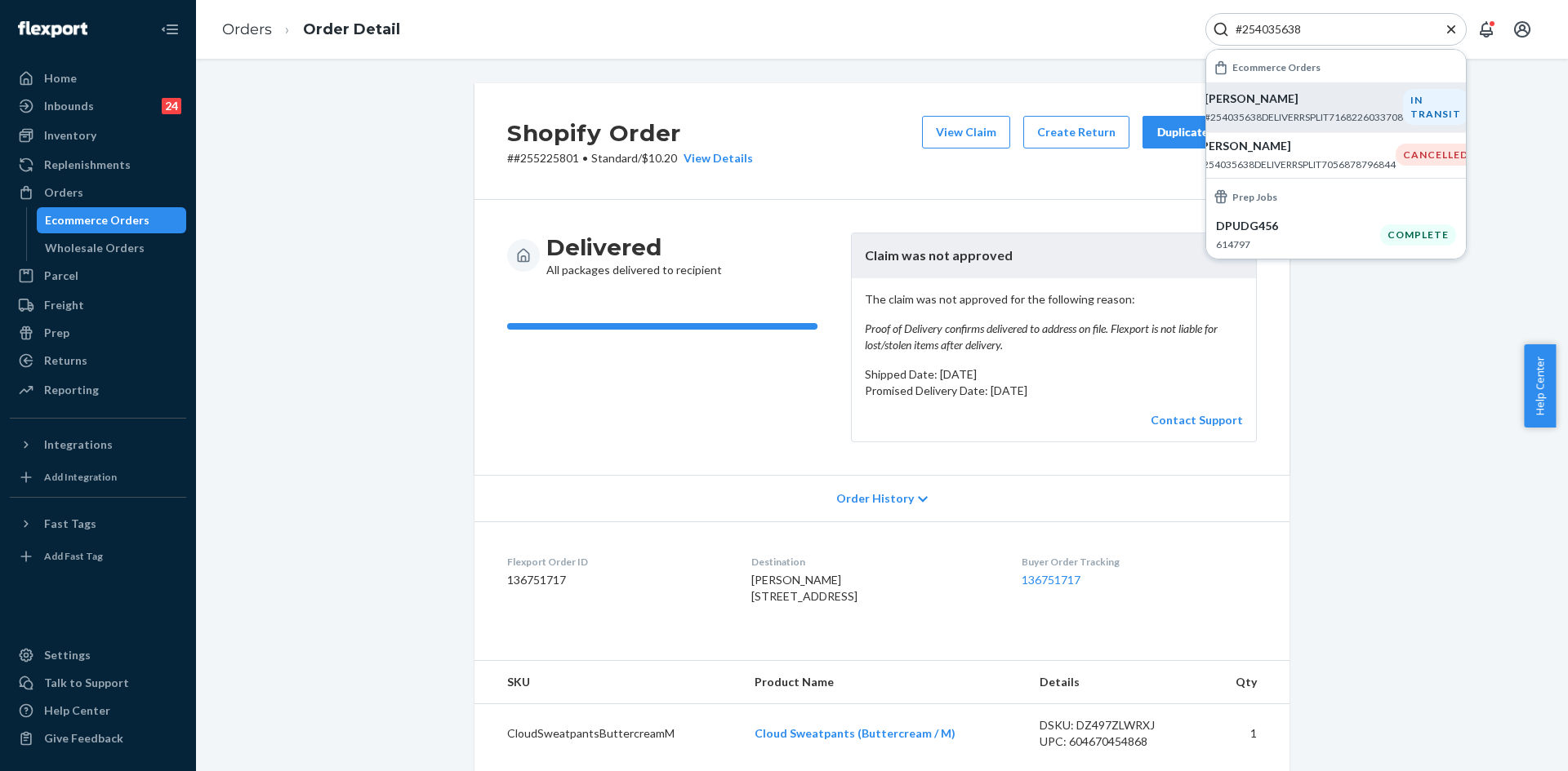
type input "#254035638"
click at [1291, 110] on p "#254035638DELIVERRSPLIT7168226033708" at bounding box center [1303, 116] width 198 height 13
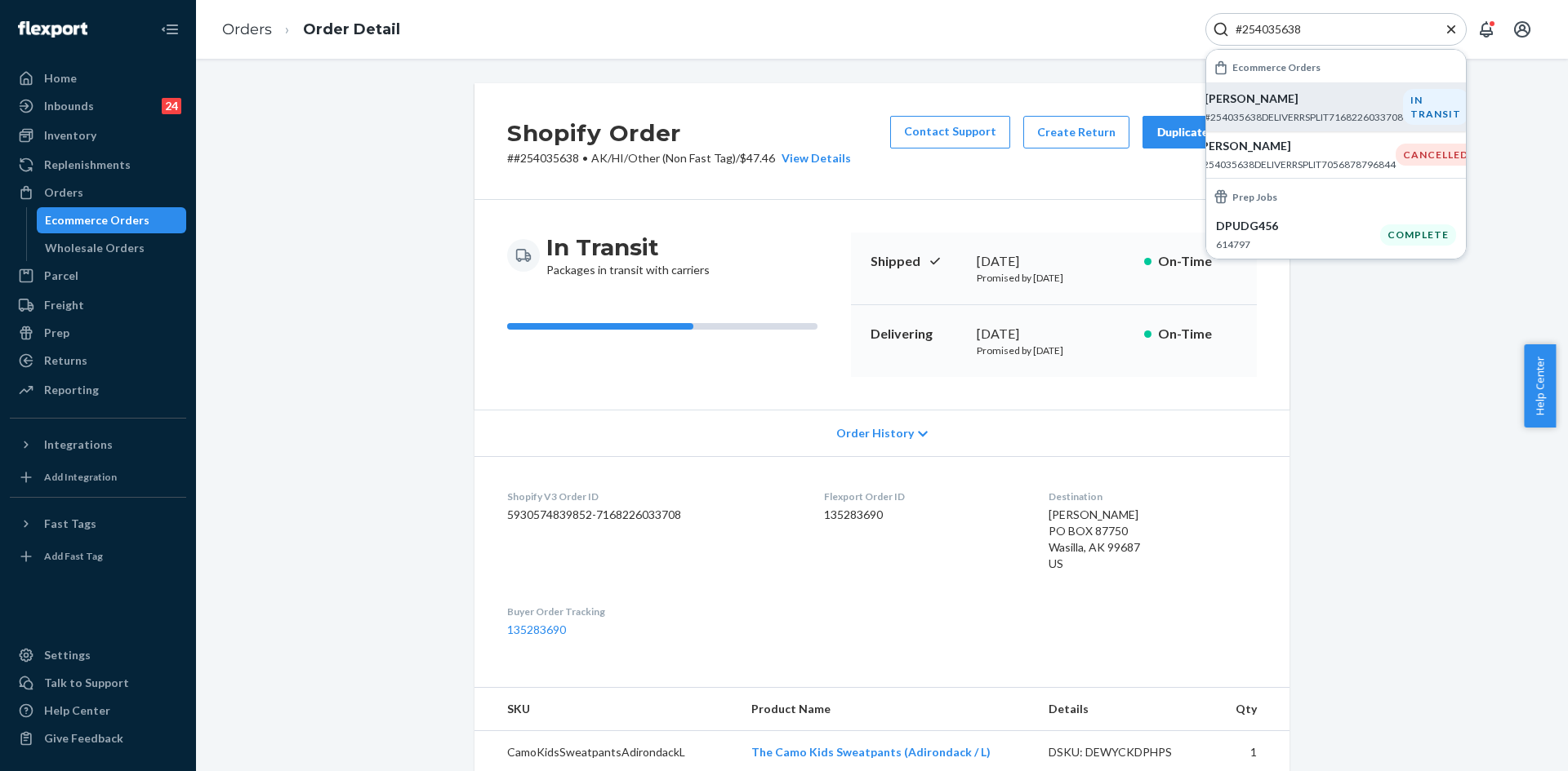
click at [1377, 115] on p "#254035638DELIVERRSPLIT7168226033708" at bounding box center [1303, 116] width 198 height 13
click at [1448, 24] on icon "Close Search" at bounding box center [1451, 30] width 16 height 16
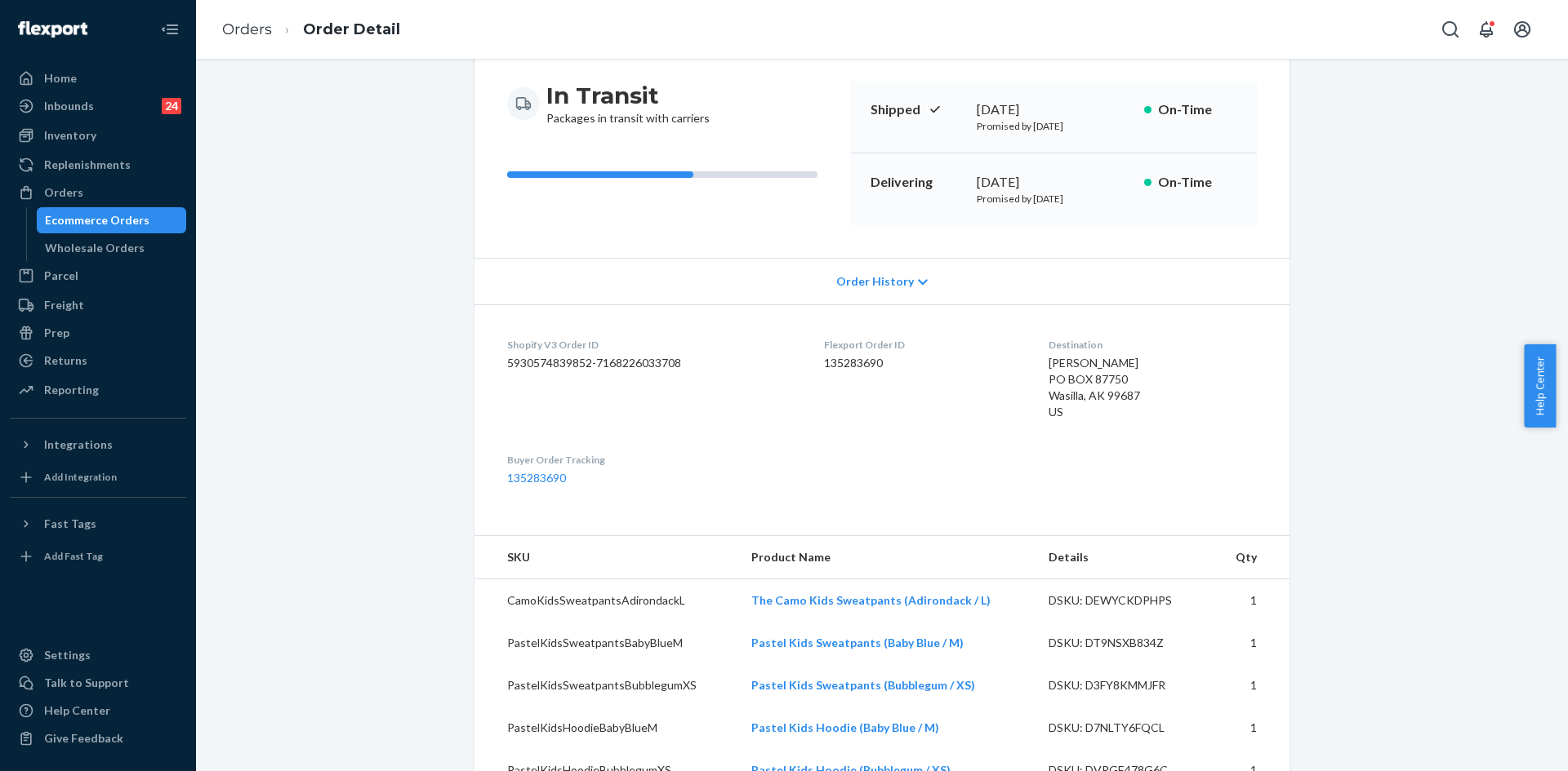
scroll to position [327, 0]
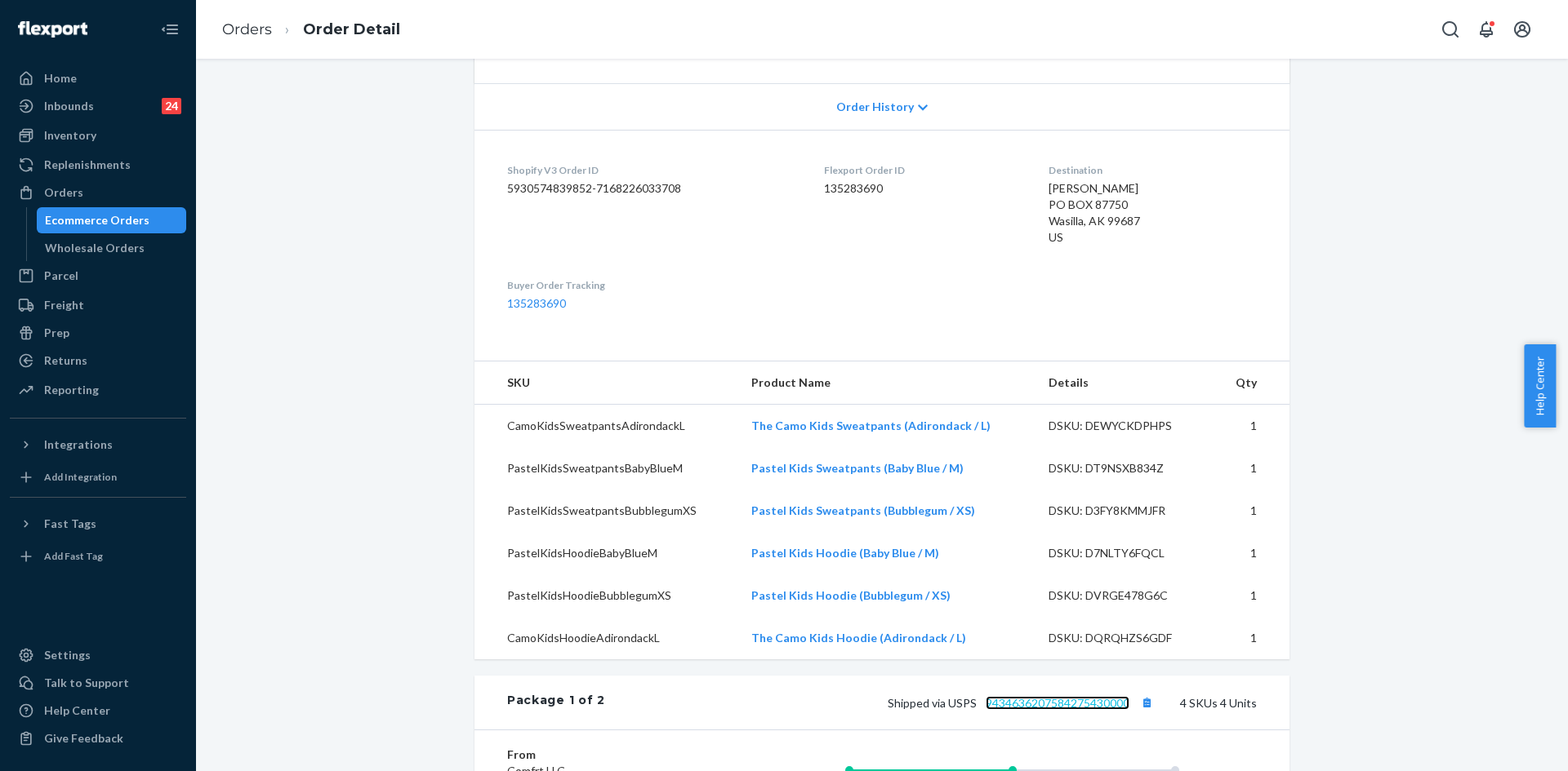
click at [1062, 709] on link "9434636207584275430000" at bounding box center [1057, 702] width 143 height 13
